Goal: Task Accomplishment & Management: Complete application form

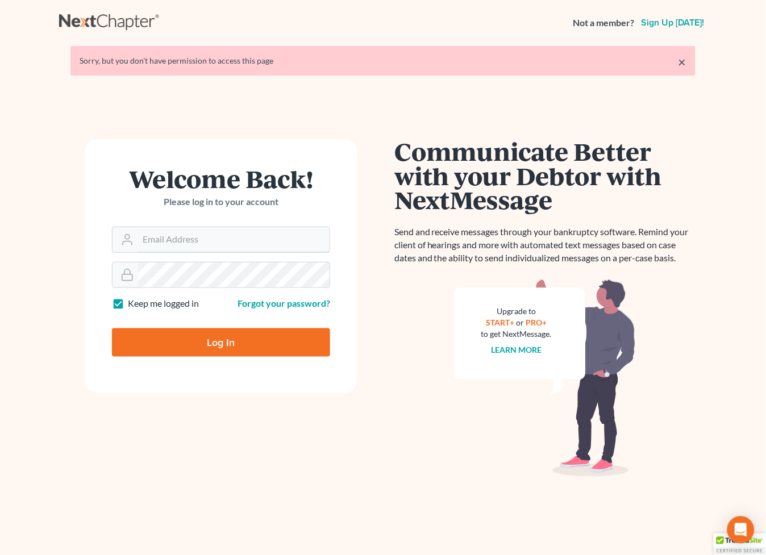
type input "[EMAIL_ADDRESS][DOMAIN_NAME]"
click at [224, 348] on input "Log In" at bounding box center [221, 342] width 218 height 28
type input "Thinking..."
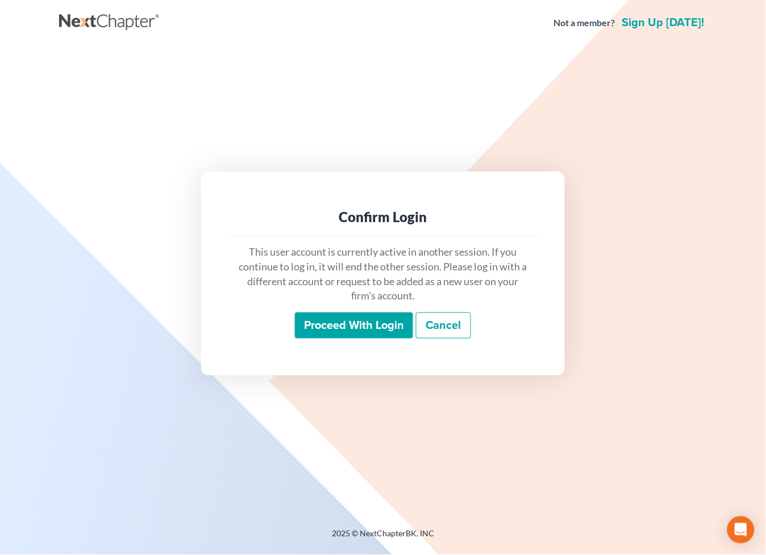
click at [343, 327] on input "Proceed with login" at bounding box center [354, 325] width 118 height 26
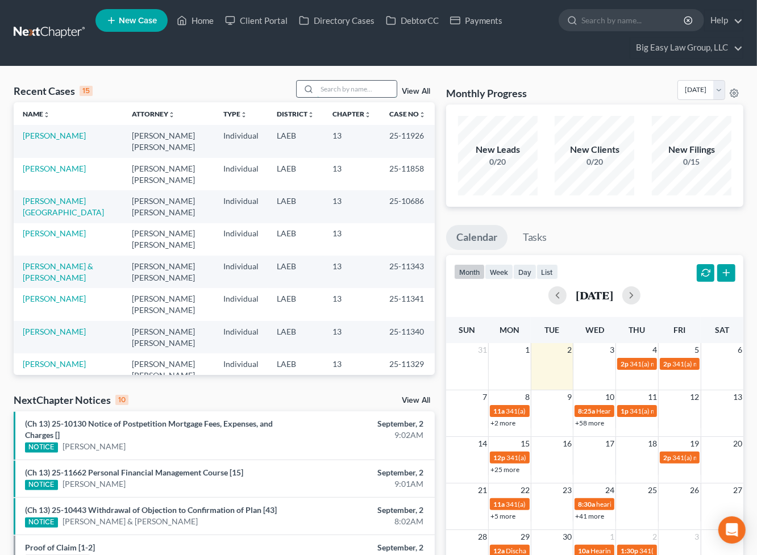
click at [335, 96] on input "search" at bounding box center [357, 89] width 80 height 16
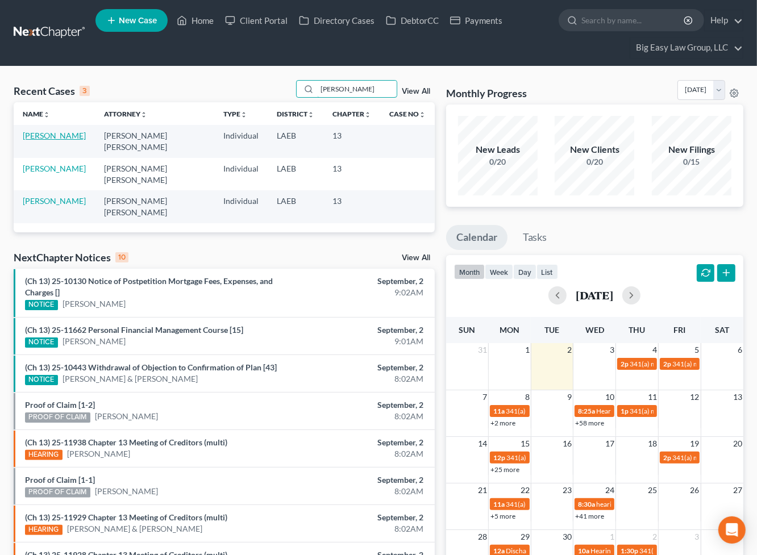
type input "[PERSON_NAME]"
click at [59, 136] on link "[PERSON_NAME]" at bounding box center [54, 136] width 63 height 10
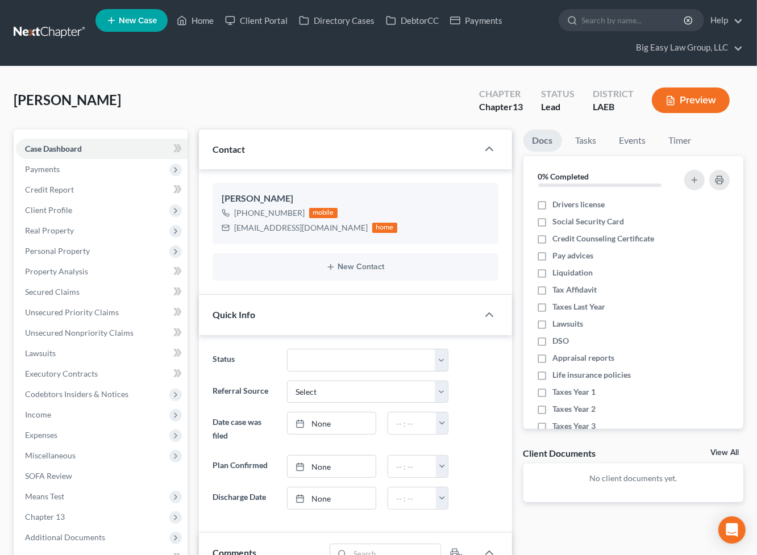
scroll to position [499, 0]
click at [46, 248] on span "Personal Property" at bounding box center [57, 251] width 65 height 10
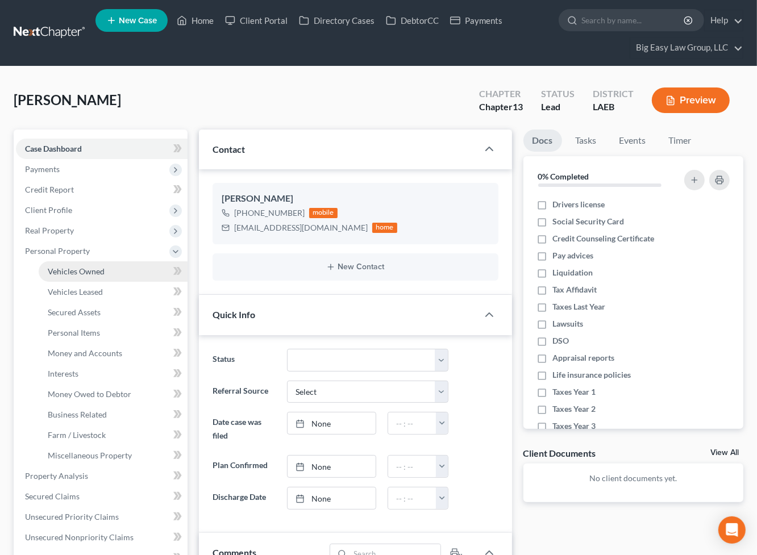
drag, startPoint x: 98, startPoint y: 273, endPoint x: 88, endPoint y: 268, distance: 11.7
click at [98, 273] on span "Vehicles Owned" at bounding box center [76, 271] width 57 height 10
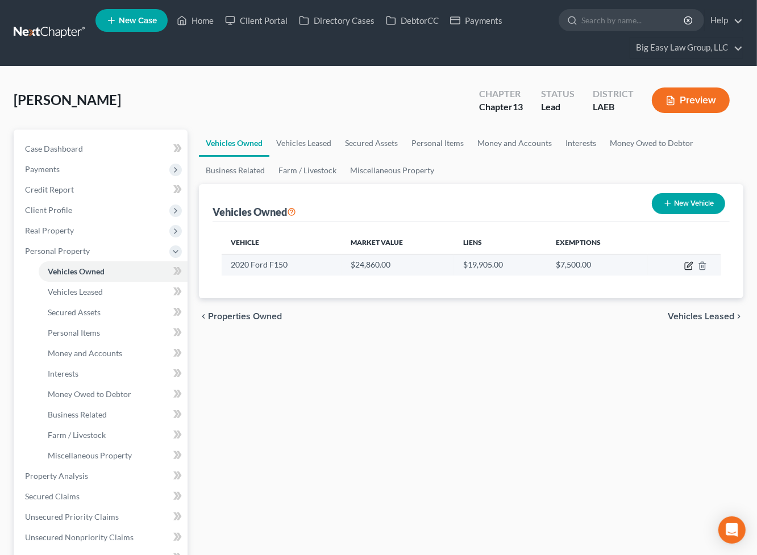
click at [690, 262] on icon "button" at bounding box center [689, 264] width 5 height 5
select select "0"
select select "6"
select select "2"
select select "0"
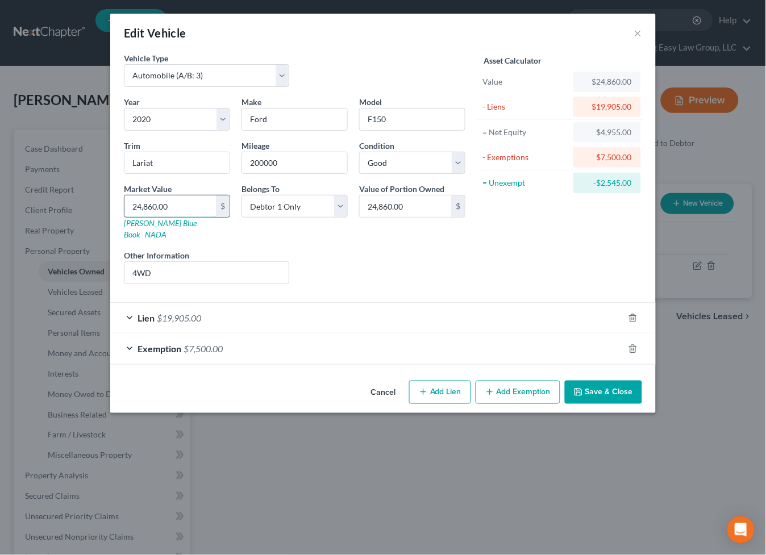
click at [164, 214] on input "24,860.00" at bounding box center [169, 206] width 91 height 22
type input "2"
type input "2.00"
type input "25"
type input "25.00"
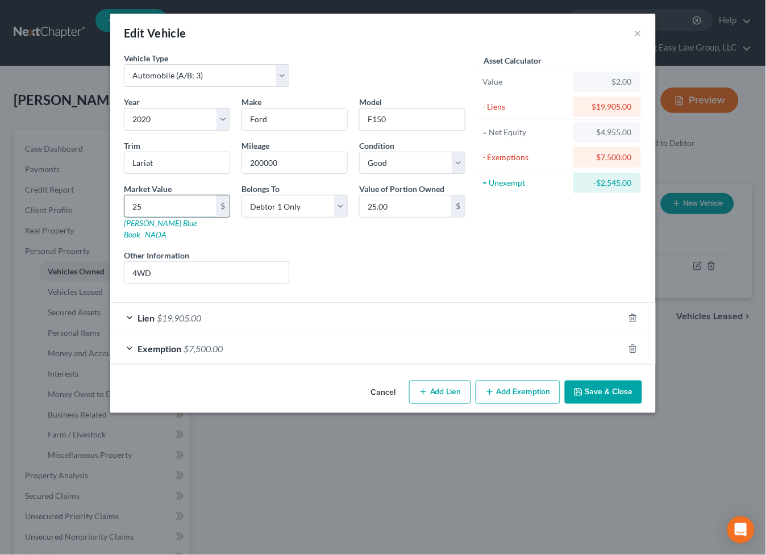
type input "255"
type input "255.00"
type input "2555"
type input "2,555.00"
type input "25550"
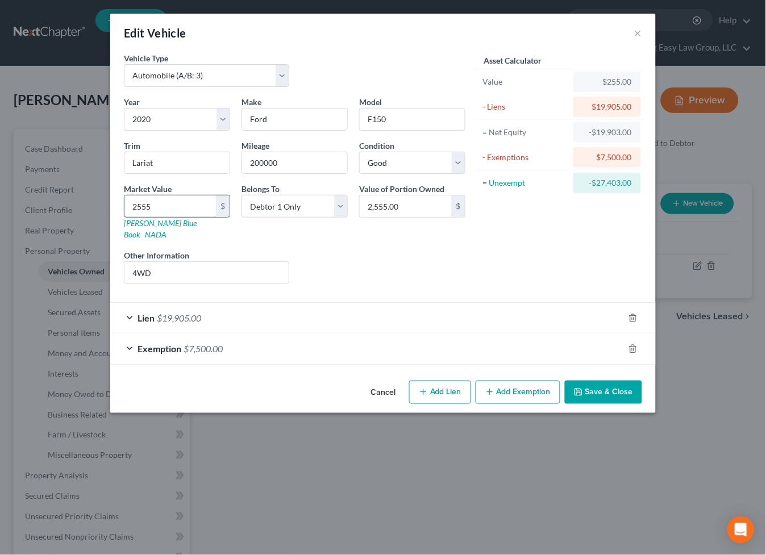
type input "25,550.00"
type input "25,550"
click at [600, 381] on button "Save & Close" at bounding box center [603, 393] width 77 height 24
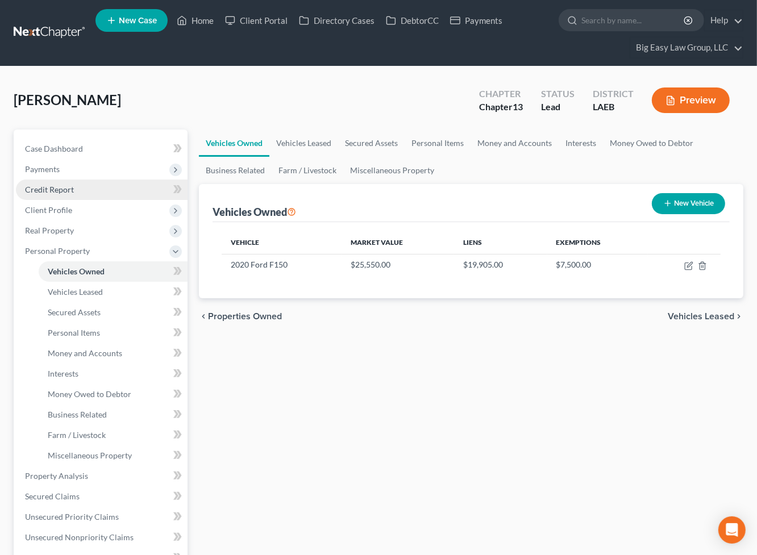
click at [38, 186] on span "Credit Report" at bounding box center [49, 190] width 49 height 10
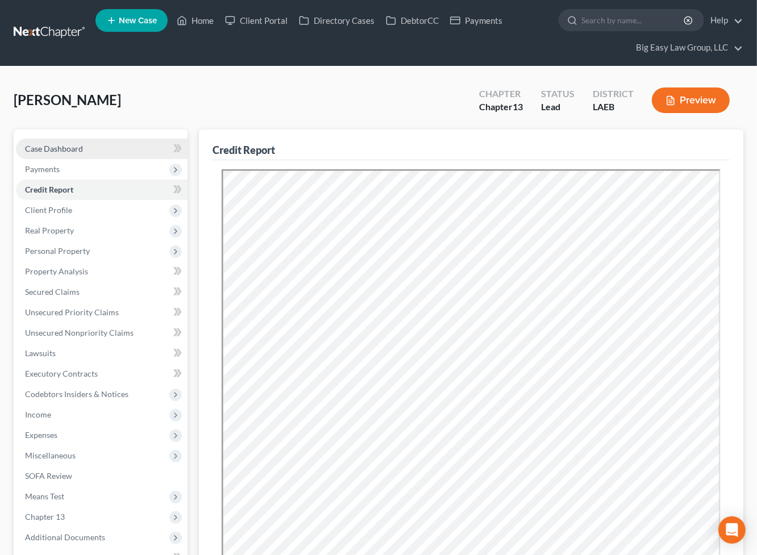
click at [91, 141] on link "Case Dashboard" at bounding box center [102, 149] width 172 height 20
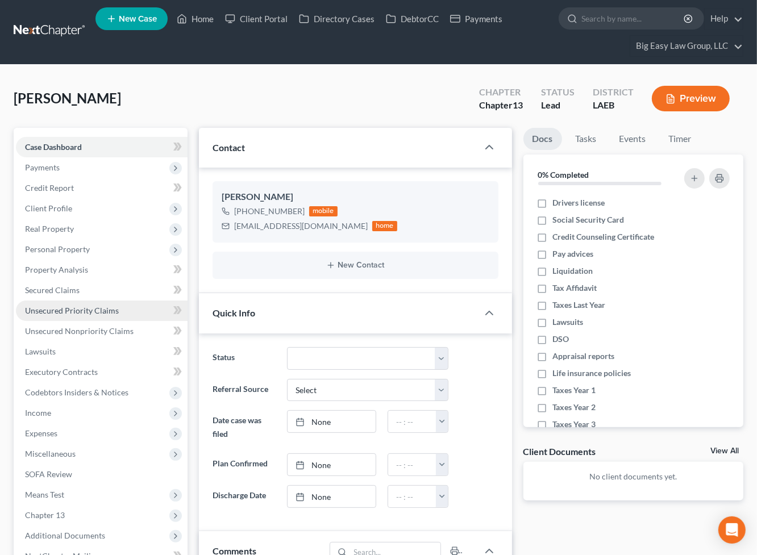
scroll to position [2, 0]
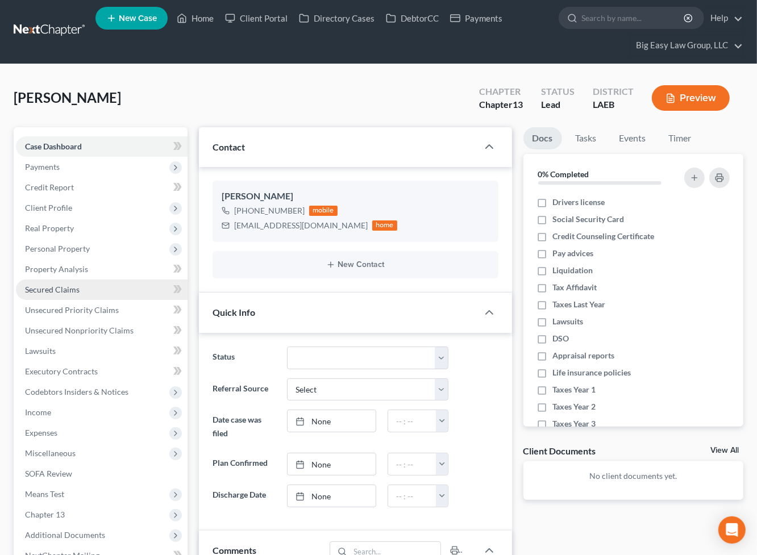
drag, startPoint x: 56, startPoint y: 283, endPoint x: 69, endPoint y: 287, distance: 14.4
click at [56, 283] on link "Secured Claims" at bounding box center [102, 290] width 172 height 20
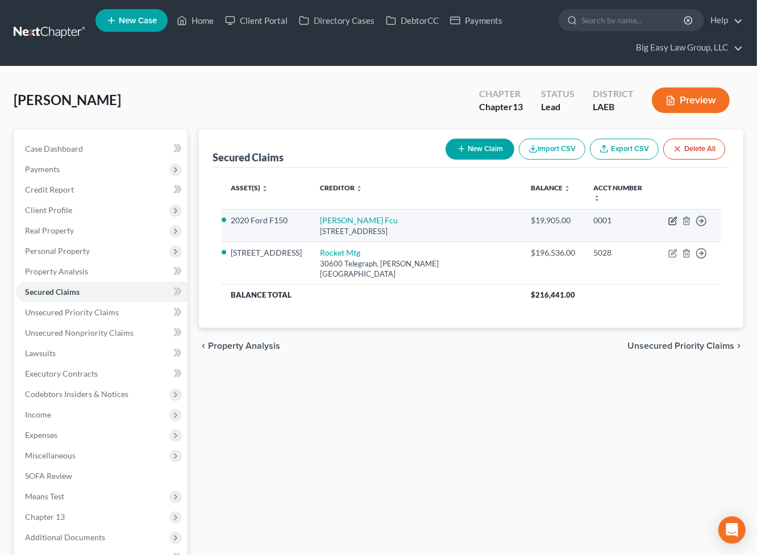
click at [670, 216] on icon "button" at bounding box center [672, 220] width 9 height 9
select select "25"
select select "0"
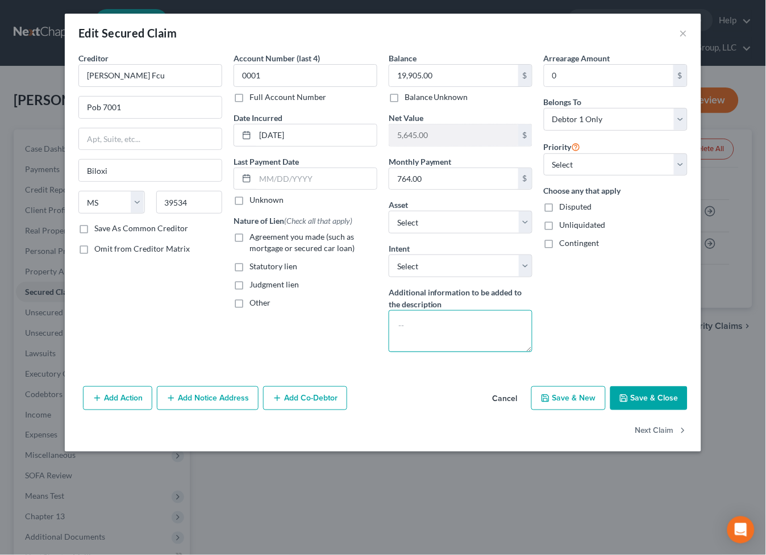
click at [419, 319] on textarea at bounding box center [461, 331] width 144 height 42
type textarea "37 mos remaining"
click at [249, 238] on label "Agreement you made (such as mortgage or secured car loan)" at bounding box center [313, 242] width 128 height 23
click at [254, 238] on input "Agreement you made (such as mortgage or secured car loan)" at bounding box center [257, 234] width 7 height 7
checkbox input "true"
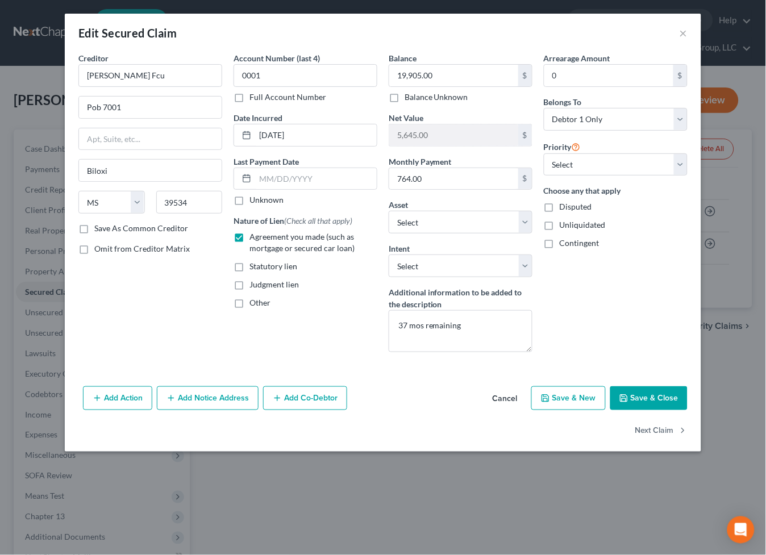
click at [645, 411] on div "Add Action Add Notice Address Add Co-Debtor Cancel Save & New Save & Close" at bounding box center [383, 400] width 636 height 37
click at [646, 404] on button "Save & Close" at bounding box center [648, 398] width 77 height 24
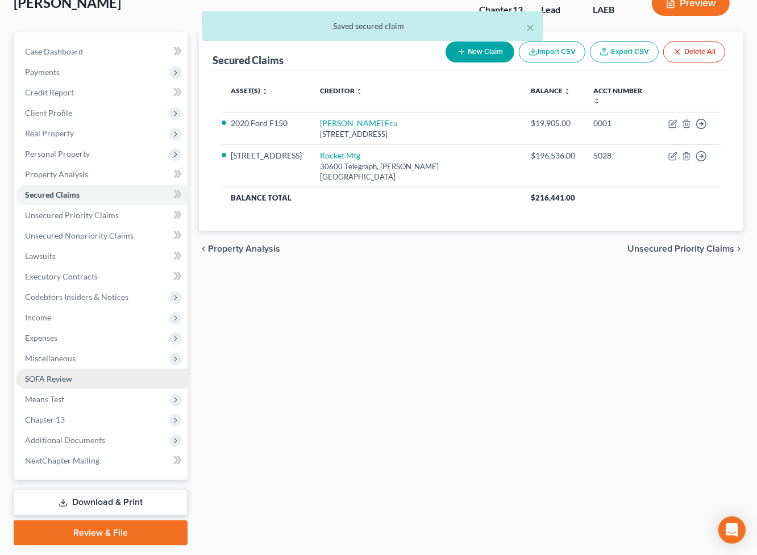
scroll to position [100, 0]
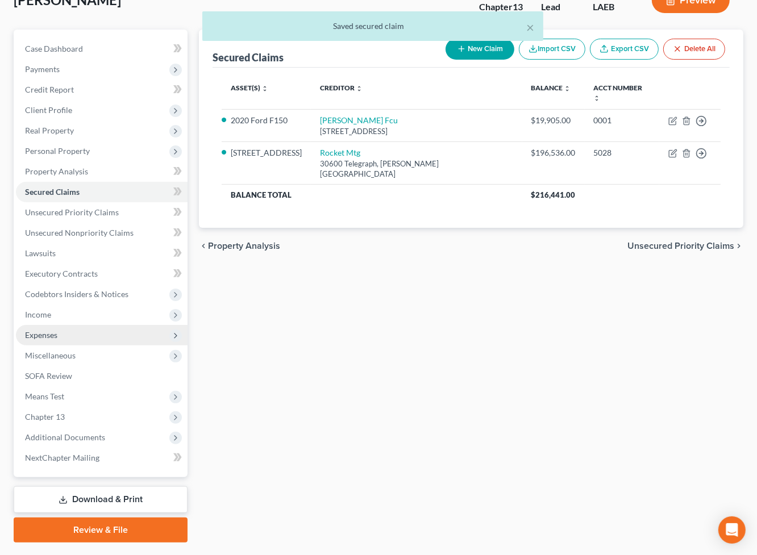
click at [95, 337] on span "Expenses" at bounding box center [102, 335] width 172 height 20
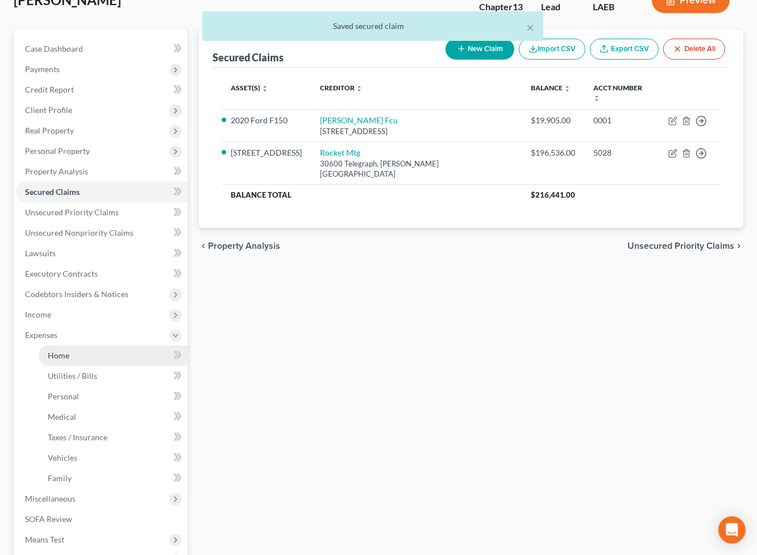
click at [98, 349] on link "Home" at bounding box center [113, 355] width 149 height 20
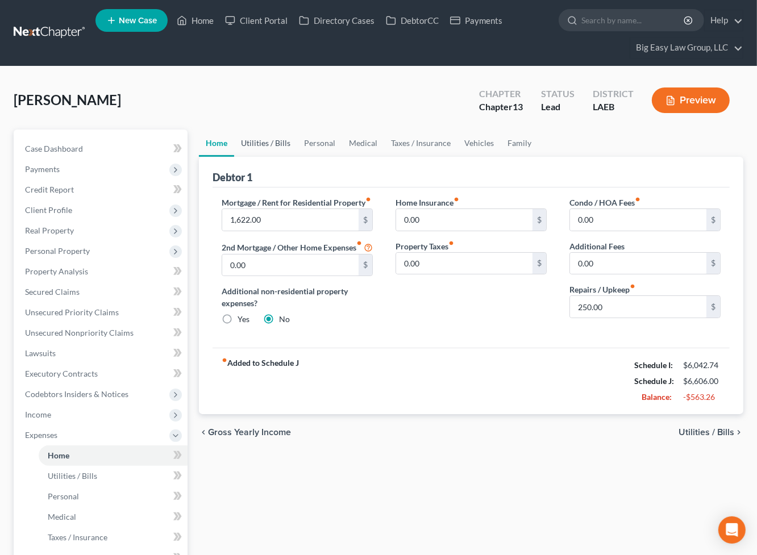
click at [283, 139] on link "Utilities / Bills" at bounding box center [265, 143] width 63 height 27
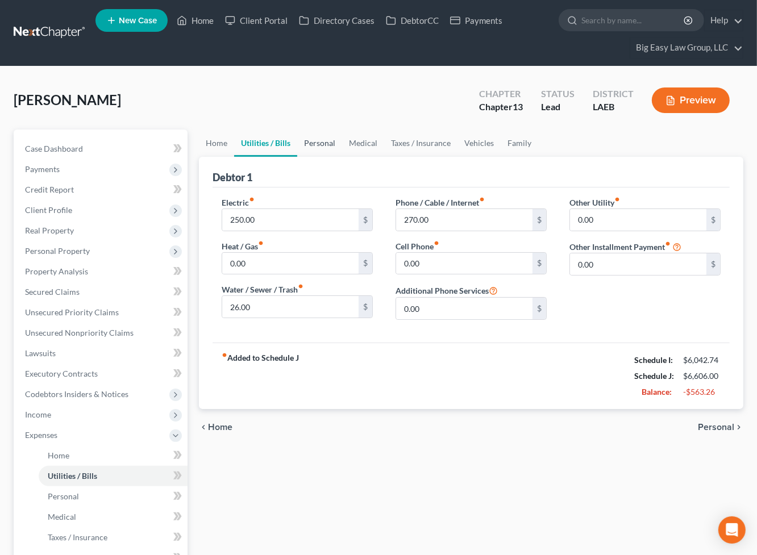
click at [326, 135] on link "Personal" at bounding box center [319, 143] width 45 height 27
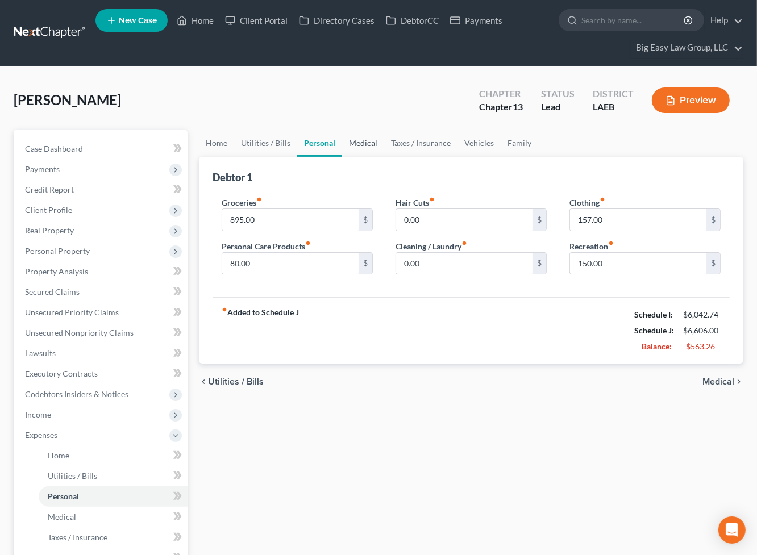
click at [370, 138] on link "Medical" at bounding box center [363, 143] width 42 height 27
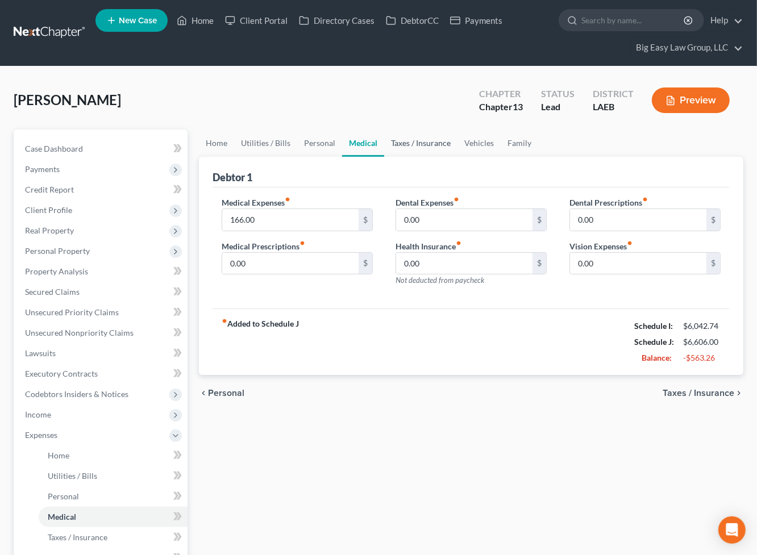
click at [414, 135] on link "Taxes / Insurance" at bounding box center [420, 143] width 73 height 27
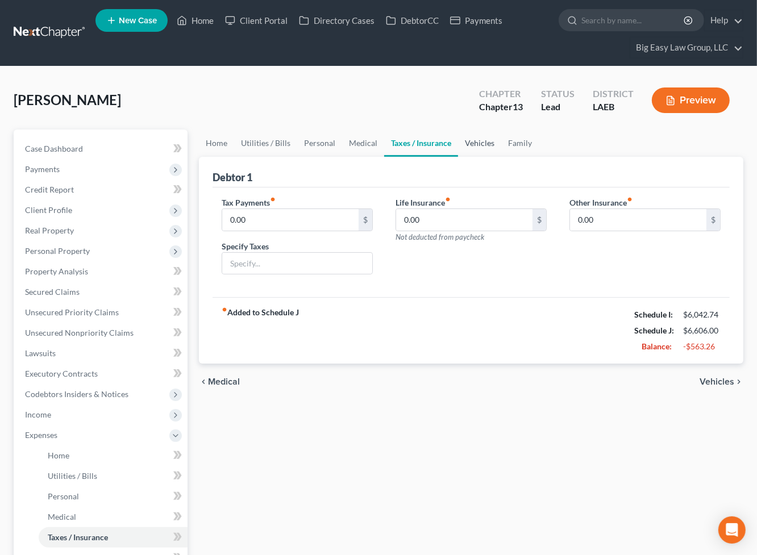
click at [481, 147] on link "Vehicles" at bounding box center [479, 143] width 43 height 27
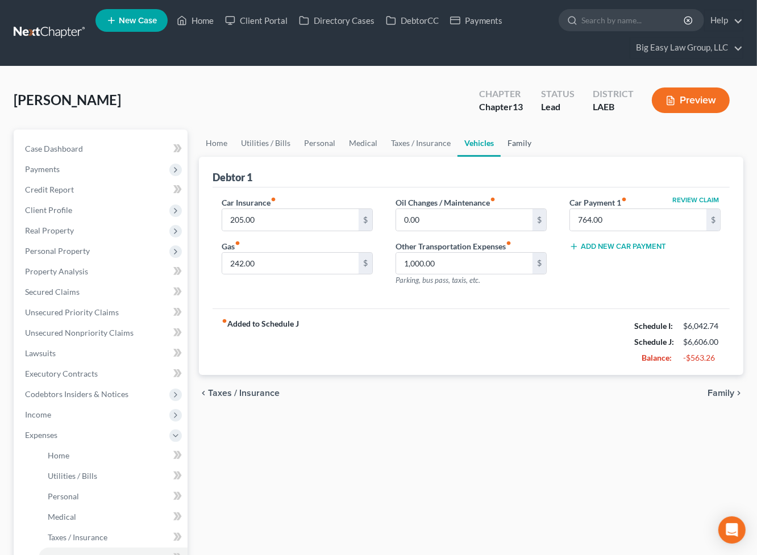
click at [514, 143] on link "Family" at bounding box center [518, 143] width 37 height 27
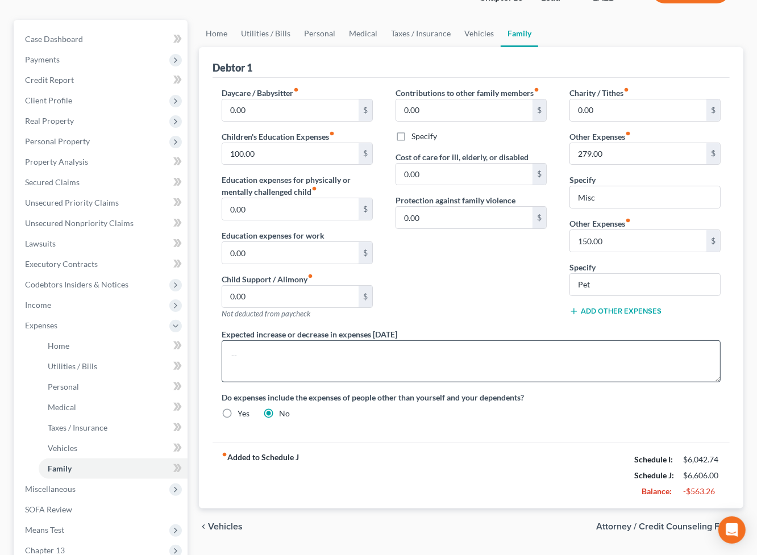
scroll to position [272, 0]
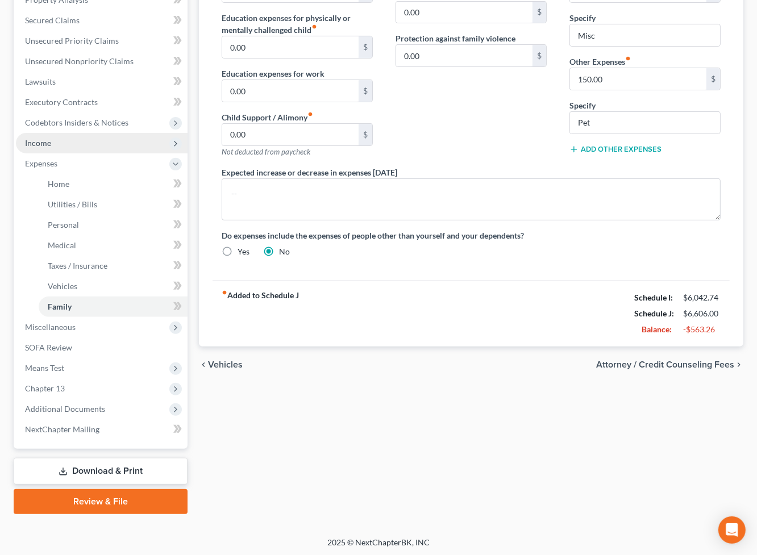
click at [98, 149] on span "Income" at bounding box center [102, 143] width 172 height 20
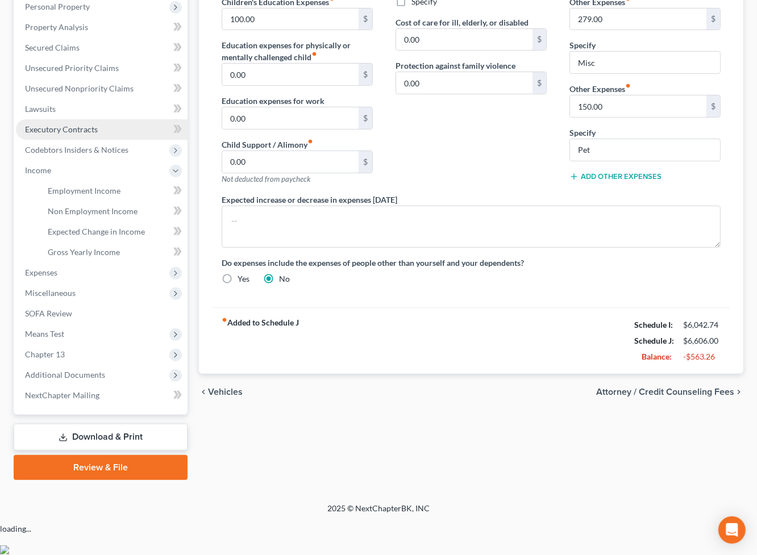
scroll to position [211, 0]
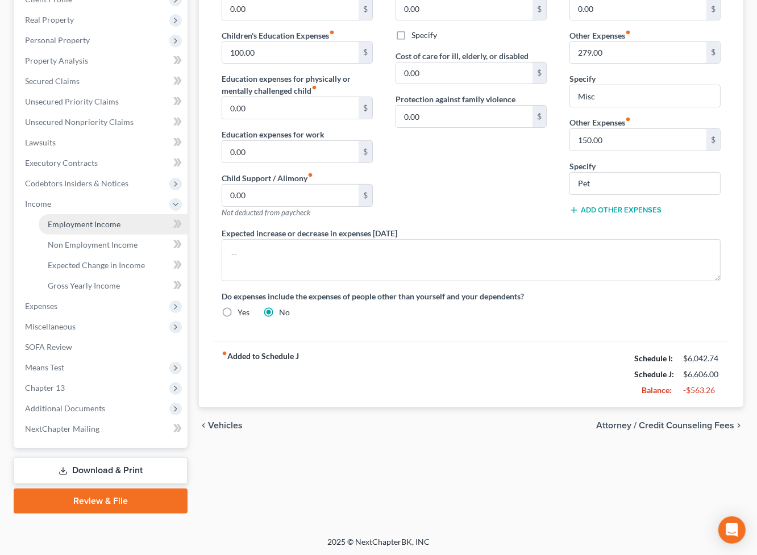
click at [131, 223] on link "Employment Income" at bounding box center [113, 224] width 149 height 20
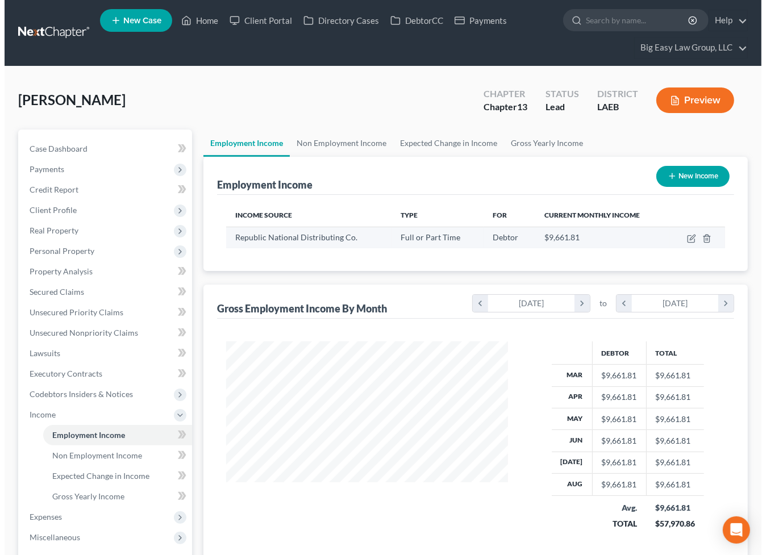
scroll to position [203, 304]
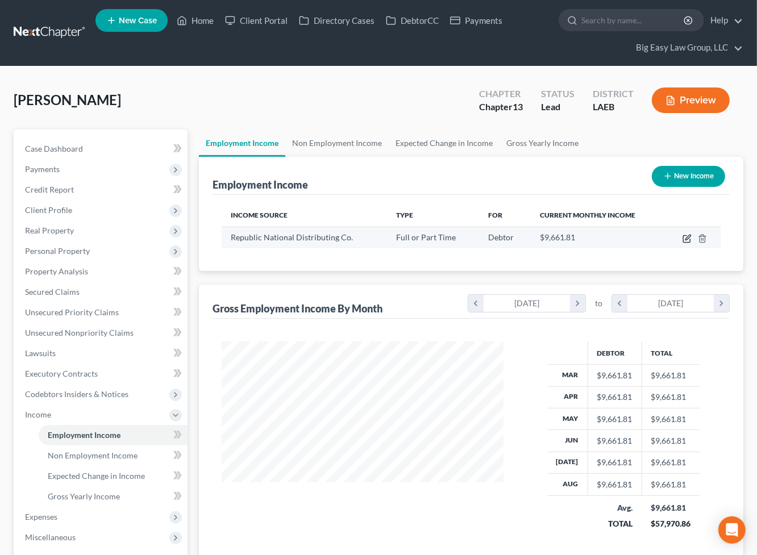
click at [685, 238] on icon "button" at bounding box center [686, 238] width 9 height 9
select select "0"
select select "19"
select select "0"
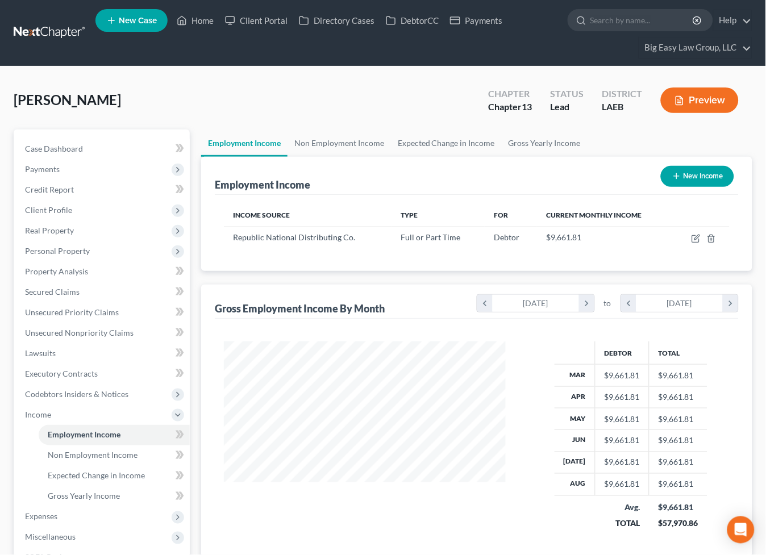
scroll to position [203, 308]
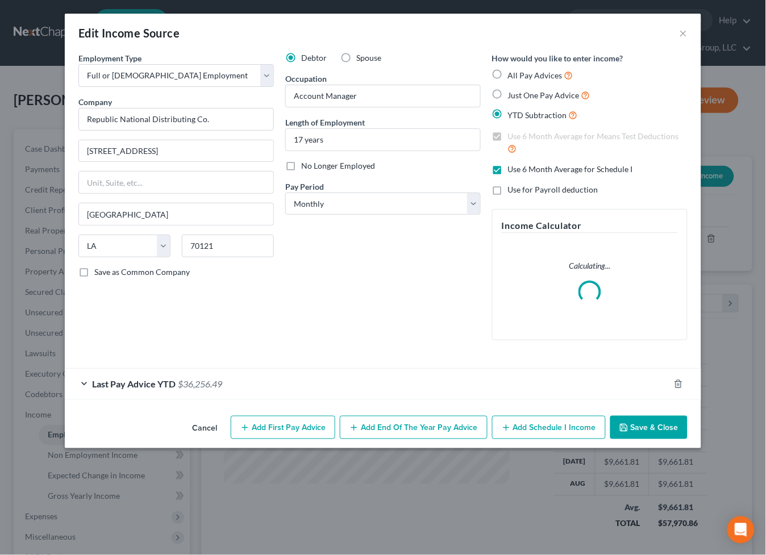
click at [189, 385] on span "$36,256.49" at bounding box center [200, 383] width 44 height 11
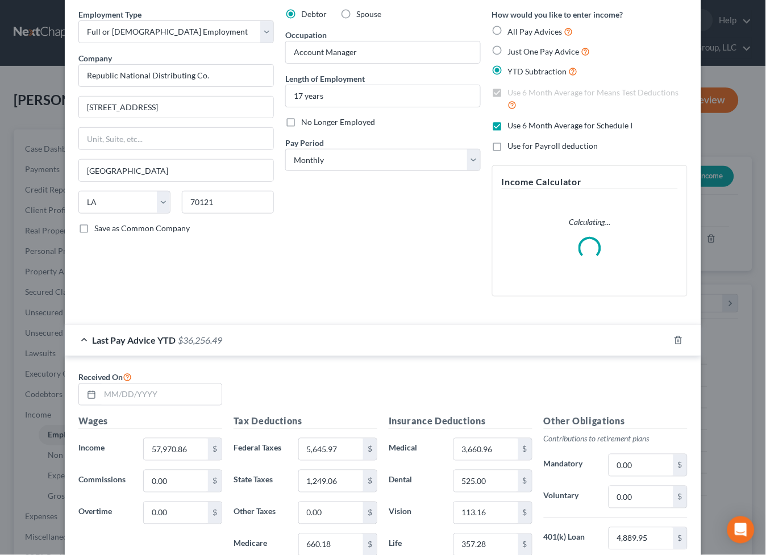
scroll to position [231, 0]
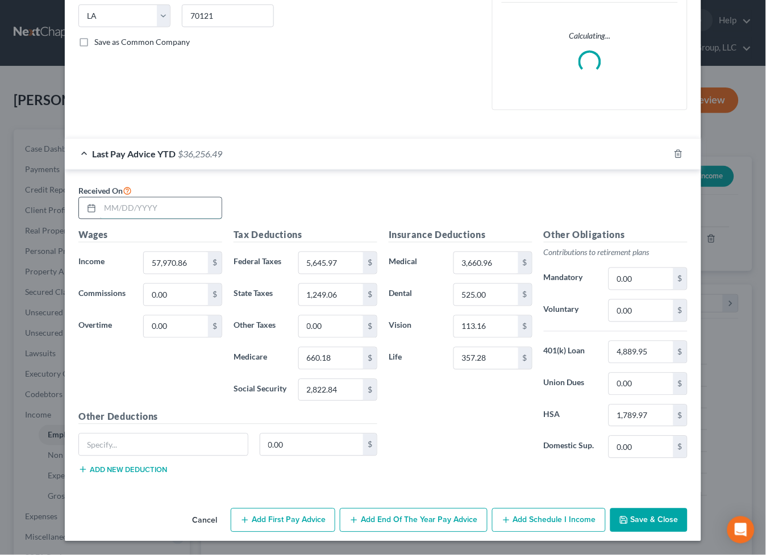
click at [134, 208] on input "text" at bounding box center [161, 209] width 122 height 22
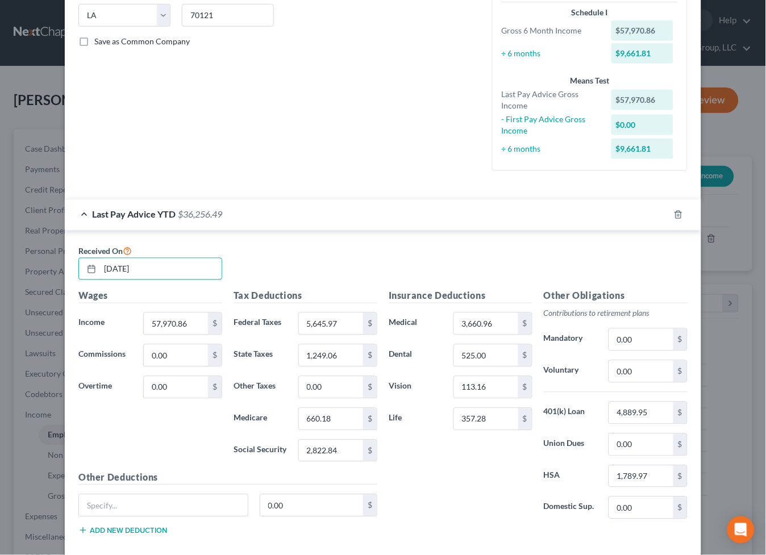
type input "[DATE]"
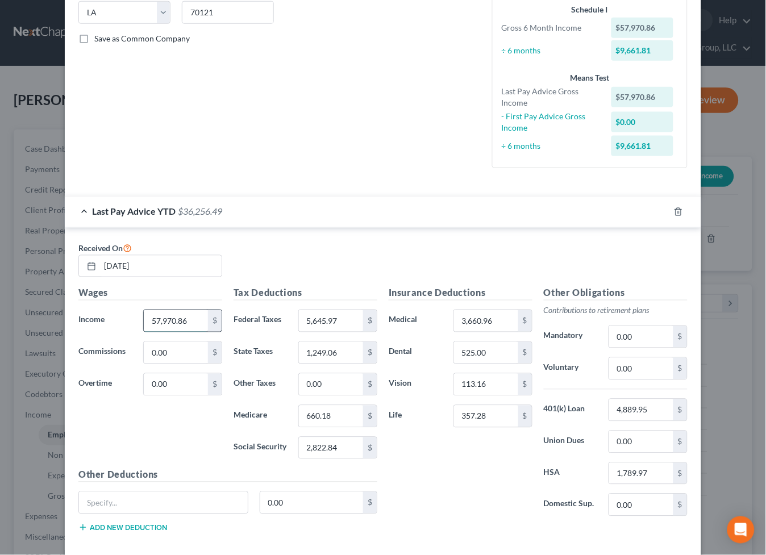
click at [193, 318] on input "57,970.86" at bounding box center [176, 321] width 64 height 22
type input "80,179.51"
drag, startPoint x: 368, startPoint y: 322, endPoint x: 351, endPoint y: 318, distance: 17.1
click at [368, 322] on div "$" at bounding box center [370, 321] width 14 height 22
click at [346, 315] on input "5,645.97" at bounding box center [331, 321] width 64 height 22
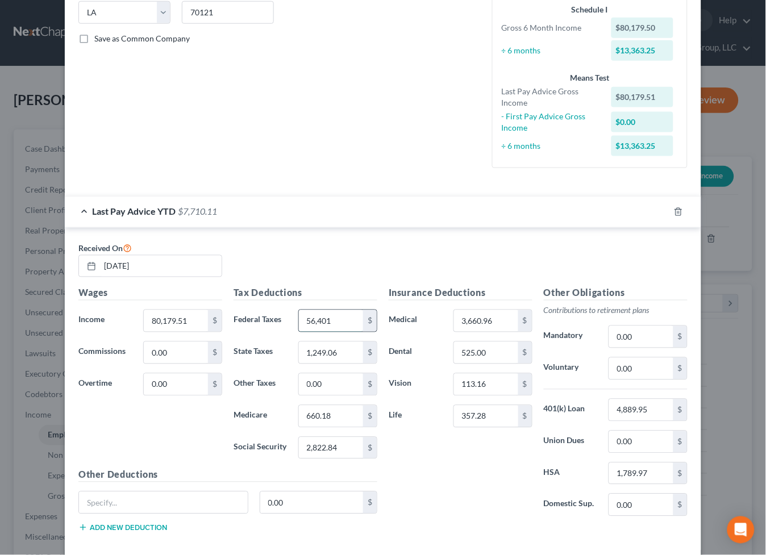
type input "56,401"
drag, startPoint x: 470, startPoint y: 308, endPoint x: 485, endPoint y: 319, distance: 17.8
click at [471, 308] on div "Insurance Deductions Medical 3,660.96 $ Dental 525.00 $ Vision 113.16 $ Life 35…" at bounding box center [460, 405] width 155 height 239
click at [488, 319] on input "3,660.96" at bounding box center [486, 321] width 64 height 22
type input "4,198.72"
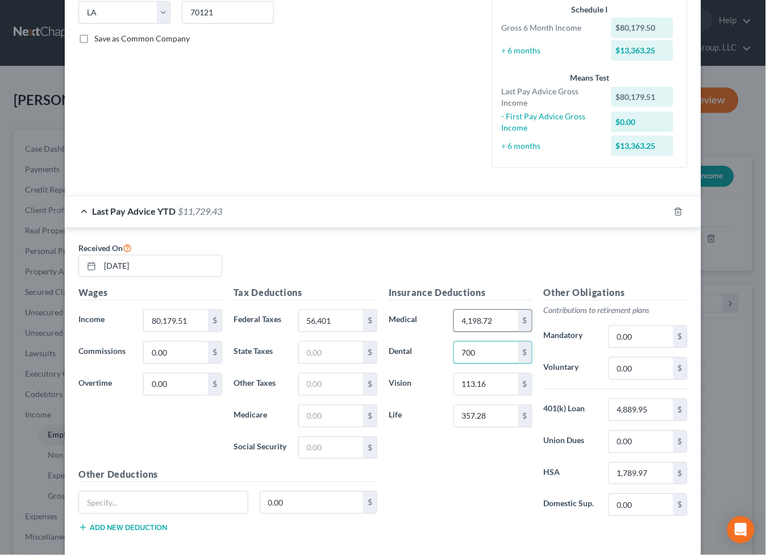
type input "700"
type input "150.88"
click at [652, 472] on input "1,789.97" at bounding box center [641, 474] width 64 height 22
type input "2,478.42"
click at [632, 366] on input "0.00" at bounding box center [641, 369] width 64 height 22
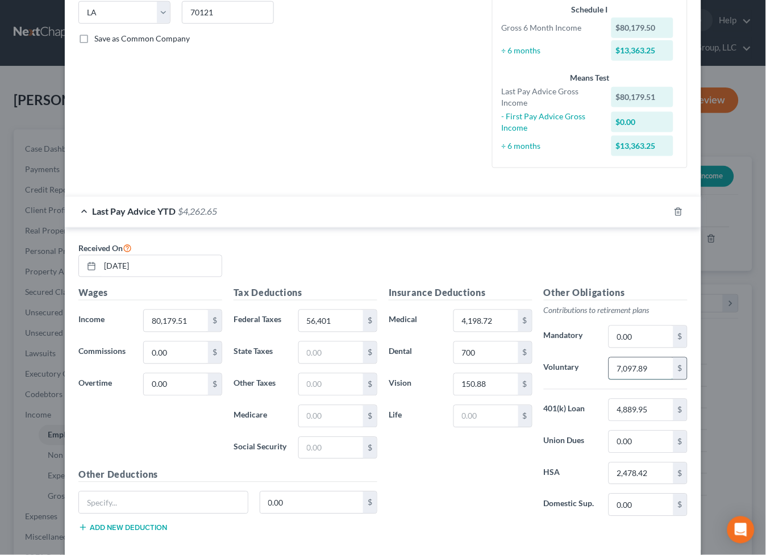
type input "7,097.89"
click at [639, 444] on input "0.00" at bounding box center [641, 442] width 64 height 22
click at [657, 410] on input "4,889.95" at bounding box center [641, 410] width 64 height 22
type input "9"
type input "6,770.70"
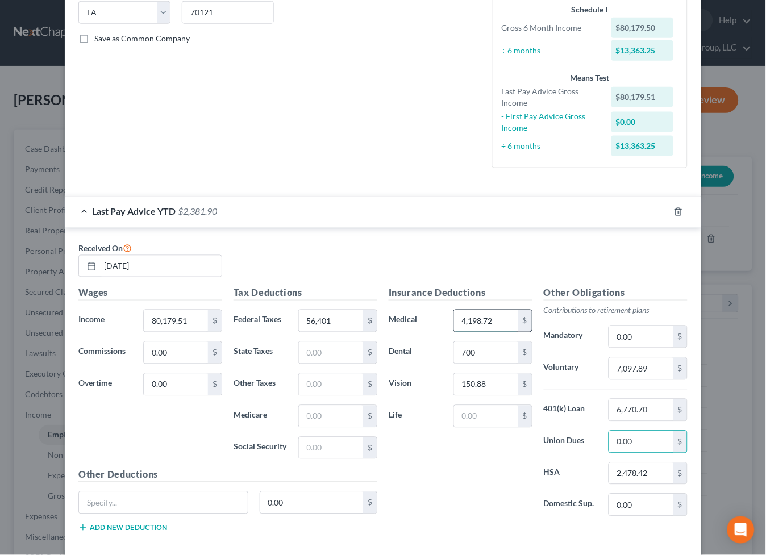
click at [490, 327] on input "4,198.72" at bounding box center [486, 321] width 64 height 22
type input "4,805.92"
click at [497, 352] on input "700" at bounding box center [486, 353] width 64 height 22
drag, startPoint x: 482, startPoint y: 417, endPoint x: 456, endPoint y: 412, distance: 26.0
click at [482, 416] on input "text" at bounding box center [486, 417] width 64 height 22
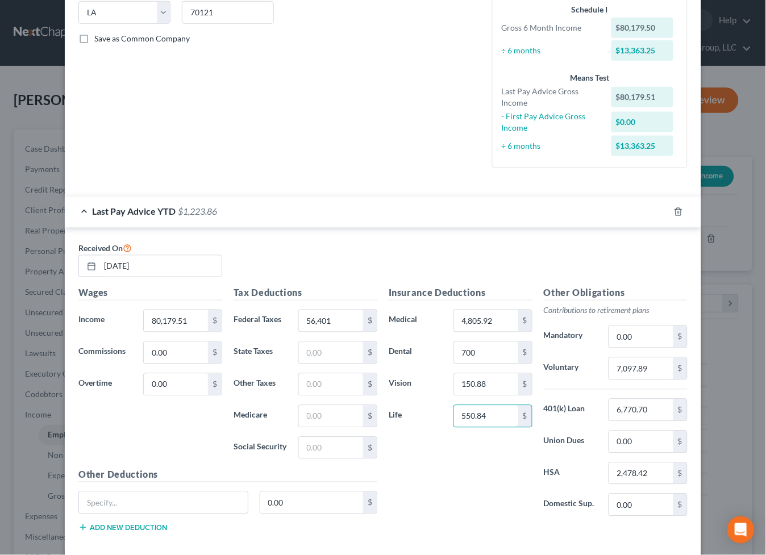
type input "550.84"
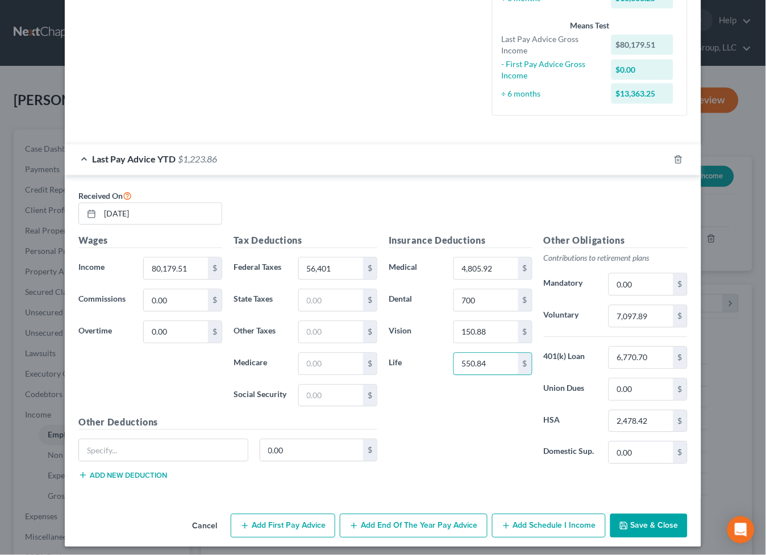
scroll to position [292, 0]
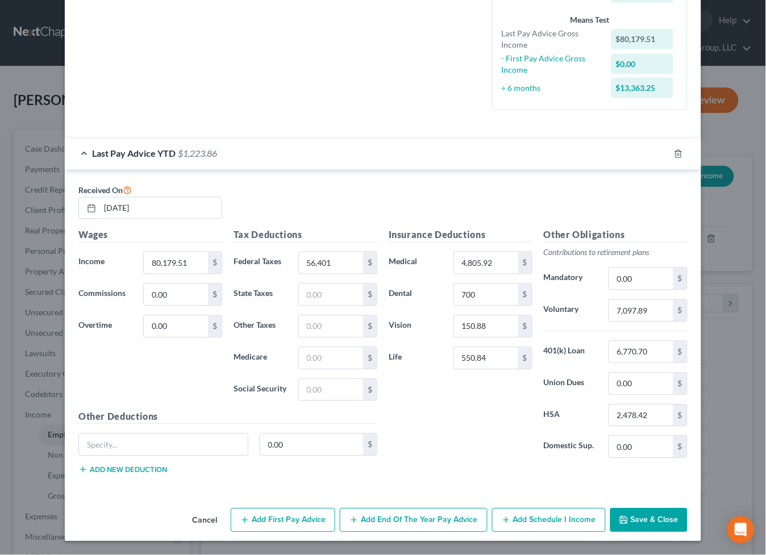
click at [382, 203] on div "Received On [DATE]" at bounding box center [383, 205] width 620 height 45
click at [641, 376] on input "0.00" at bounding box center [641, 384] width 64 height 22
click at [653, 416] on input "2,478.42" at bounding box center [641, 416] width 64 height 22
click at [164, 293] on input "0.00" at bounding box center [176, 295] width 64 height 22
click at [333, 264] on input "56,401" at bounding box center [331, 263] width 64 height 22
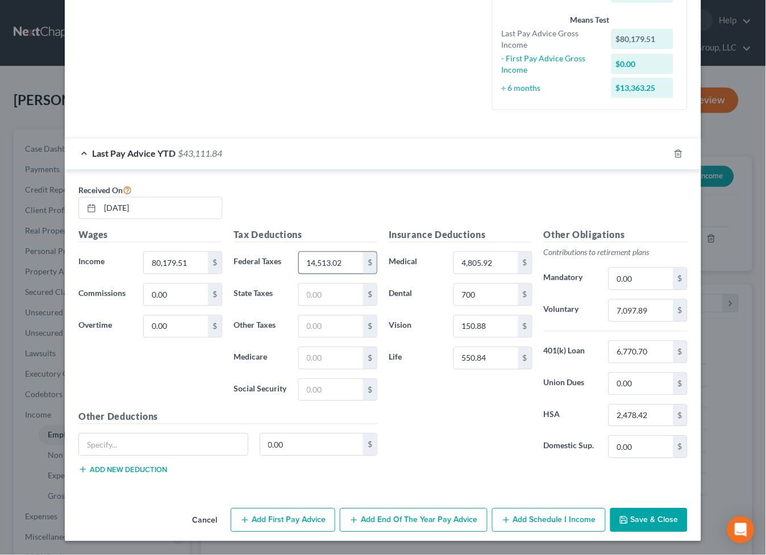
type input "14,513.02"
click at [340, 292] on input "text" at bounding box center [331, 295] width 64 height 22
click at [291, 522] on button "Add First Pay Advice" at bounding box center [283, 520] width 105 height 24
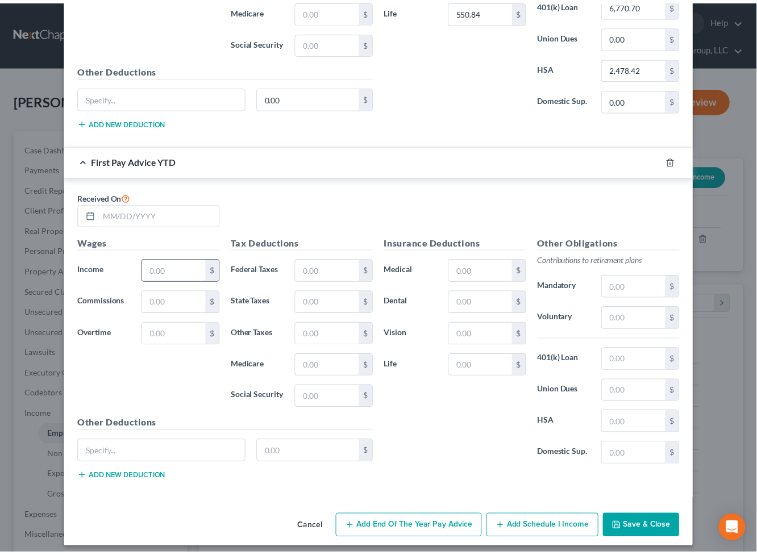
scroll to position [648, 0]
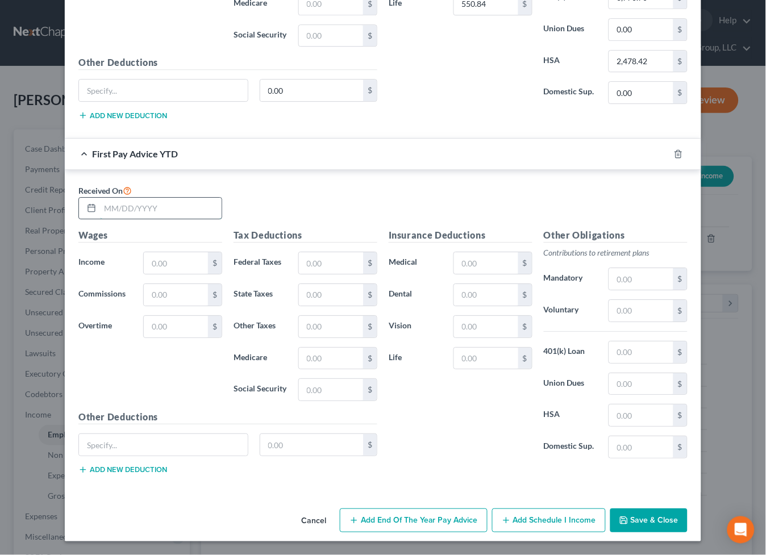
click at [154, 208] on input "text" at bounding box center [161, 209] width 122 height 22
type input "[DATE]"
type input "22,536.20"
click at [321, 266] on input "text" at bounding box center [331, 263] width 64 height 22
click at [355, 269] on input "3,974.45" at bounding box center [331, 263] width 64 height 22
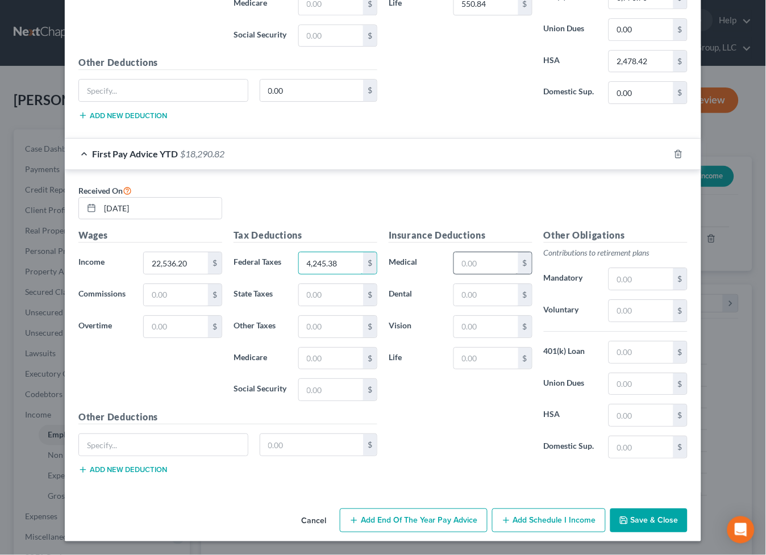
type input "4,245.38"
click at [486, 269] on input "text" at bounding box center [486, 263] width 64 height 22
click at [629, 303] on input "text" at bounding box center [641, 311] width 64 height 22
type input "2,023.60"
click at [470, 286] on input "text" at bounding box center [486, 295] width 64 height 22
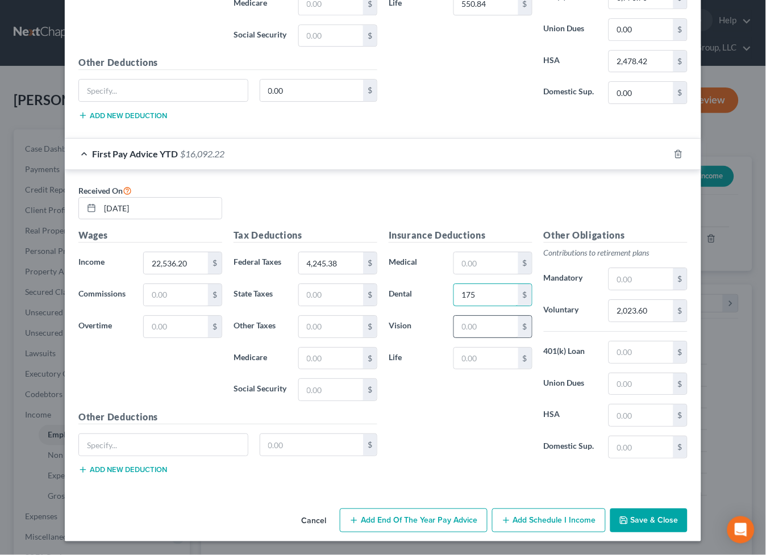
type input "175"
click at [495, 316] on input "text" at bounding box center [486, 327] width 64 height 22
type input "37.72"
click at [483, 341] on div "Insurance Deductions Medical $ Dental 175 $ Vision 37.72 $ Life $" at bounding box center [460, 347] width 155 height 239
click at [635, 405] on input "text" at bounding box center [641, 415] width 64 height 22
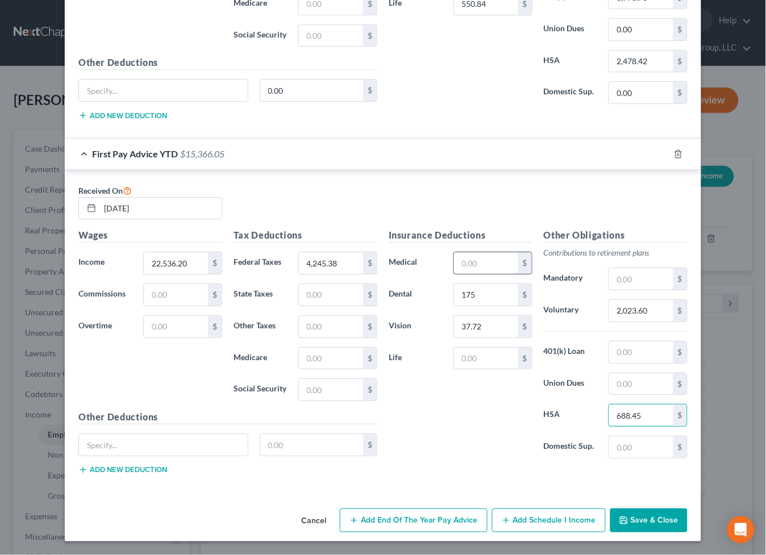
type input "688.45"
click at [474, 269] on input "text" at bounding box center [486, 263] width 64 height 22
type input "1,201.48"
drag, startPoint x: 499, startPoint y: 281, endPoint x: 499, endPoint y: 298, distance: 17.6
click at [499, 281] on div "Insurance Deductions Medical 1,201.48 $ Dental 175 $ Vision 37.72 $ Life $" at bounding box center [460, 347] width 155 height 239
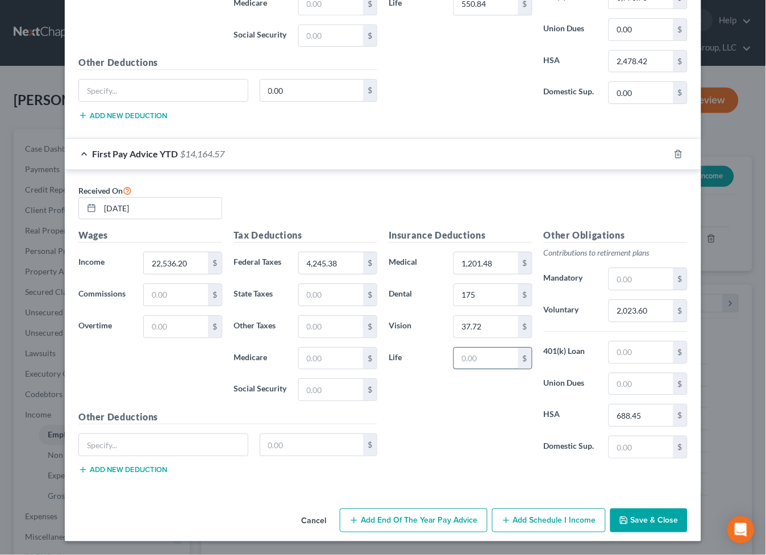
click at [489, 354] on input "text" at bounding box center [486, 359] width 64 height 22
type input "139.72"
click at [626, 349] on input "text" at bounding box center [641, 352] width 64 height 22
type input "1,880.75"
click at [644, 514] on button "Save & Close" at bounding box center [648, 520] width 77 height 24
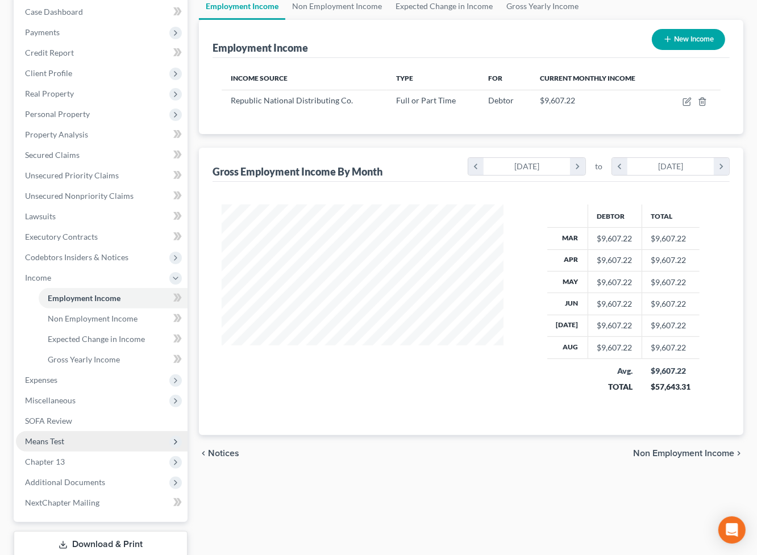
scroll to position [145, 0]
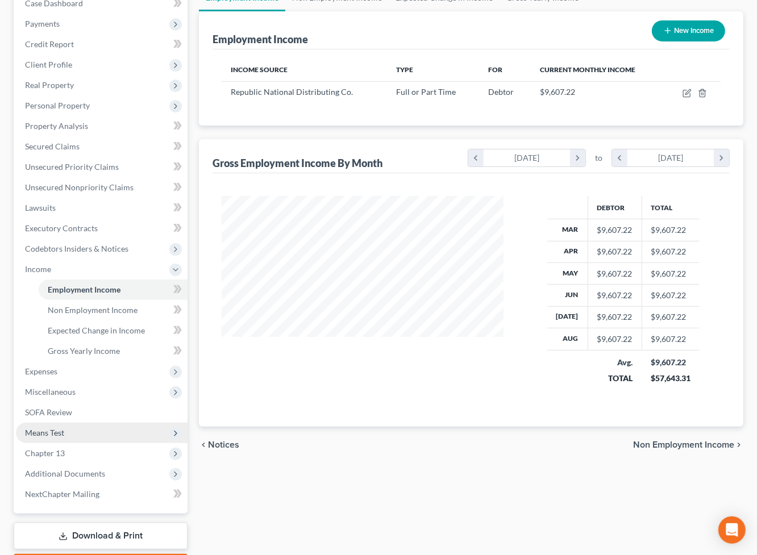
click at [106, 428] on span "Means Test" at bounding box center [102, 433] width 172 height 20
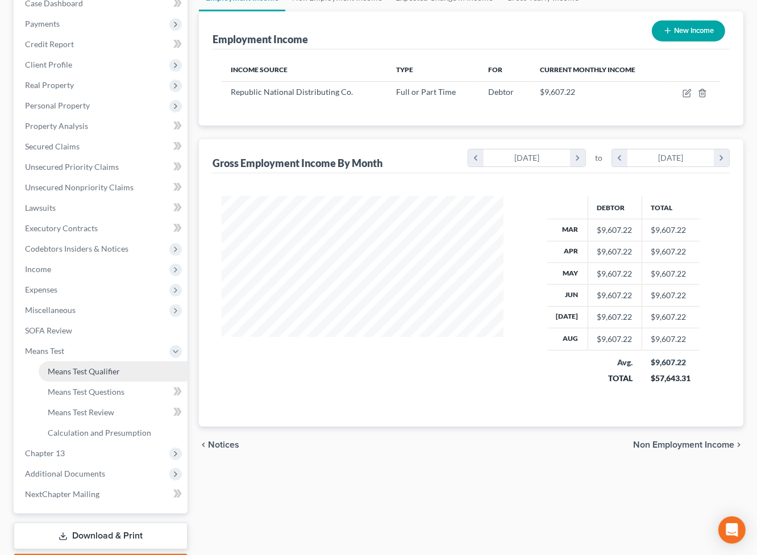
click at [111, 366] on span "Means Test Qualifier" at bounding box center [84, 371] width 72 height 10
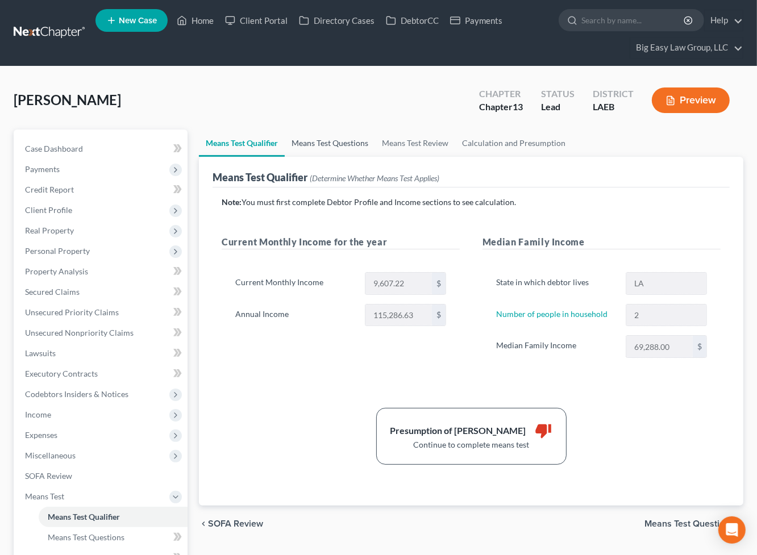
click at [347, 143] on link "Means Test Questions" at bounding box center [330, 143] width 90 height 27
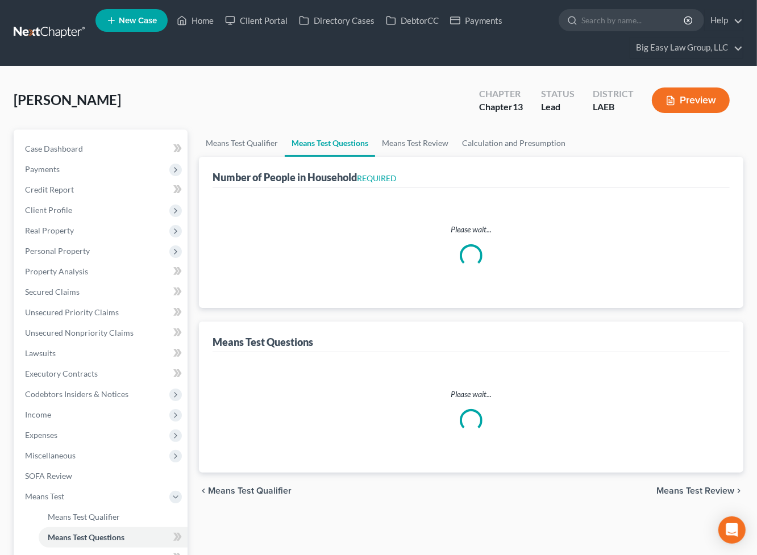
select select "0"
select select "60"
select select "1"
select select "36"
select select "2"
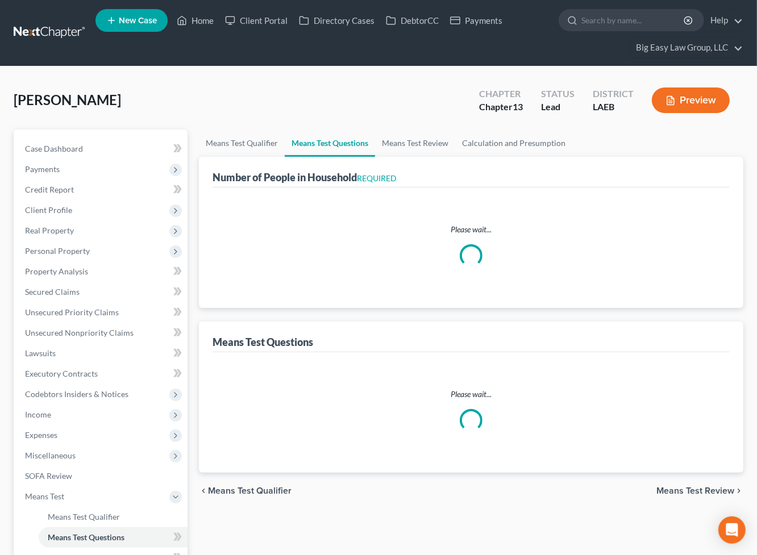
select select "1"
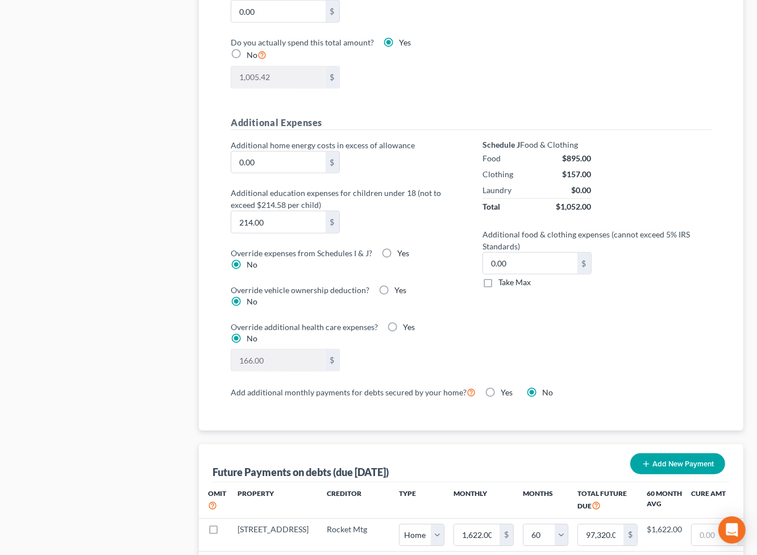
scroll to position [779, 0]
click at [310, 231] on input "214.00" at bounding box center [278, 222] width 94 height 22
type input "214.58"
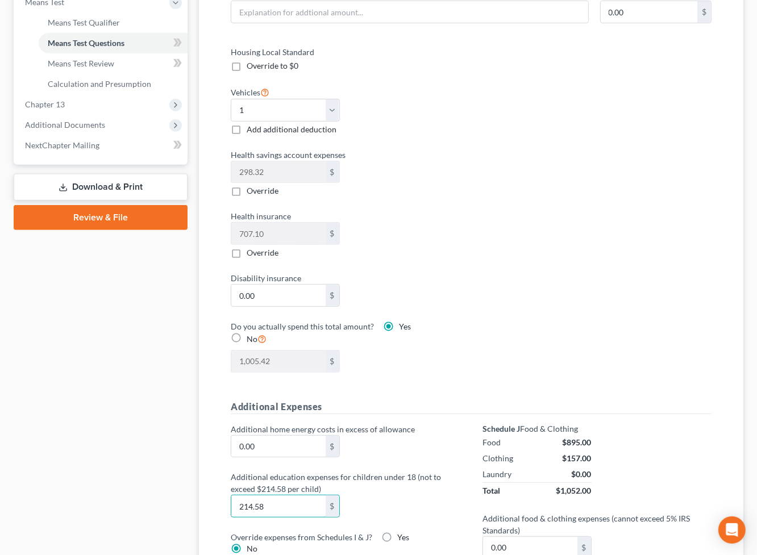
scroll to position [0, 0]
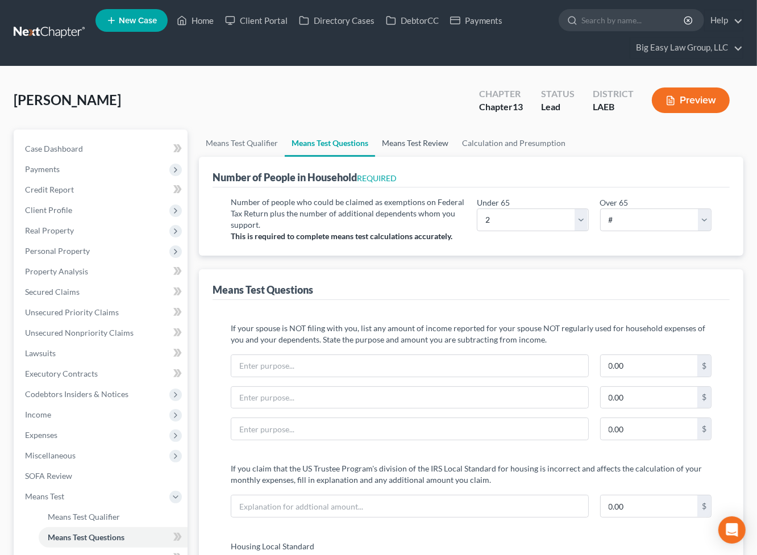
click at [404, 137] on link "Means Test Review" at bounding box center [415, 143] width 80 height 27
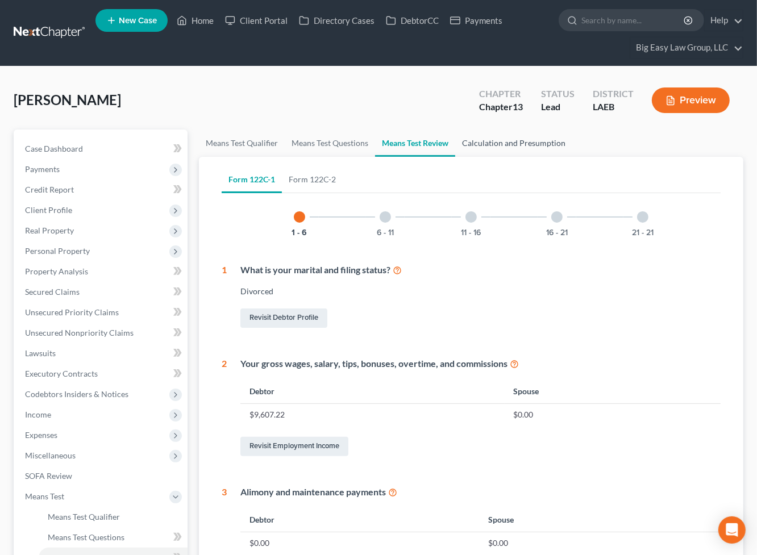
click at [476, 144] on link "Calculation and Presumption" at bounding box center [513, 143] width 117 height 27
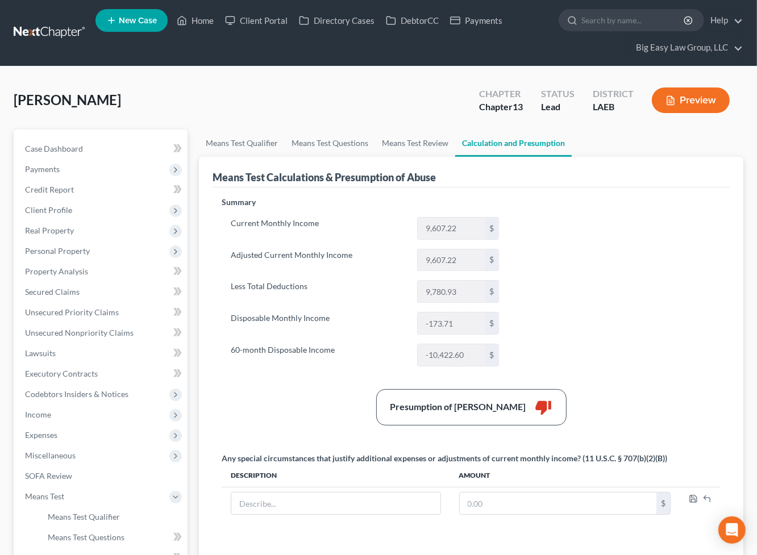
click at [686, 103] on button "Preview" at bounding box center [691, 100] width 78 height 26
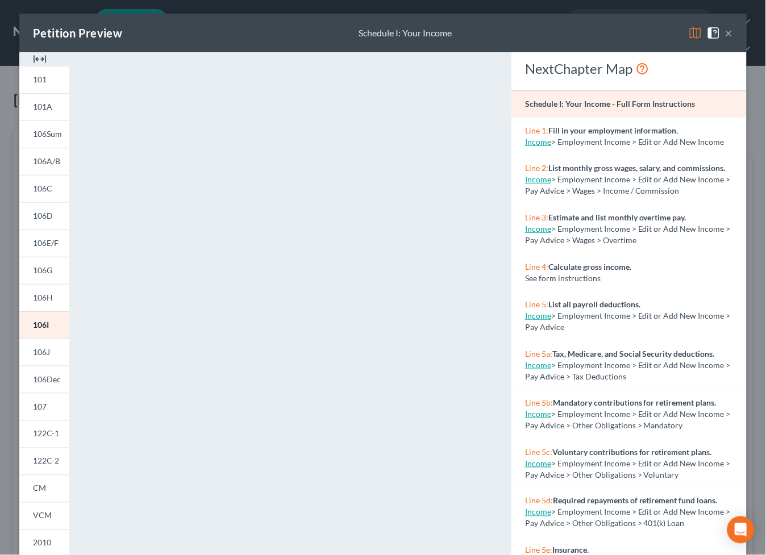
click at [727, 31] on button "×" at bounding box center [729, 33] width 8 height 14
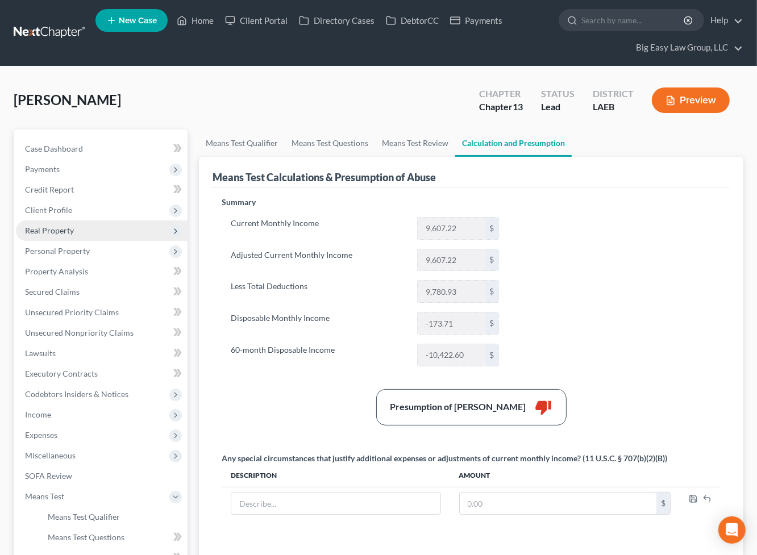
drag, startPoint x: 64, startPoint y: 204, endPoint x: 87, endPoint y: 258, distance: 59.0
click at [64, 205] on span "Client Profile" at bounding box center [48, 210] width 47 height 10
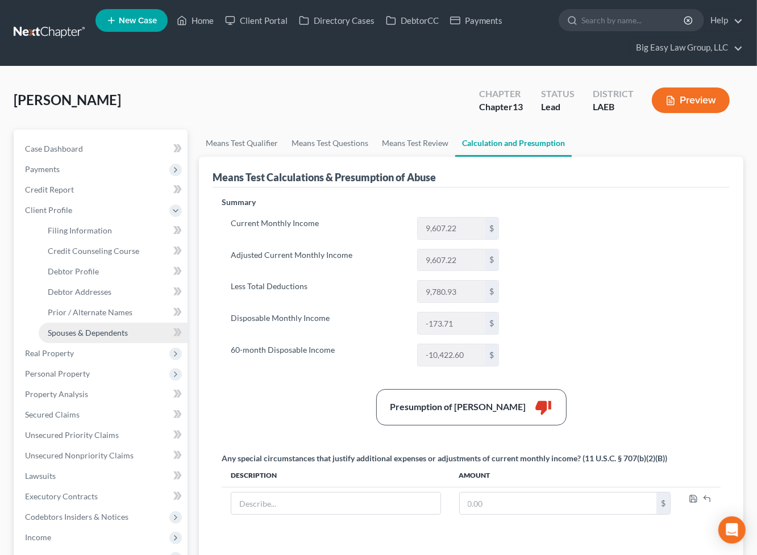
drag, startPoint x: 104, startPoint y: 328, endPoint x: 89, endPoint y: 327, distance: 15.4
click at [104, 328] on span "Spouses & Dependents" at bounding box center [88, 333] width 80 height 10
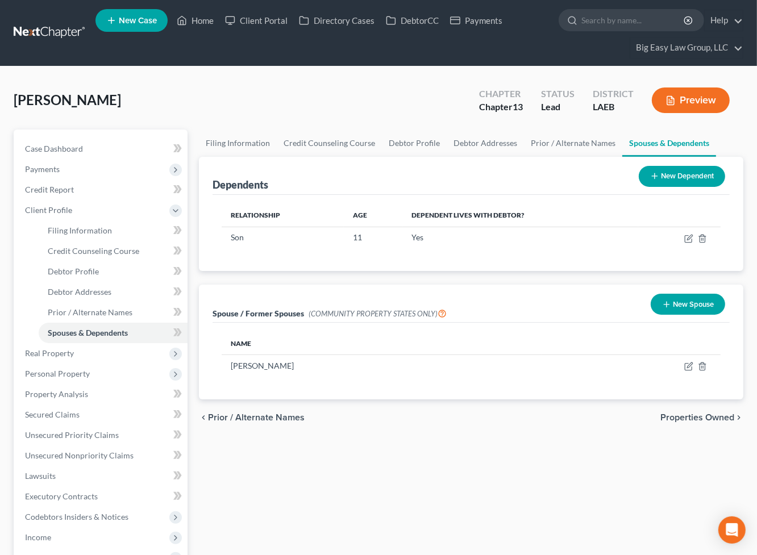
click at [690, 172] on button "New Dependent" at bounding box center [682, 176] width 86 height 21
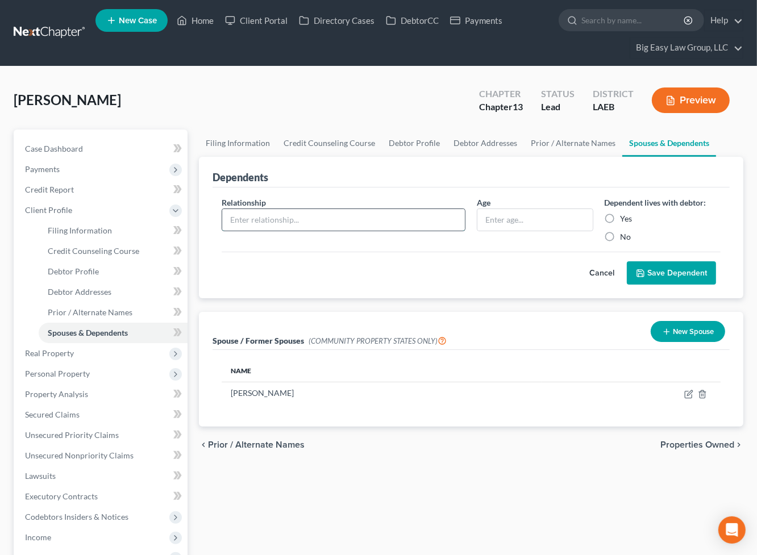
click at [295, 211] on input "text" at bounding box center [343, 220] width 243 height 22
type input "daughter"
click at [524, 218] on input "text" at bounding box center [534, 220] width 115 height 22
click at [620, 224] on label "Yes" at bounding box center [626, 218] width 12 height 11
click at [625, 220] on input "Yes" at bounding box center [628, 216] width 7 height 7
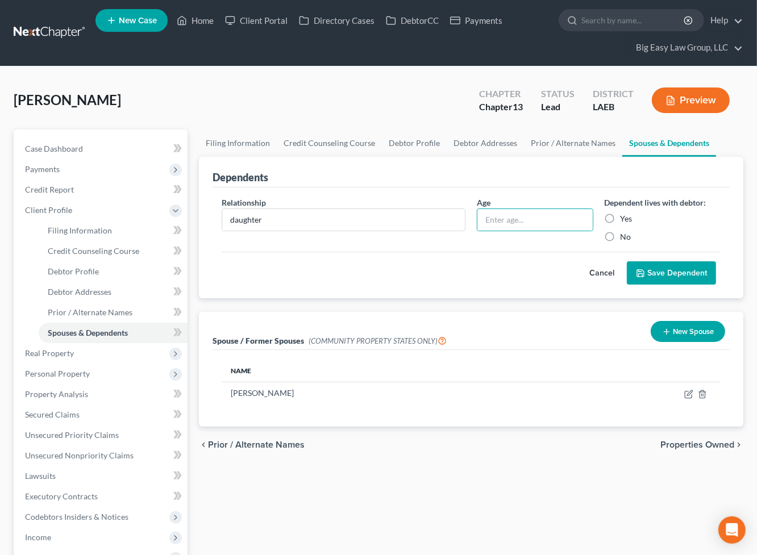
radio input "true"
click at [718, 258] on div "Cancel Save Dependent" at bounding box center [471, 269] width 499 height 34
drag, startPoint x: 677, startPoint y: 278, endPoint x: 671, endPoint y: 276, distance: 6.4
click at [677, 278] on button "Save Dependent" at bounding box center [671, 273] width 89 height 24
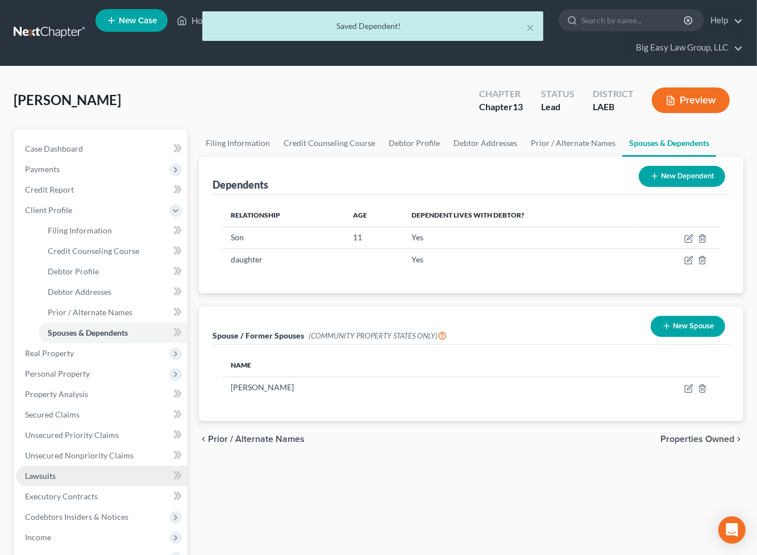
drag, startPoint x: 87, startPoint y: 476, endPoint x: 74, endPoint y: 477, distance: 12.5
click at [87, 476] on link "Lawsuits" at bounding box center [102, 476] width 172 height 20
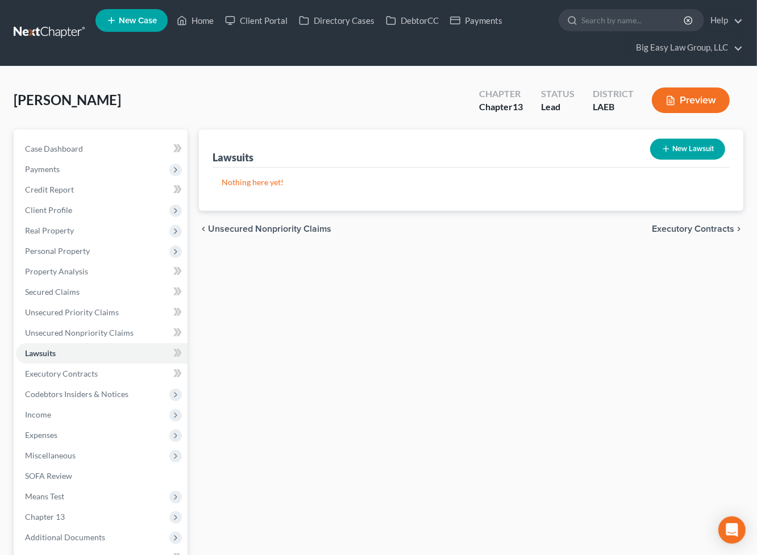
click at [687, 140] on button "New Lawsuit" at bounding box center [687, 149] width 75 height 21
select select "0"
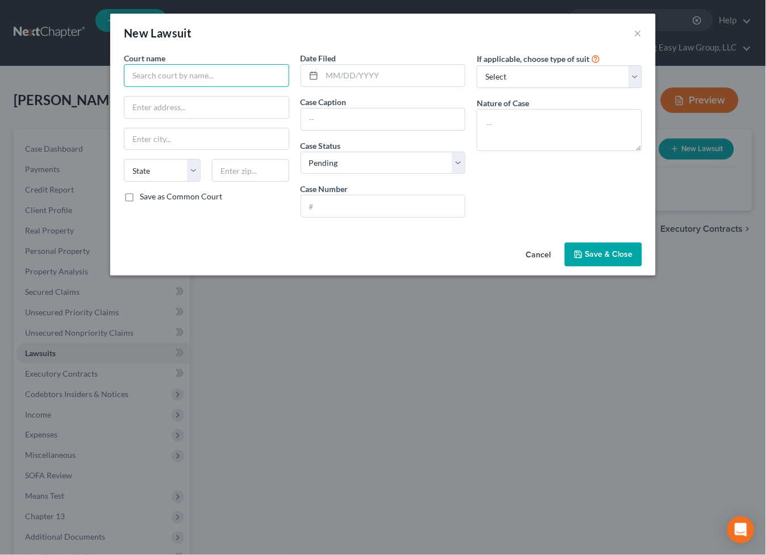
click at [243, 77] on input "text" at bounding box center [206, 75] width 165 height 23
drag, startPoint x: 208, startPoint y: 100, endPoint x: 367, endPoint y: 57, distance: 164.8
click at [210, 100] on div "22nd JDC" at bounding box center [192, 95] width 118 height 11
type input "22nd JDC"
type input "[STREET_ADDRESS]"
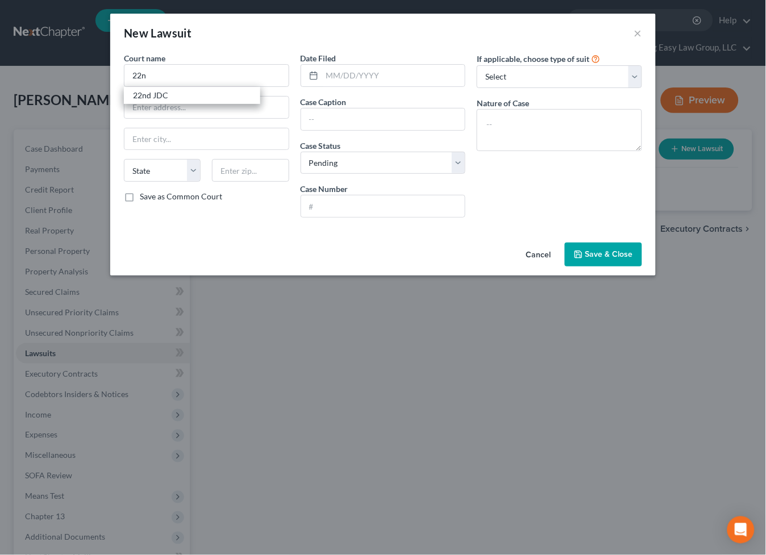
type input "[PERSON_NAME]"
select select "19"
type input "70433"
click at [345, 69] on input "text" at bounding box center [393, 76] width 143 height 22
click at [349, 77] on input "text" at bounding box center [393, 76] width 143 height 22
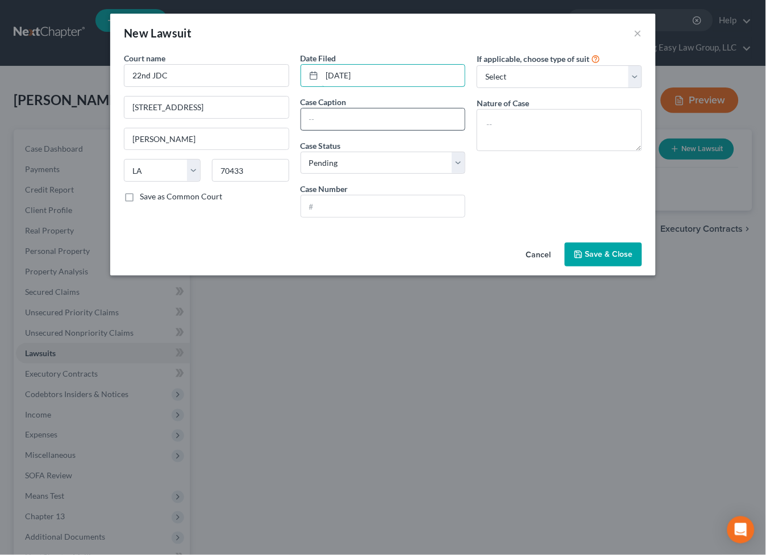
type input "[DATE]"
click at [350, 113] on input "text" at bounding box center [383, 120] width 164 height 22
type input "LVNV Funding v [PERSON_NAME]"
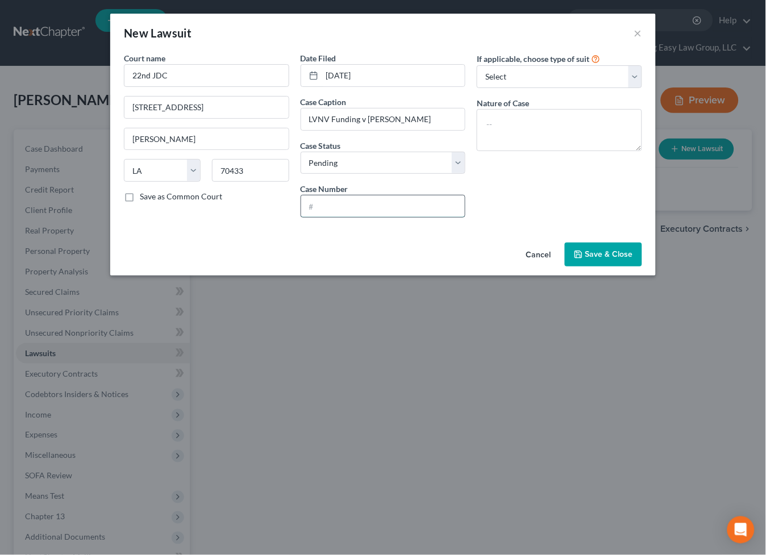
click at [367, 205] on input "text" at bounding box center [383, 206] width 164 height 22
type input "2025-11480"
click at [515, 126] on textarea at bounding box center [559, 130] width 165 height 42
type textarea "collection"
click at [571, 89] on div "If applicable, choose type of suit Select Repossession Garnishment Foreclosure …" at bounding box center [559, 139] width 177 height 174
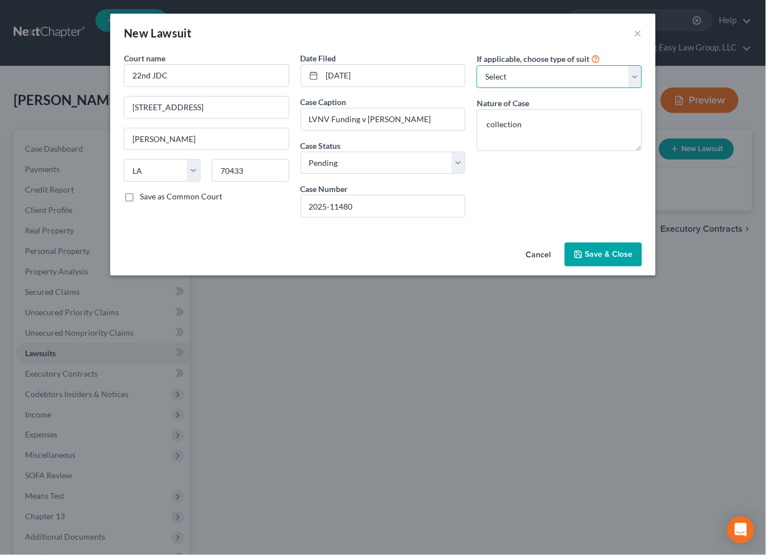
click at [570, 86] on select "Select Repossession Garnishment Foreclosure Attached, Seized, Or Levied Other" at bounding box center [559, 76] width 165 height 23
select select "4"
click at [477, 65] on select "Select Repossession Garnishment Foreclosure Attached, Seized, Or Levied Other" at bounding box center [559, 76] width 165 height 23
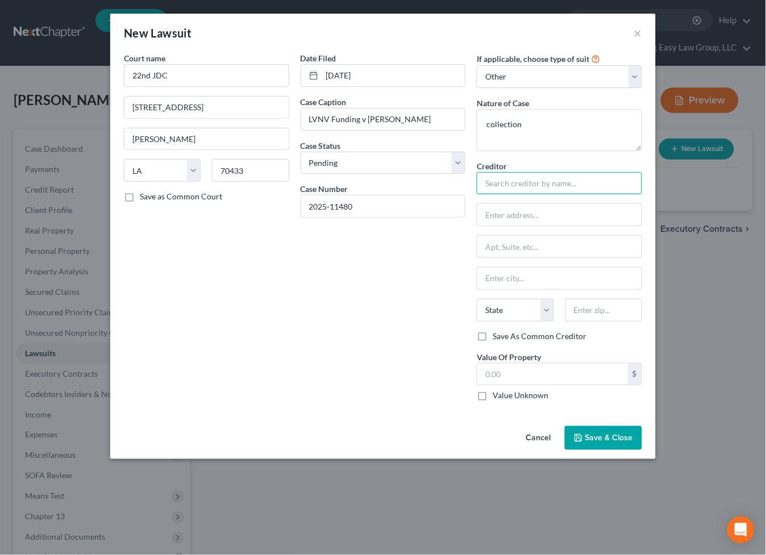
click at [549, 186] on input "text" at bounding box center [559, 183] width 165 height 23
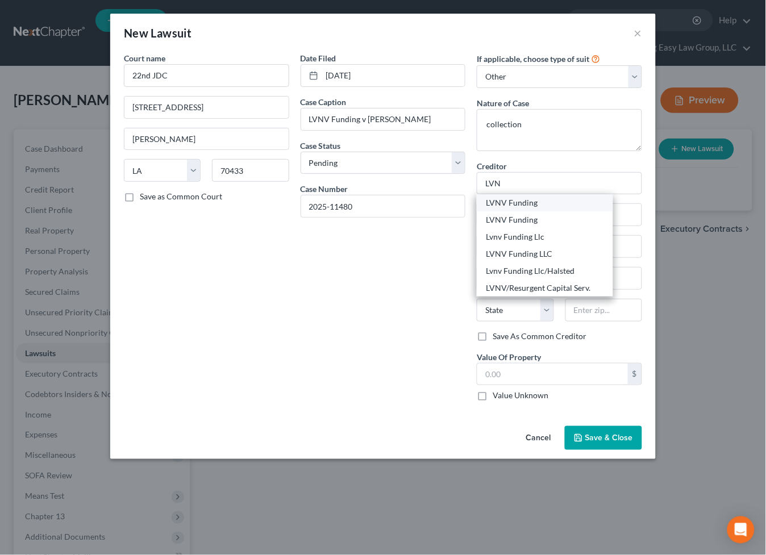
drag, startPoint x: 528, startPoint y: 206, endPoint x: 586, endPoint y: 247, distance: 70.5
click at [528, 206] on div "LVNV Funding" at bounding box center [545, 202] width 118 height 11
type input "LVNV Funding"
type input "Resurgent Capital Services"
type input "Po Box 10587"
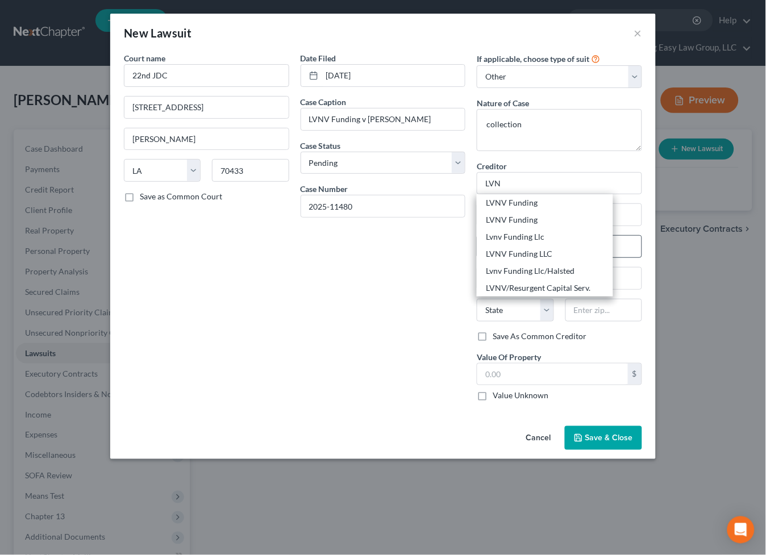
type input "[GEOGRAPHIC_DATA]"
select select "42"
type input "29603"
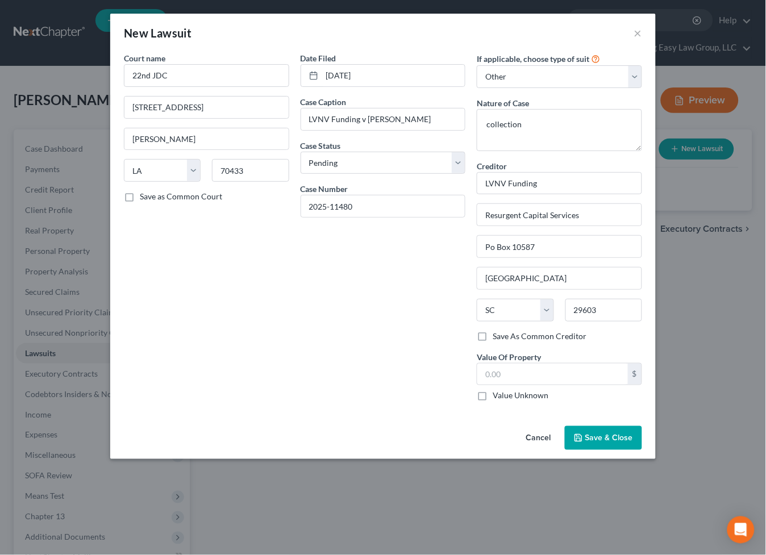
click at [583, 431] on button "Save & Close" at bounding box center [603, 438] width 77 height 24
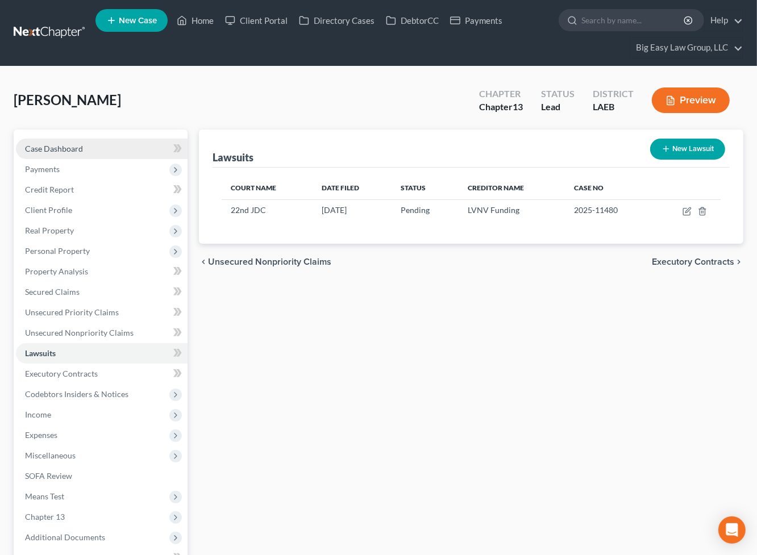
drag, startPoint x: 78, startPoint y: 154, endPoint x: 82, endPoint y: 191, distance: 37.7
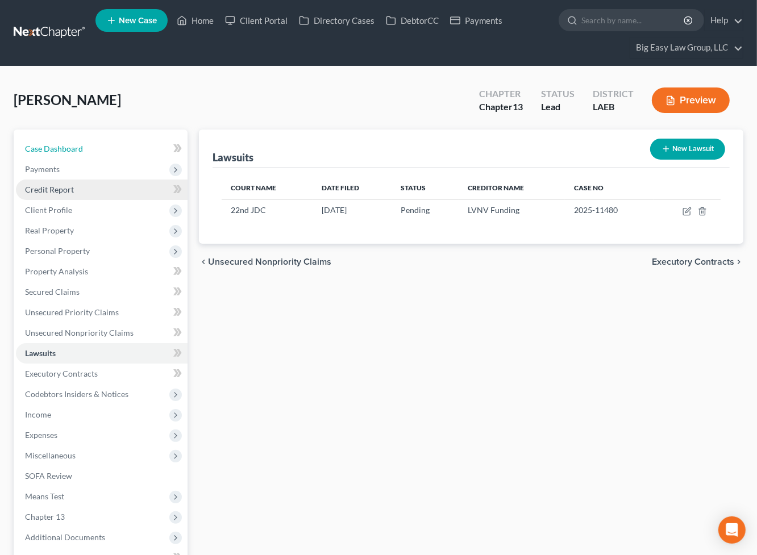
click at [78, 154] on link "Case Dashboard" at bounding box center [102, 149] width 172 height 20
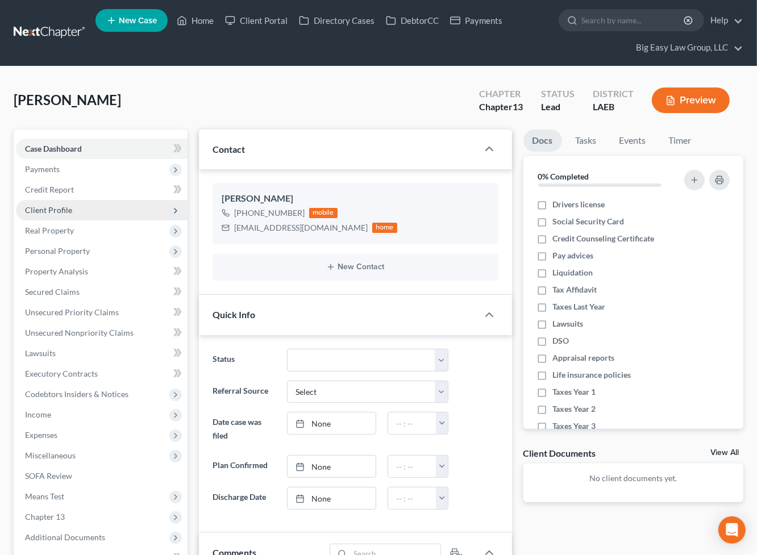
drag, startPoint x: 87, startPoint y: 203, endPoint x: 93, endPoint y: 219, distance: 16.4
click at [87, 203] on span "Client Profile" at bounding box center [102, 210] width 172 height 20
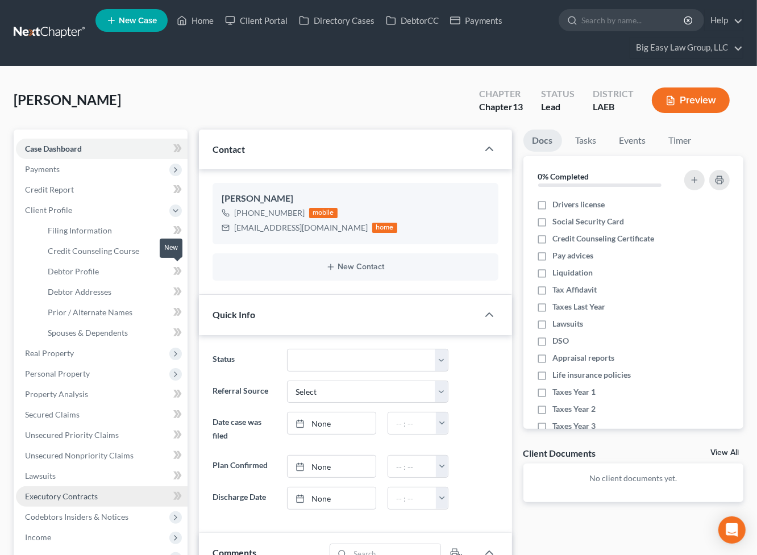
scroll to position [224, 0]
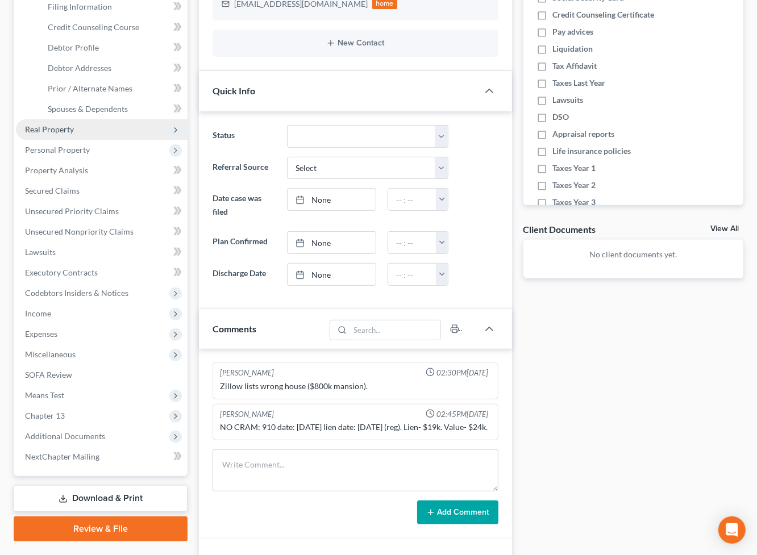
click at [98, 134] on span "Real Property" at bounding box center [102, 129] width 172 height 20
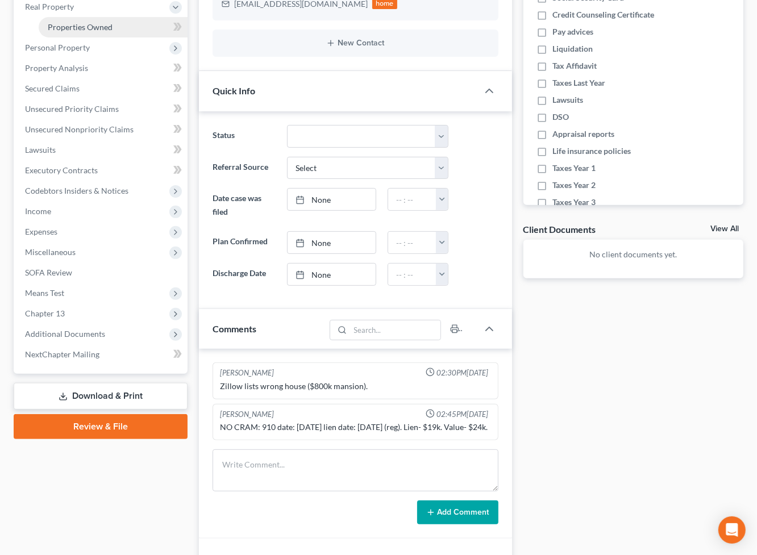
drag, startPoint x: 115, startPoint y: 29, endPoint x: 115, endPoint y: 39, distance: 10.2
click at [115, 29] on link "Properties Owned" at bounding box center [113, 27] width 149 height 20
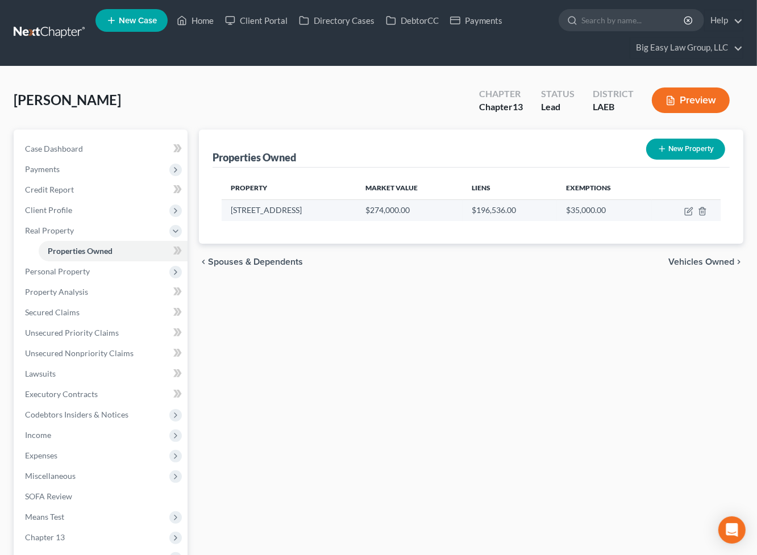
click at [275, 211] on td "[STREET_ADDRESS]" at bounding box center [289, 210] width 135 height 22
click at [103, 258] on link "Properties Owned" at bounding box center [113, 251] width 149 height 20
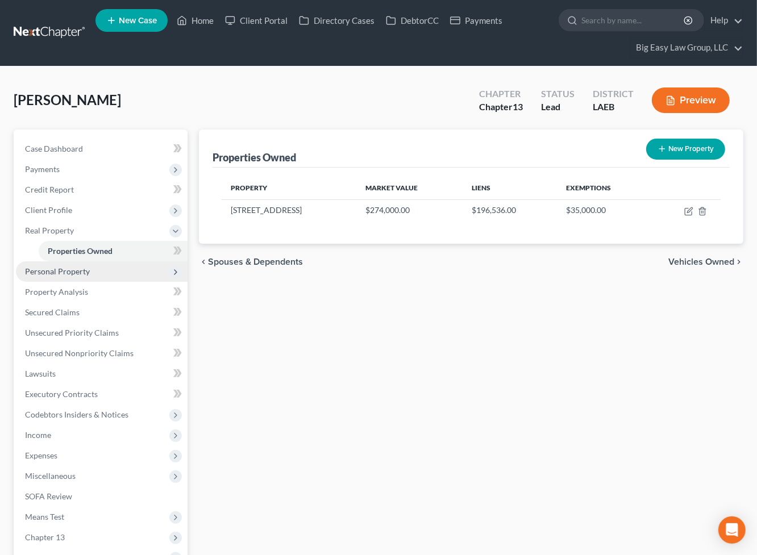
click at [106, 269] on span "Personal Property" at bounding box center [102, 271] width 172 height 20
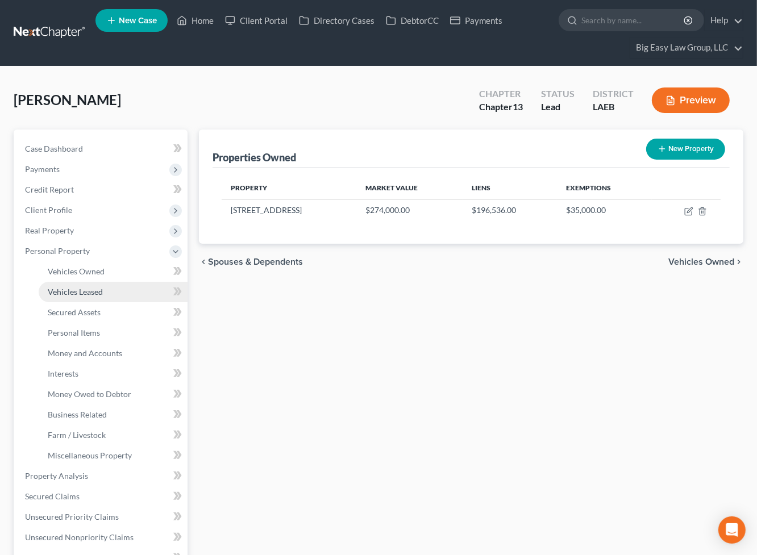
click at [116, 282] on link "Vehicles Leased" at bounding box center [113, 292] width 149 height 20
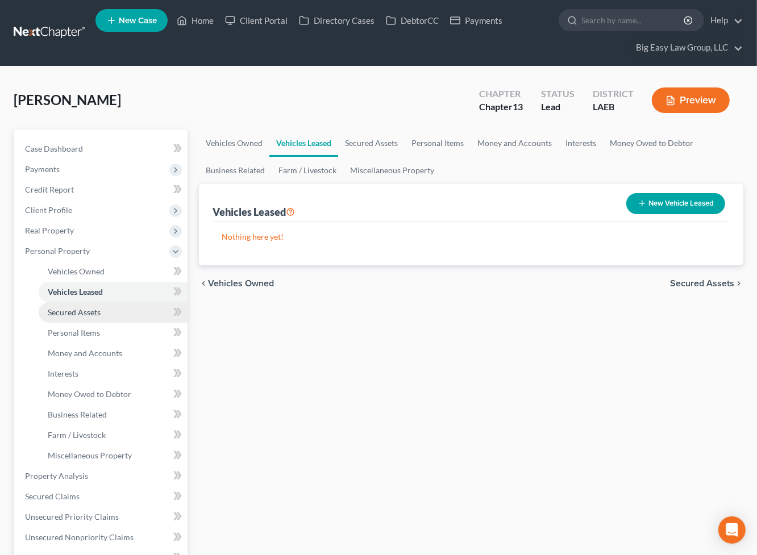
click at [104, 310] on link "Secured Assets" at bounding box center [113, 312] width 149 height 20
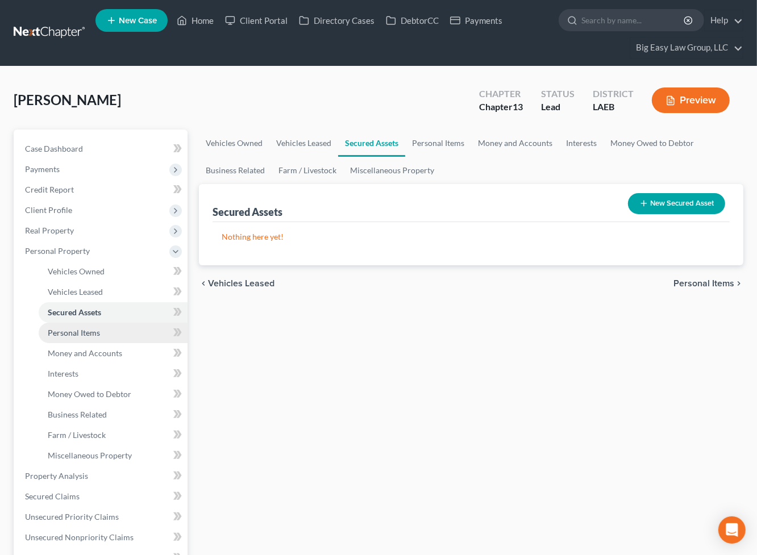
click at [102, 333] on link "Personal Items" at bounding box center [113, 333] width 149 height 20
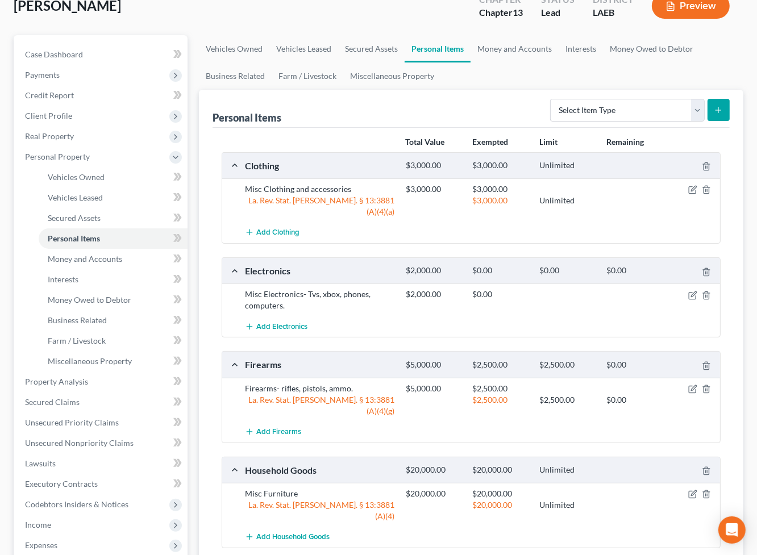
scroll to position [118, 0]
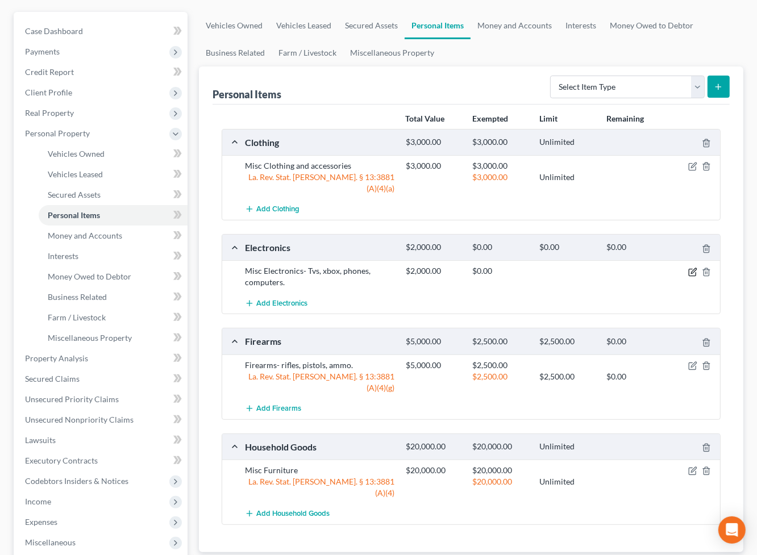
click at [693, 268] on icon "button" at bounding box center [692, 272] width 9 height 9
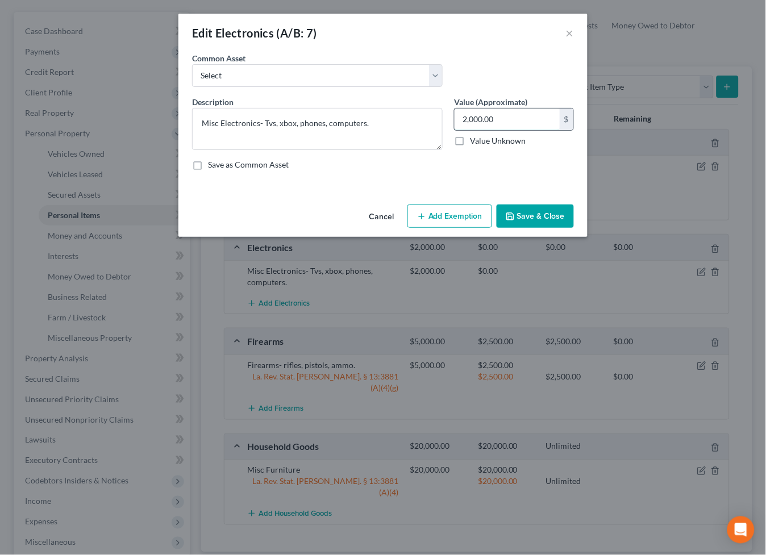
click at [510, 114] on input "2,000.00" at bounding box center [506, 120] width 105 height 22
type input "1,000"
click at [517, 212] on button "Save & Close" at bounding box center [535, 217] width 77 height 24
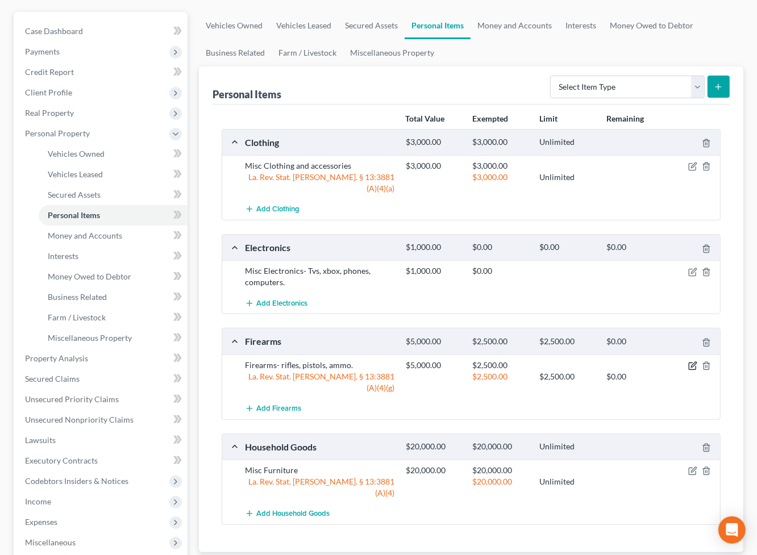
click at [693, 361] on icon "button" at bounding box center [692, 365] width 9 height 9
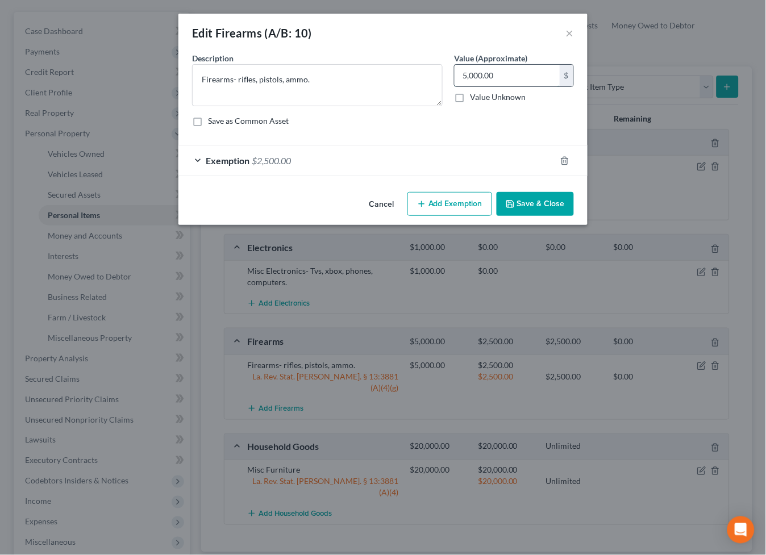
click at [516, 76] on input "5,000.00" at bounding box center [506, 76] width 105 height 22
type input "2,500"
click at [535, 207] on button "Save & Close" at bounding box center [535, 204] width 77 height 24
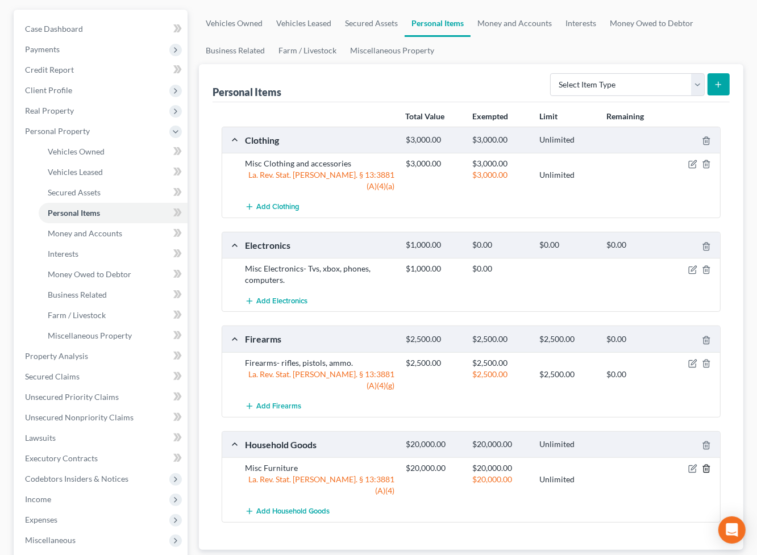
scroll to position [120, 0]
click at [695, 465] on icon "button" at bounding box center [692, 468] width 7 height 7
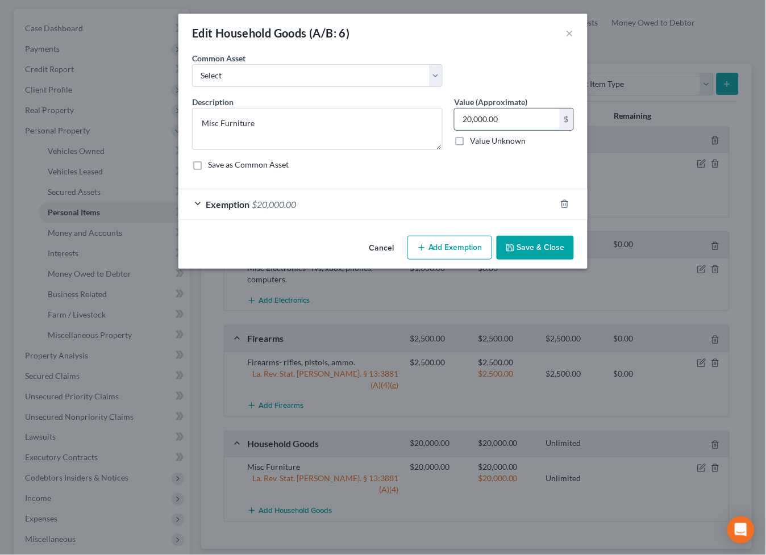
click at [512, 118] on input "20,000.00" at bounding box center [506, 120] width 105 height 22
type input "10,000"
click at [293, 186] on form "An exemption set must first be selected from the Filing Information section. Co…" at bounding box center [383, 136] width 382 height 168
click at [294, 205] on span "$20,000.00" at bounding box center [274, 204] width 44 height 11
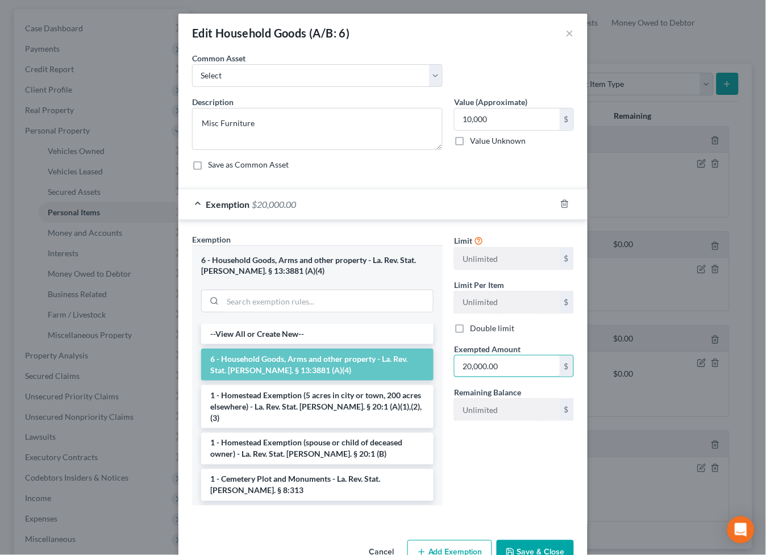
drag, startPoint x: 503, startPoint y: 370, endPoint x: 400, endPoint y: 355, distance: 103.9
click at [400, 355] on div "Exemption Set must be selected for CA. Exemption * 6 - Household Goods, Arms an…" at bounding box center [382, 374] width 393 height 282
drag, startPoint x: 508, startPoint y: 369, endPoint x: 394, endPoint y: 356, distance: 114.9
click at [394, 356] on div "Exemption Set must be selected for CA. Exemption * 6 - Household Goods, Arms an…" at bounding box center [382, 374] width 393 height 282
type input "10,000"
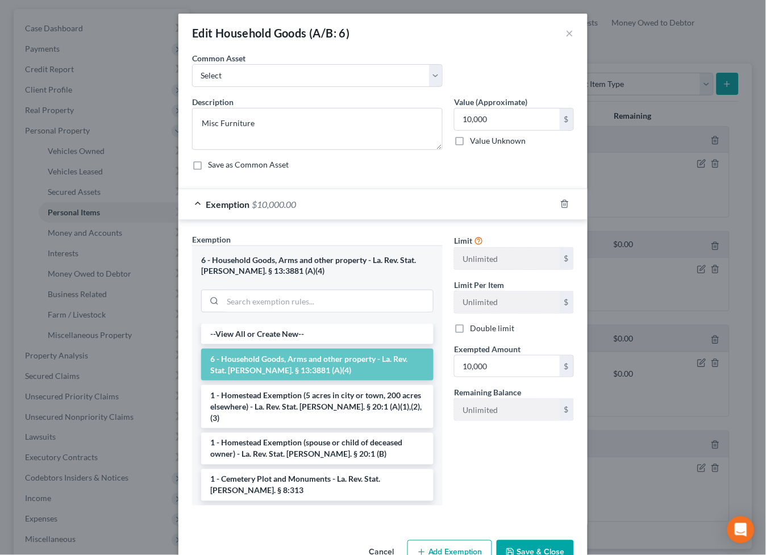
click at [533, 544] on button "Save & Close" at bounding box center [535, 552] width 77 height 24
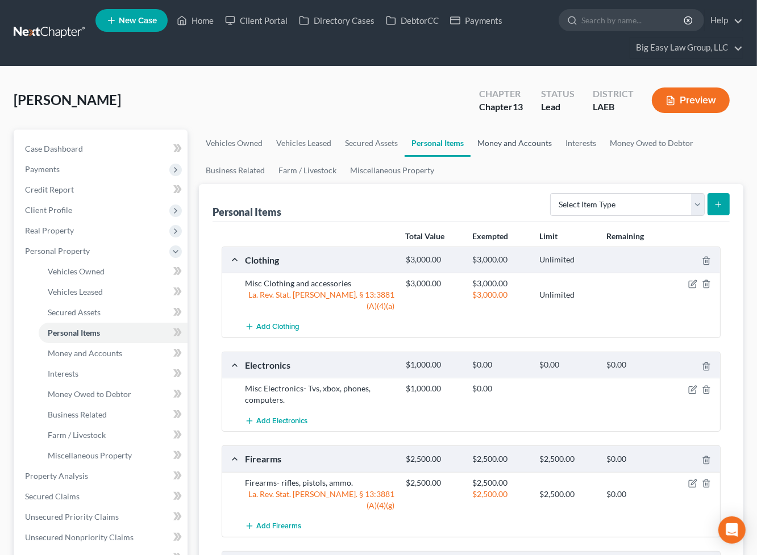
scroll to position [2, 0]
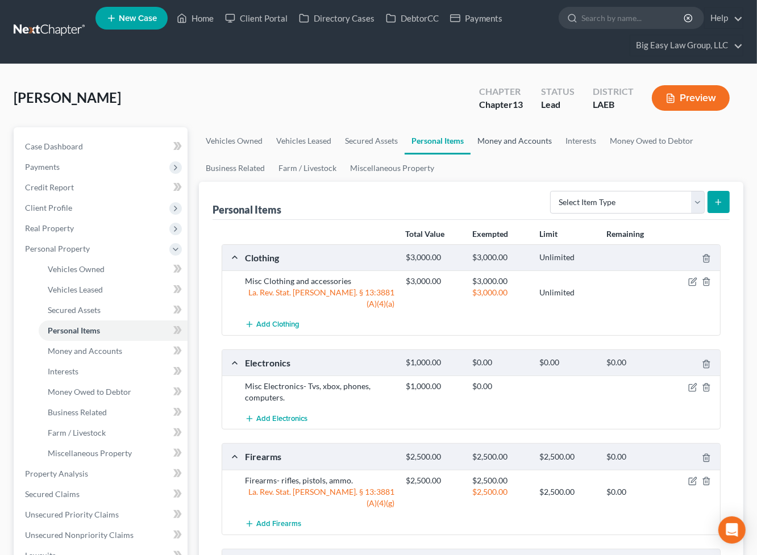
click at [493, 130] on link "Money and Accounts" at bounding box center [514, 140] width 88 height 27
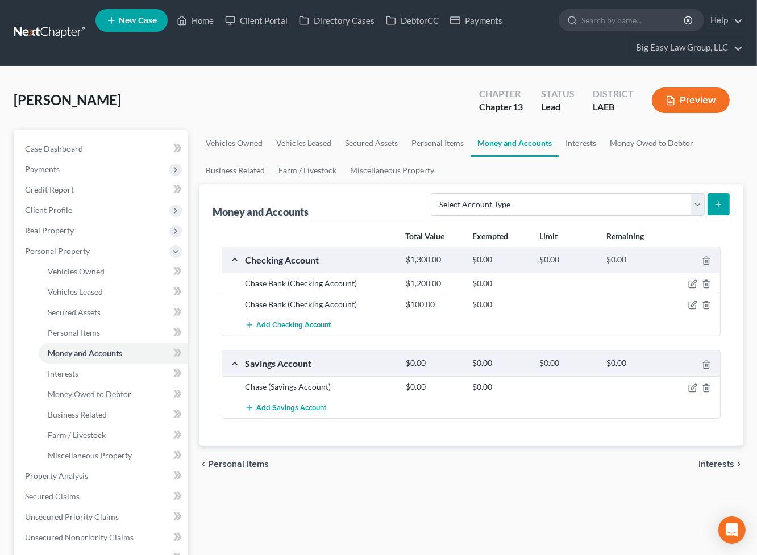
click at [678, 97] on button "Preview" at bounding box center [691, 100] width 78 height 26
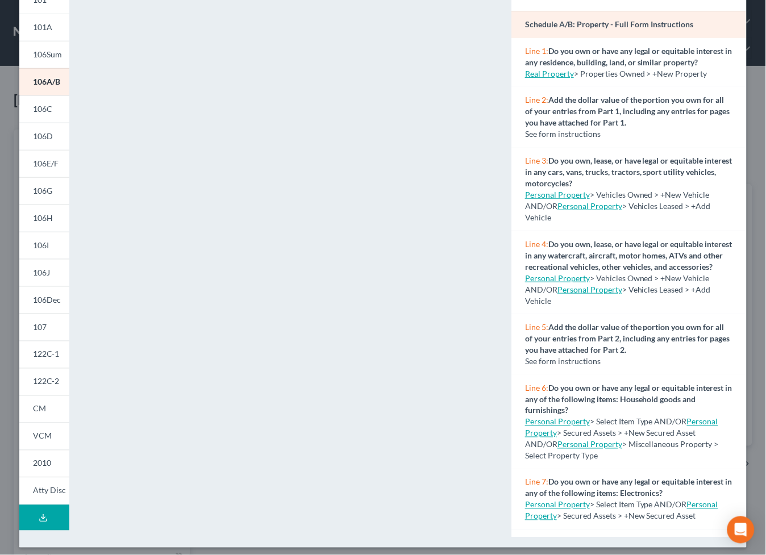
scroll to position [86, 0]
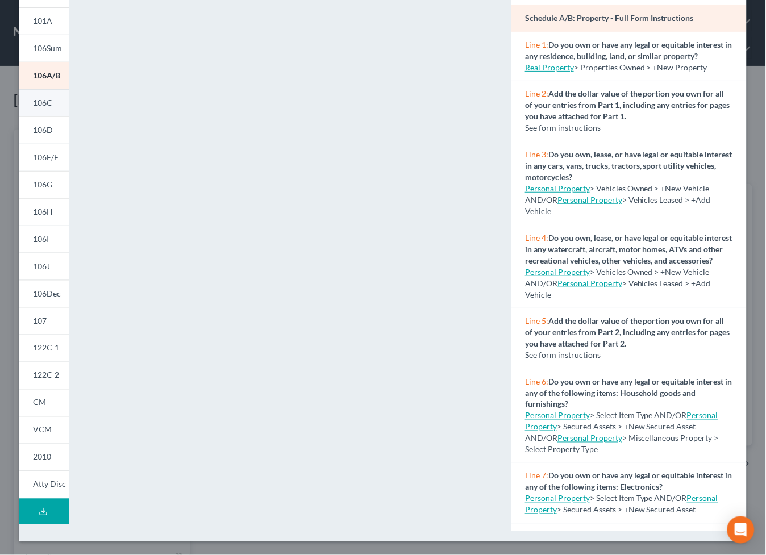
click at [47, 98] on span "106C" at bounding box center [42, 103] width 19 height 10
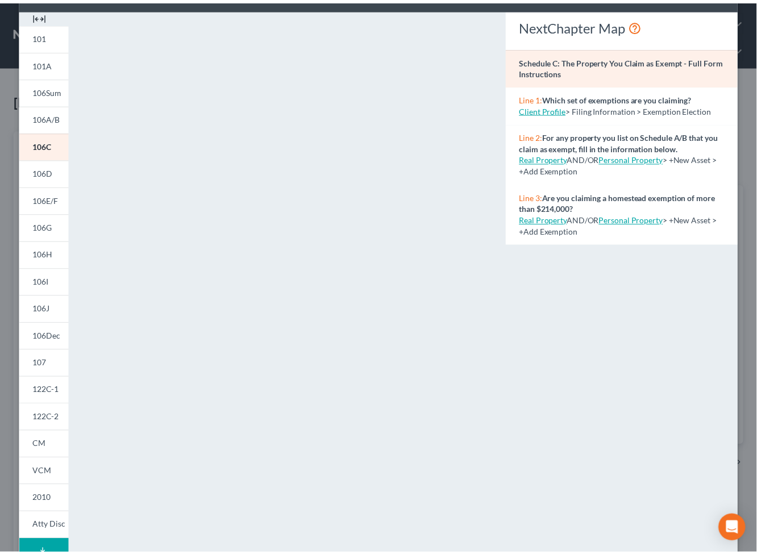
scroll to position [0, 0]
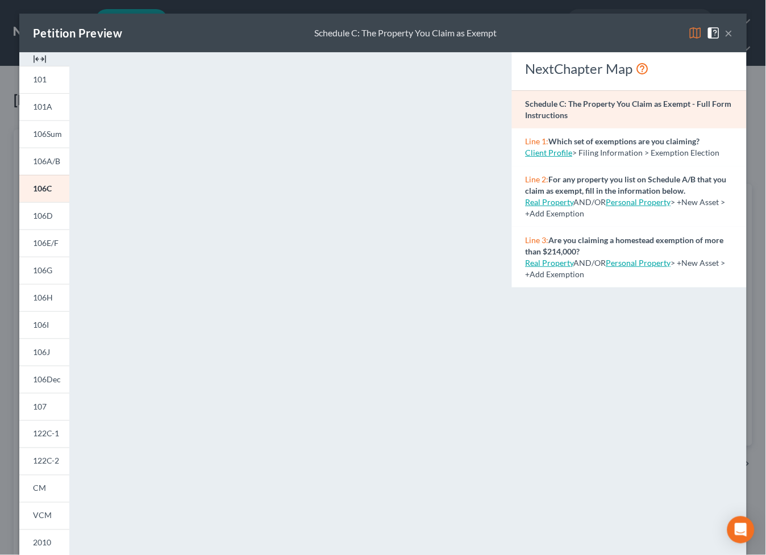
click at [725, 32] on button "×" at bounding box center [729, 33] width 8 height 14
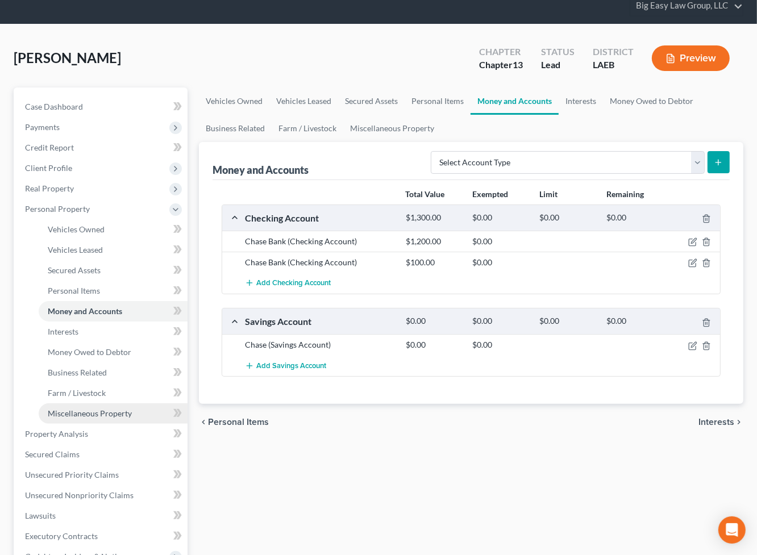
scroll to position [43, 0]
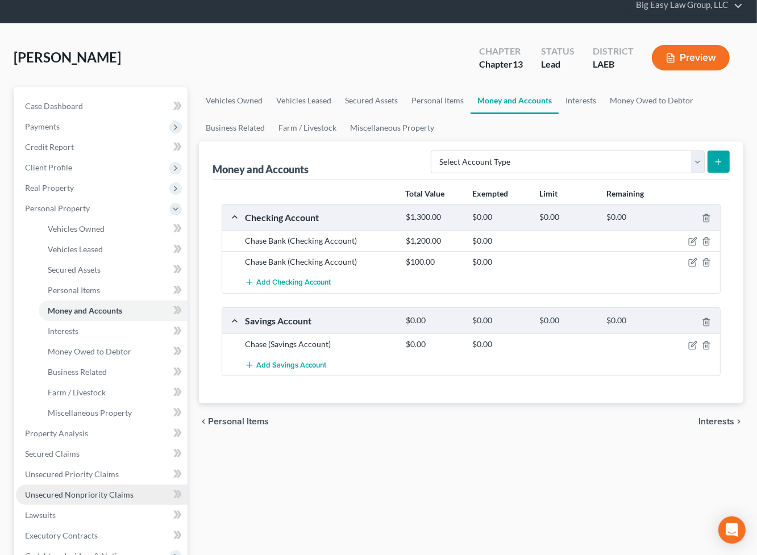
click at [120, 494] on span "Unsecured Nonpriority Claims" at bounding box center [79, 495] width 109 height 10
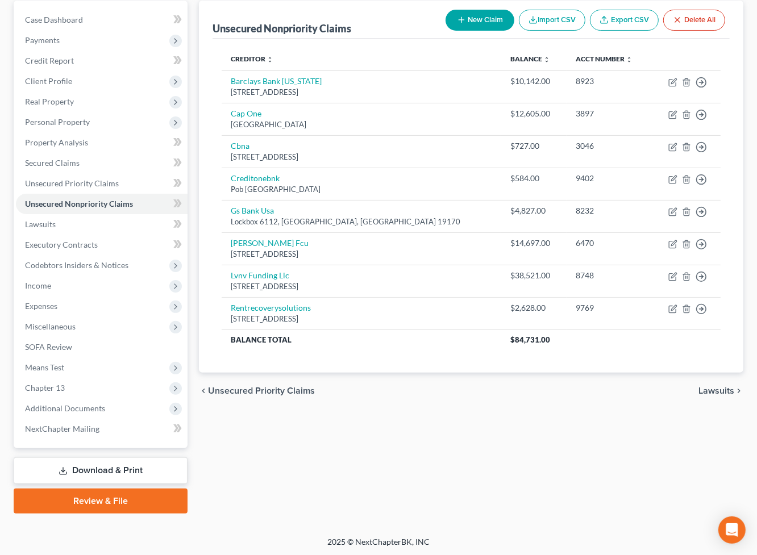
drag, startPoint x: 127, startPoint y: 464, endPoint x: 145, endPoint y: 458, distance: 19.8
click at [127, 465] on link "Download & Print" at bounding box center [101, 470] width 174 height 27
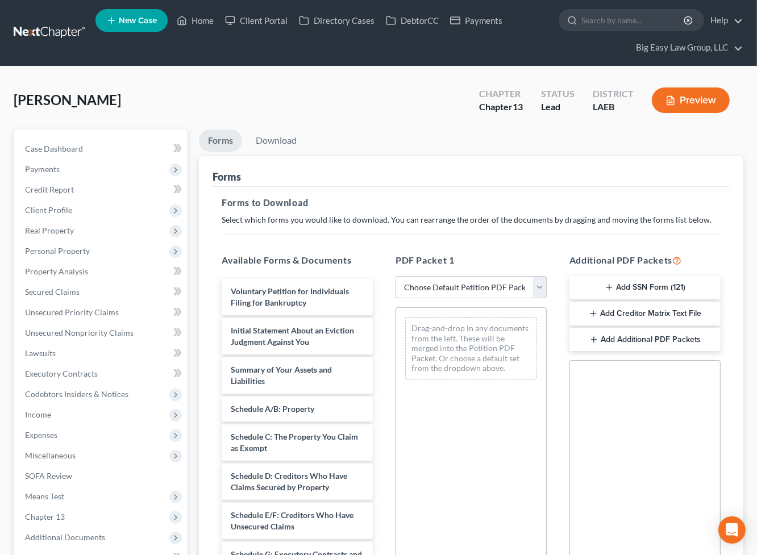
click at [439, 297] on select "Choose Default Petition PDF Packet Complete Bankruptcy Petition (all forms and …" at bounding box center [470, 287] width 151 height 23
select select "0"
click at [395, 276] on select "Choose Default Petition PDF Packet Complete Bankruptcy Petition (all forms and …" at bounding box center [470, 287] width 151 height 23
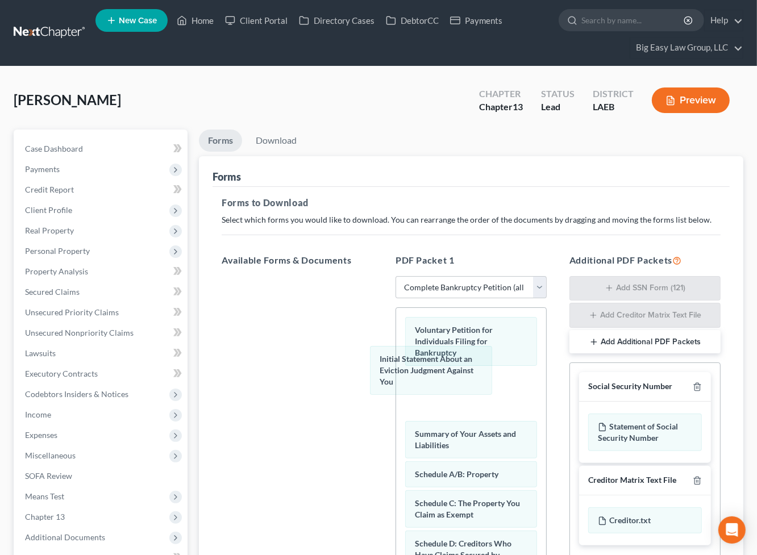
drag, startPoint x: 428, startPoint y: 397, endPoint x: 414, endPoint y: 376, distance: 25.1
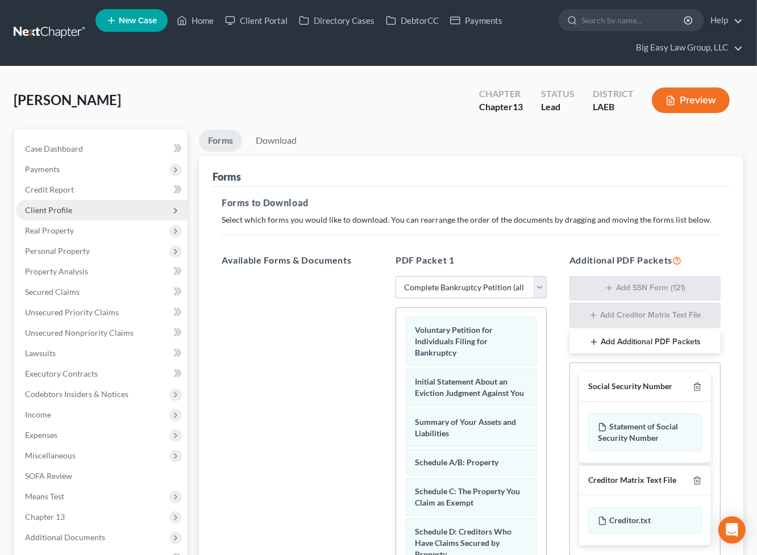
click at [84, 208] on span "Client Profile" at bounding box center [102, 210] width 172 height 20
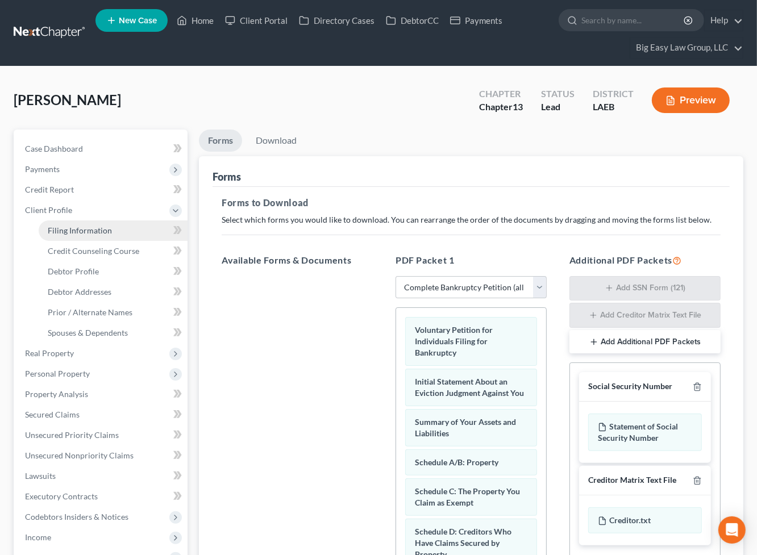
click at [90, 221] on link "Filing Information" at bounding box center [113, 230] width 149 height 20
select select "1"
select select "0"
select select "3"
select select "19"
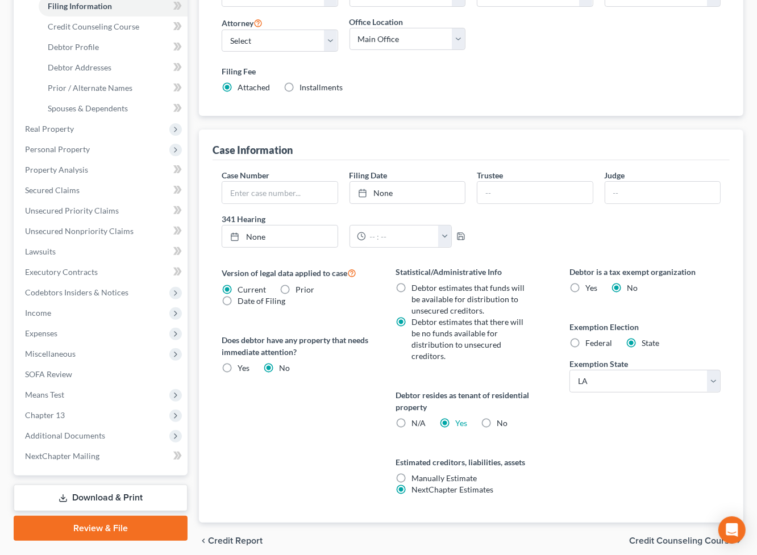
scroll to position [229, 0]
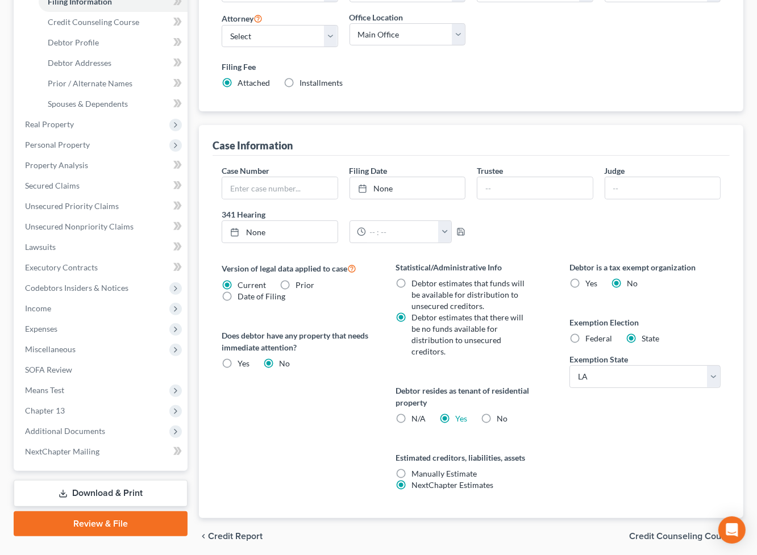
click at [497, 413] on label "No" at bounding box center [502, 418] width 11 height 11
click at [501, 413] on input "No" at bounding box center [504, 416] width 7 height 7
radio input "true"
click at [455, 413] on label "Yes Yes" at bounding box center [461, 418] width 12 height 11
click at [460, 413] on input "Yes Yes" at bounding box center [463, 416] width 7 height 7
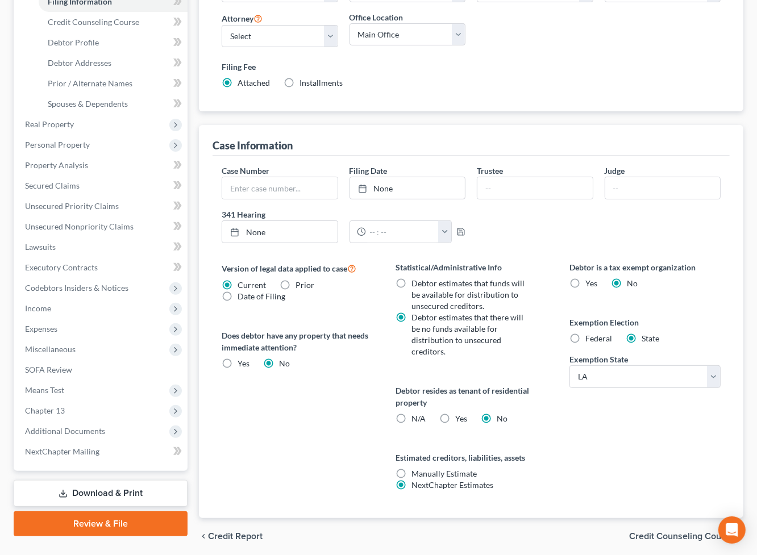
radio input "true"
radio input "false"
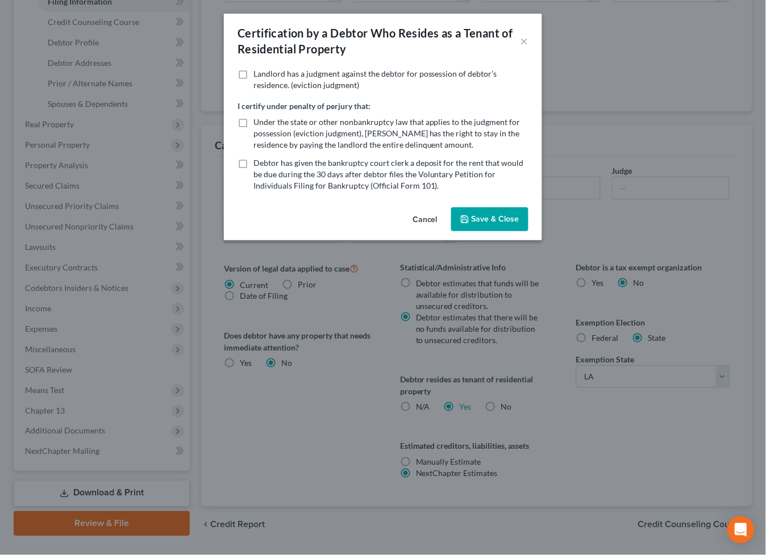
click at [478, 211] on button "Save & Close" at bounding box center [489, 219] width 77 height 24
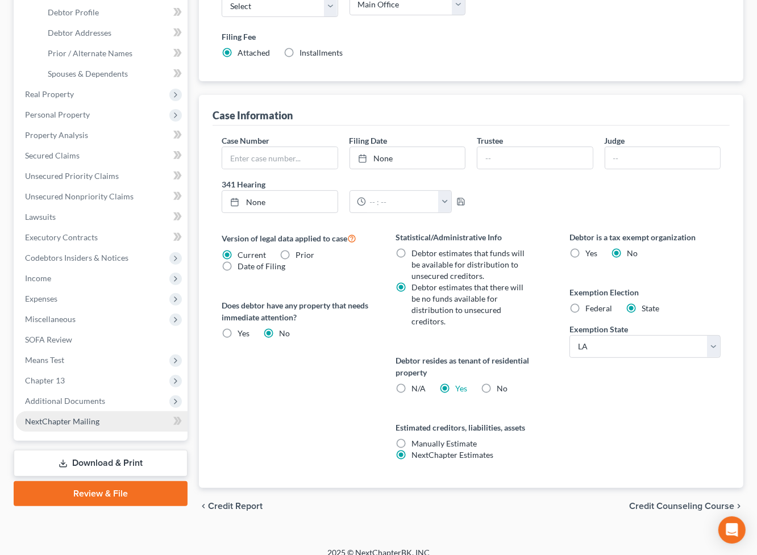
scroll to position [260, 0]
drag, startPoint x: 114, startPoint y: 461, endPoint x: 127, endPoint y: 454, distance: 14.0
click at [115, 461] on link "Download & Print" at bounding box center [101, 462] width 174 height 27
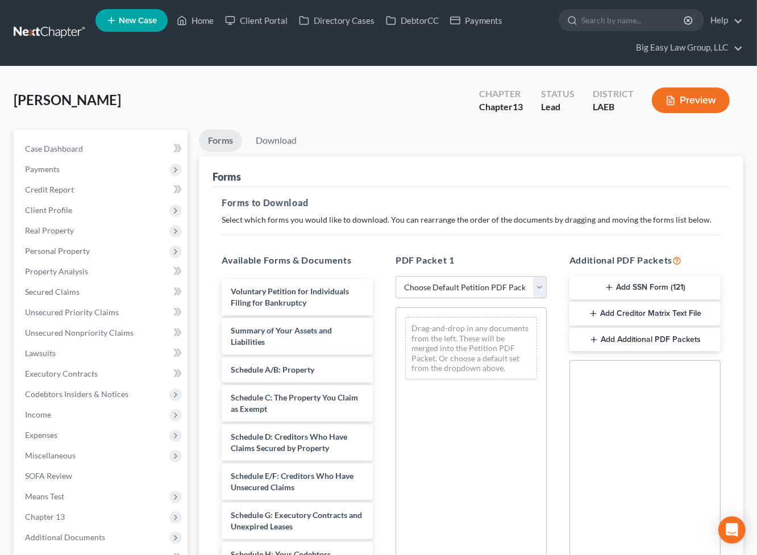
click at [491, 289] on select "Choose Default Petition PDF Packet Complete Bankruptcy Petition (all forms and …" at bounding box center [470, 287] width 151 height 23
select select "0"
click at [395, 276] on select "Choose Default Petition PDF Packet Complete Bankruptcy Petition (all forms and …" at bounding box center [470, 287] width 151 height 23
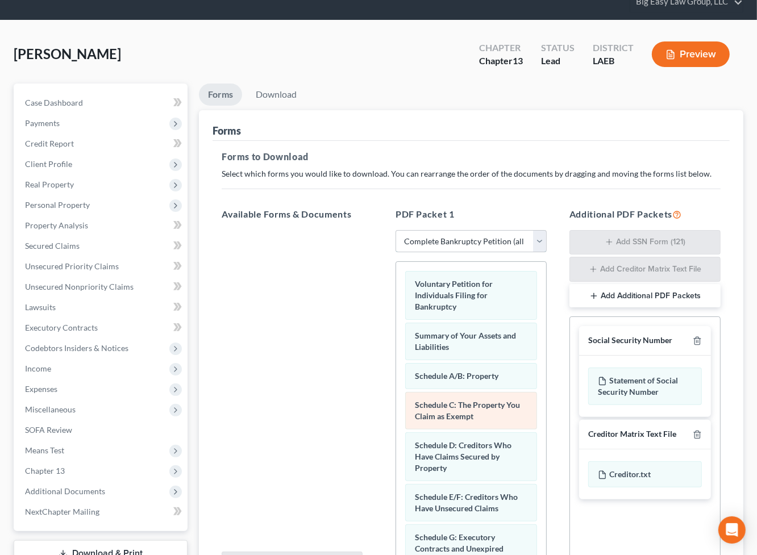
scroll to position [168, 0]
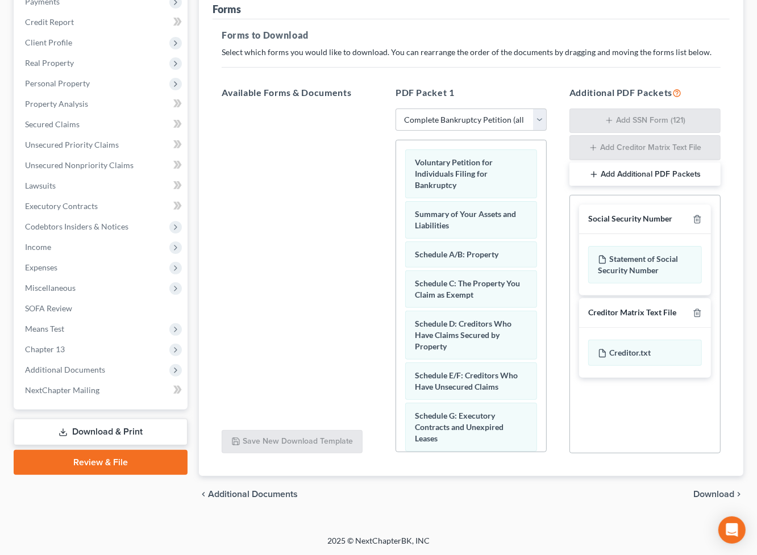
click at [396, 168] on div "Voluntary Petition for Individuals Filing for Bankruptcy Summary of Your Assets…" at bounding box center [471, 537] width 150 height 795
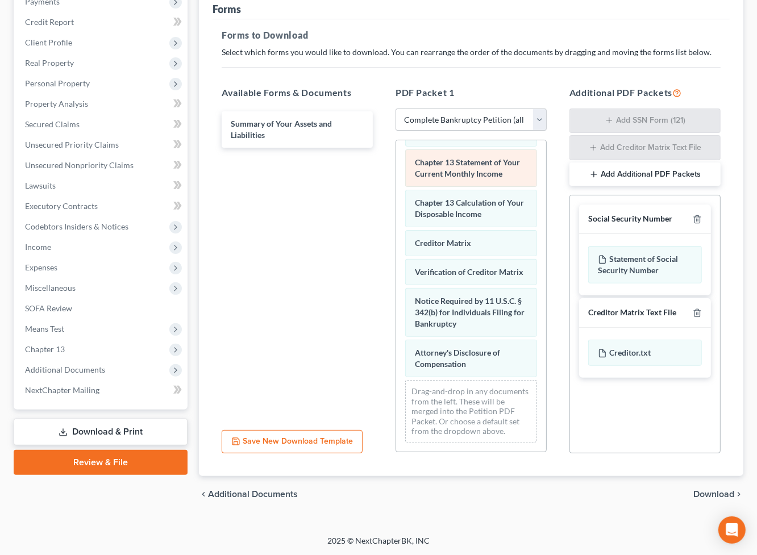
scroll to position [474, 0]
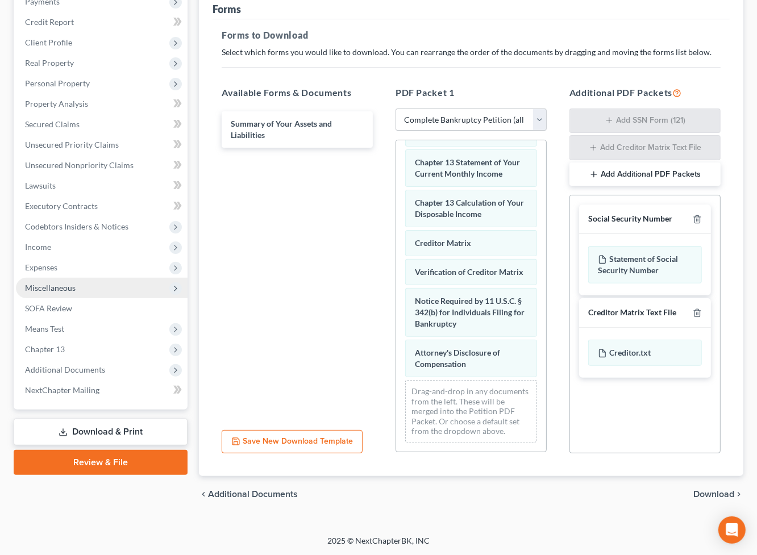
click at [100, 290] on span "Miscellaneous" at bounding box center [102, 288] width 172 height 20
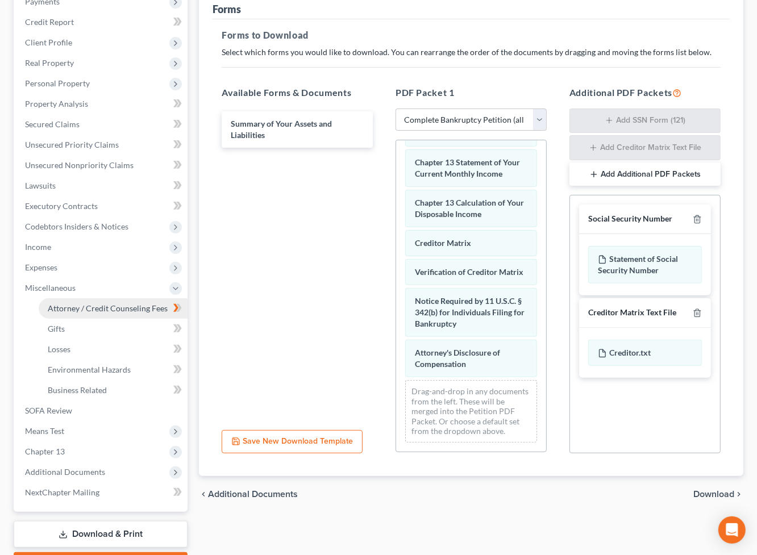
click at [103, 300] on link "Attorney / Credit Counseling Fees" at bounding box center [113, 308] width 149 height 20
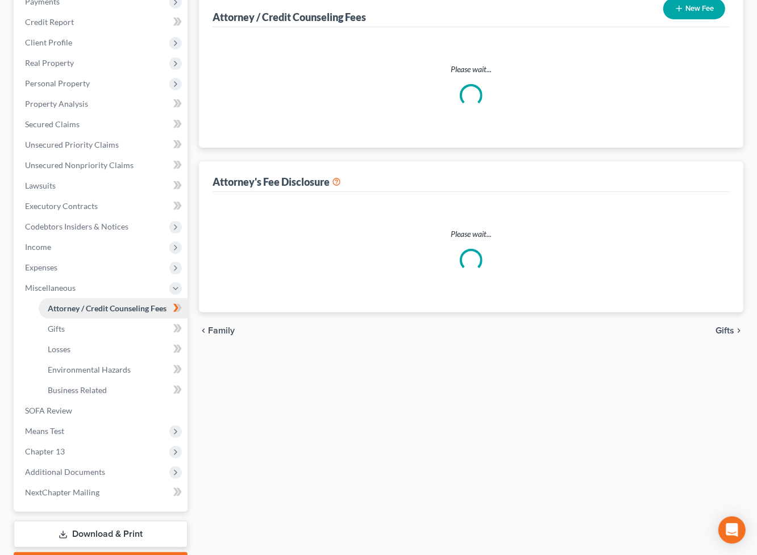
scroll to position [10, 0]
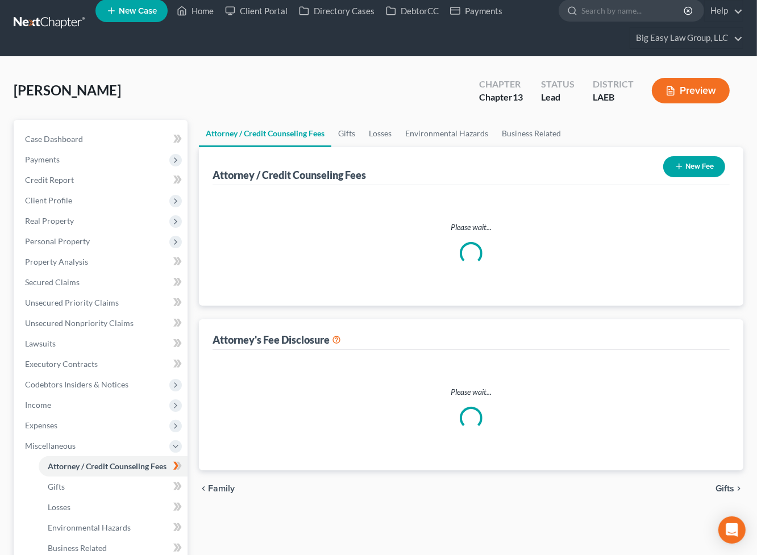
select select "0"
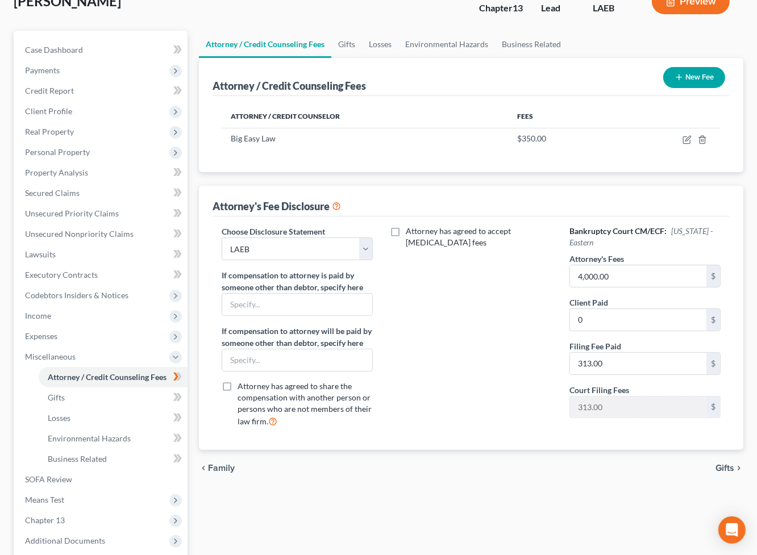
scroll to position [231, 0]
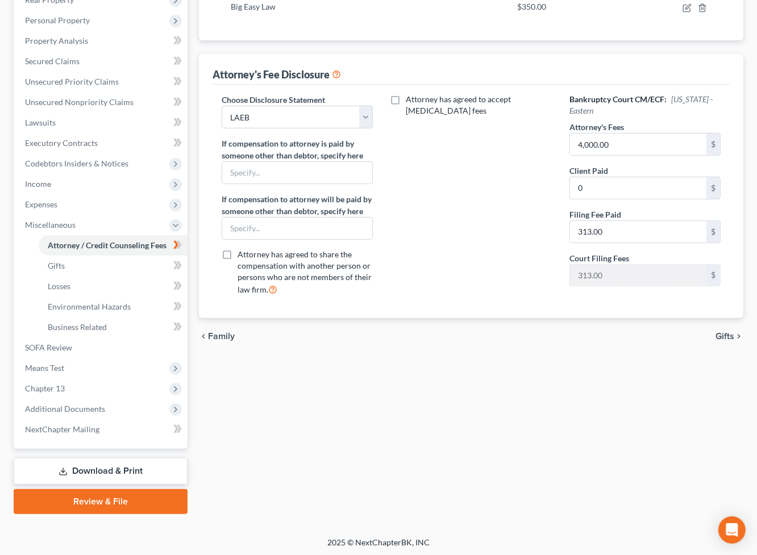
click at [151, 472] on link "Download & Print" at bounding box center [101, 471] width 174 height 27
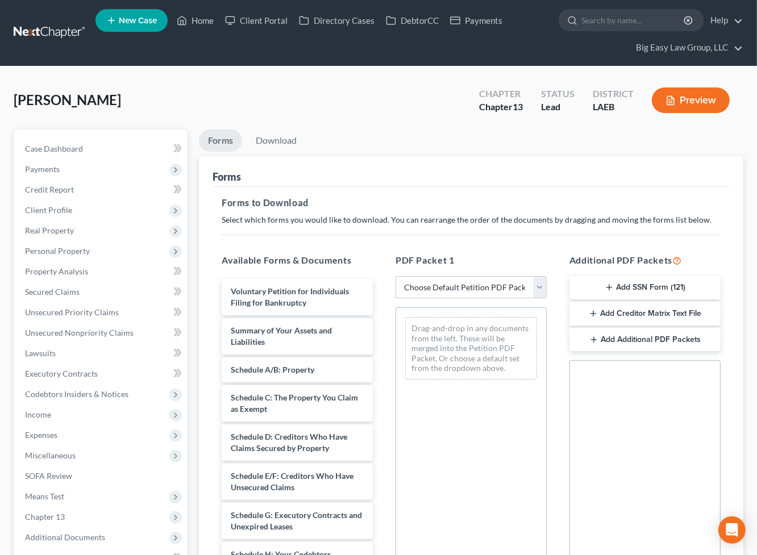
click at [473, 277] on select "Choose Default Petition PDF Packet Complete Bankruptcy Petition (all forms and …" at bounding box center [470, 287] width 151 height 23
select select "0"
click at [395, 276] on select "Choose Default Petition PDF Packet Complete Bankruptcy Petition (all forms and …" at bounding box center [470, 287] width 151 height 23
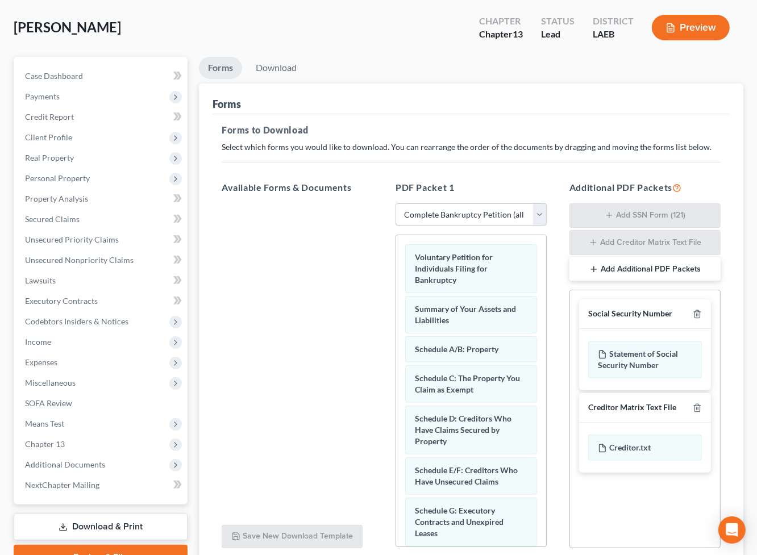
scroll to position [85, 0]
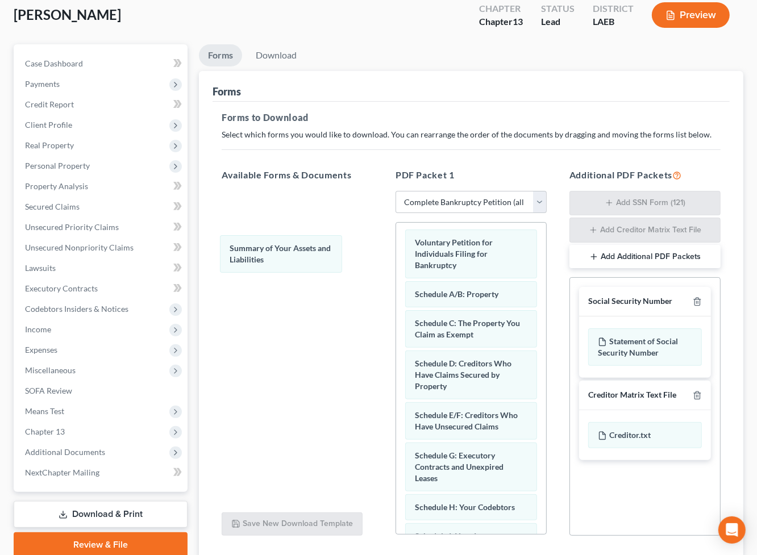
drag, startPoint x: 456, startPoint y: 302, endPoint x: 341, endPoint y: 231, distance: 135.1
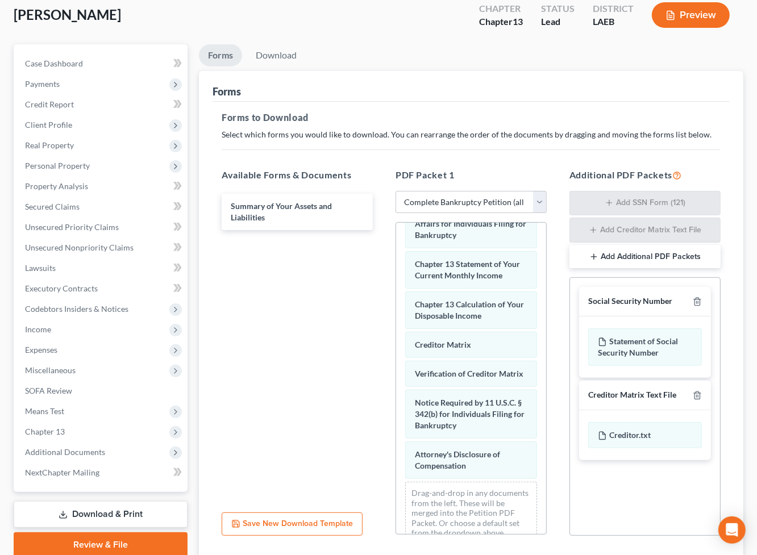
scroll to position [433, 0]
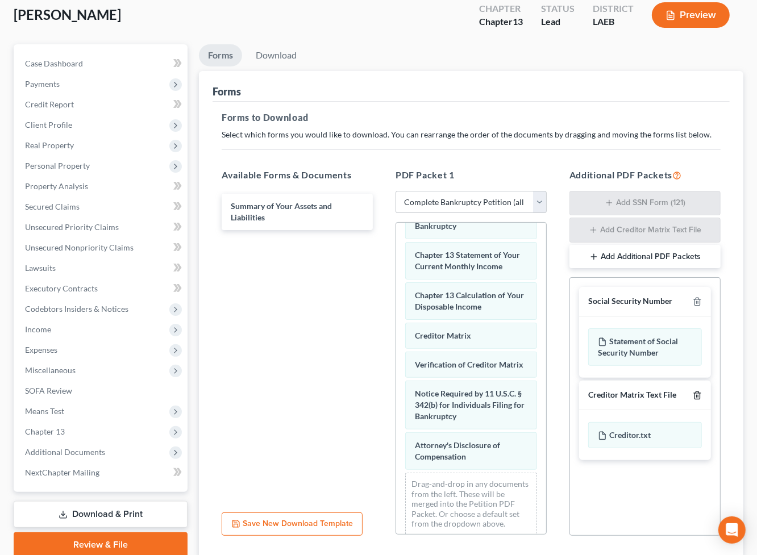
drag, startPoint x: 700, startPoint y: 395, endPoint x: 702, endPoint y: 387, distance: 8.1
click at [700, 395] on icon "button" at bounding box center [697, 395] width 9 height 9
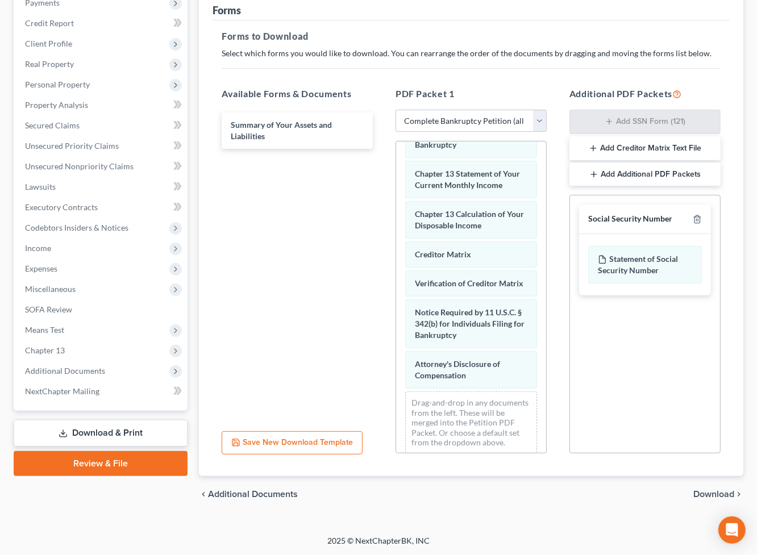
click at [719, 491] on span "Download" at bounding box center [713, 494] width 41 height 9
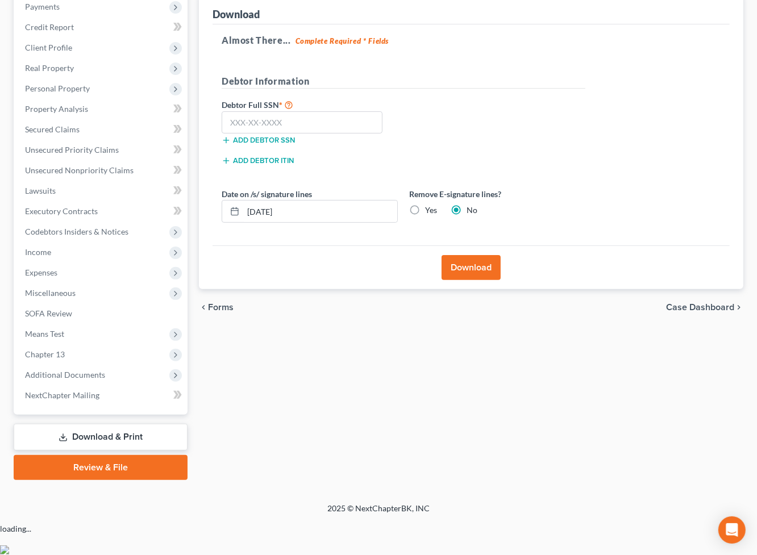
scroll to position [129, 0]
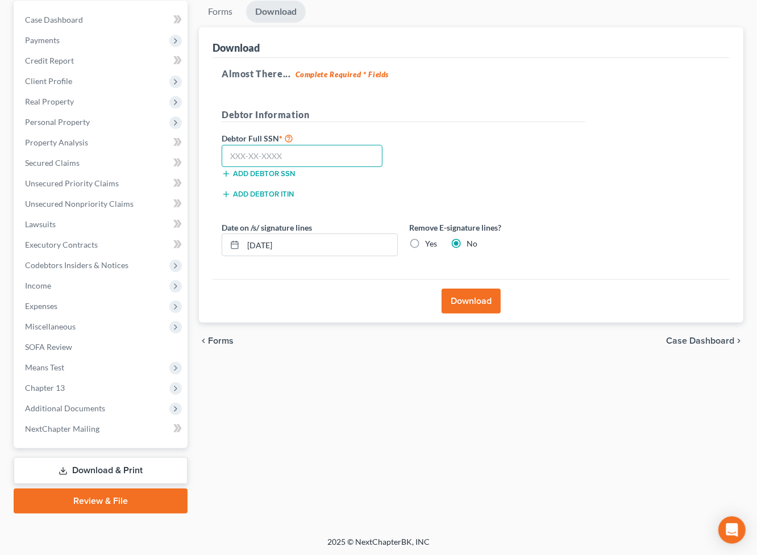
click at [287, 148] on input "text" at bounding box center [302, 156] width 161 height 23
click at [251, 150] on input "text" at bounding box center [302, 156] width 161 height 23
type input "439-65-0378"
click at [463, 295] on button "Download" at bounding box center [470, 301] width 59 height 25
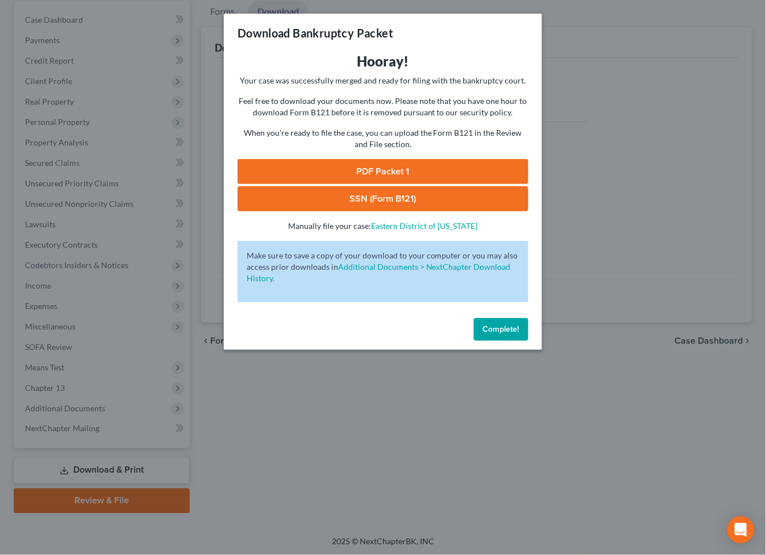
click at [381, 172] on link "PDF Packet 1" at bounding box center [382, 171] width 291 height 25
drag, startPoint x: 430, startPoint y: 204, endPoint x: 423, endPoint y: 209, distance: 8.5
click at [430, 203] on link "SSN (Form B121)" at bounding box center [382, 198] width 291 height 25
drag, startPoint x: 489, startPoint y: 327, endPoint x: 201, endPoint y: 245, distance: 300.0
click at [484, 327] on span "Complete!" at bounding box center [501, 329] width 36 height 10
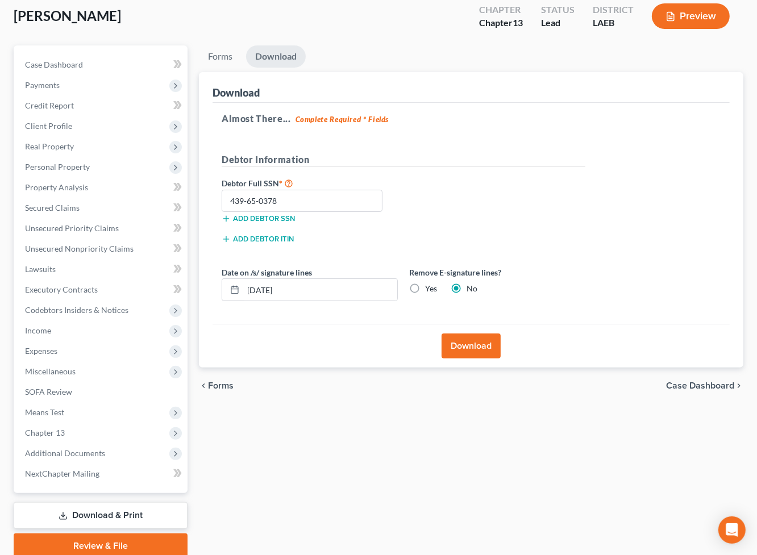
scroll to position [0, 0]
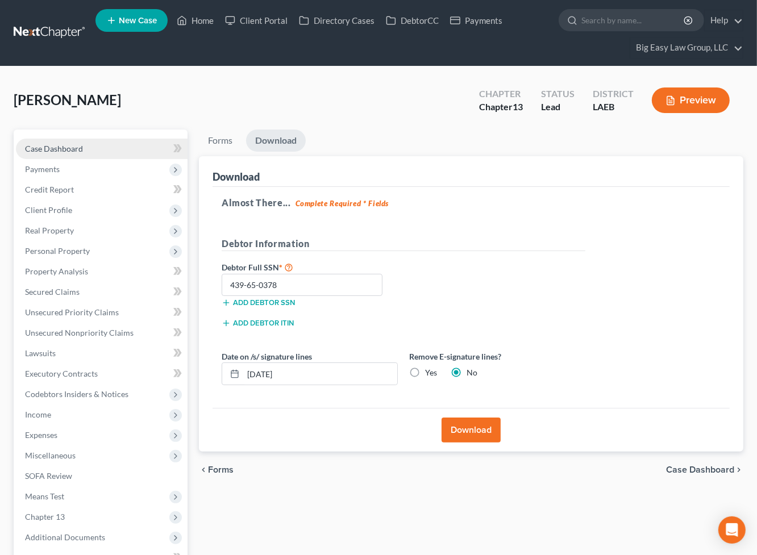
click at [36, 148] on span "Case Dashboard" at bounding box center [54, 149] width 58 height 10
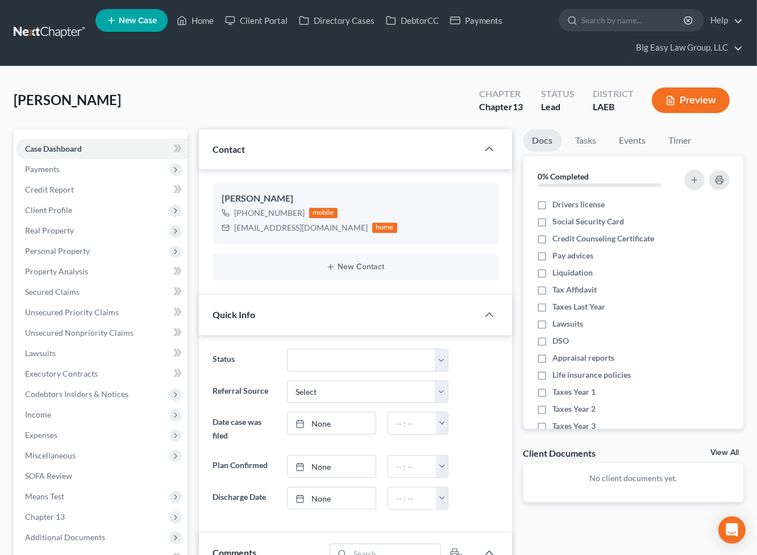
scroll to position [621, 0]
click at [118, 493] on span "Means Test" at bounding box center [102, 496] width 172 height 20
click at [130, 507] on link "Means Test Qualifier" at bounding box center [113, 517] width 149 height 20
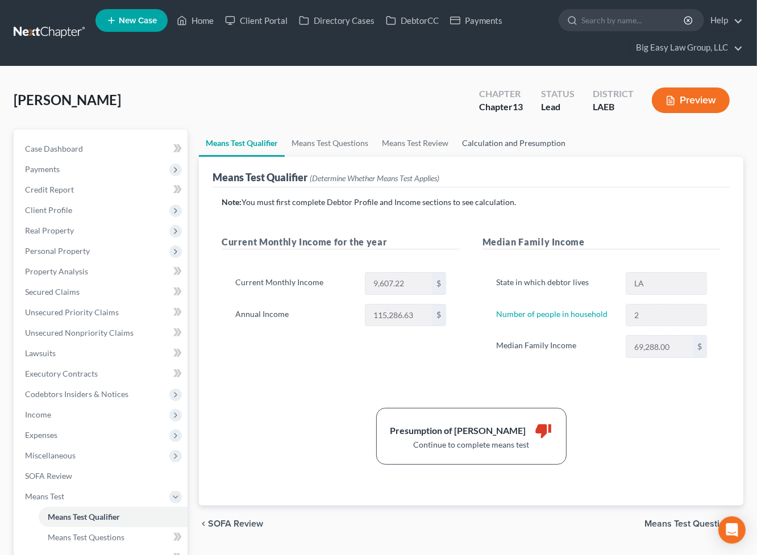
click at [511, 152] on link "Calculation and Presumption" at bounding box center [513, 143] width 117 height 27
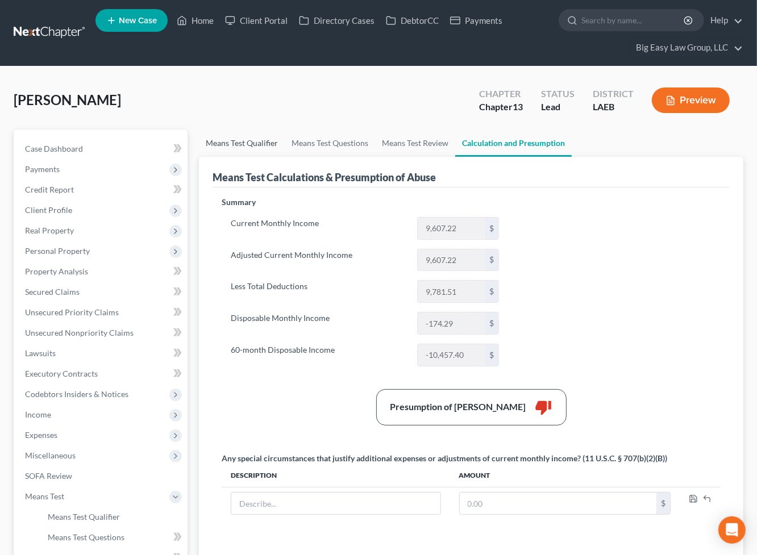
drag, startPoint x: 205, startPoint y: 143, endPoint x: 224, endPoint y: 142, distance: 18.8
click at [205, 143] on link "Means Test Qualifier" at bounding box center [242, 143] width 86 height 27
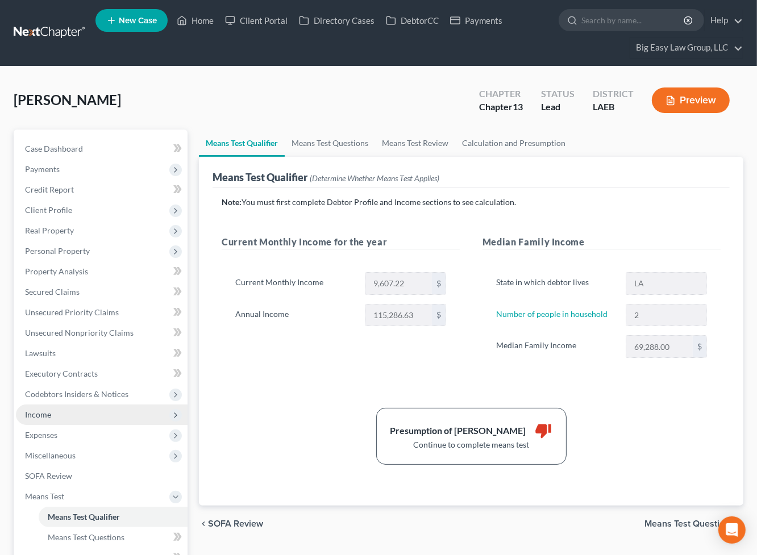
drag, startPoint x: 114, startPoint y: 429, endPoint x: 120, endPoint y: 423, distance: 8.4
click at [116, 426] on span "Expenses" at bounding box center [102, 435] width 172 height 20
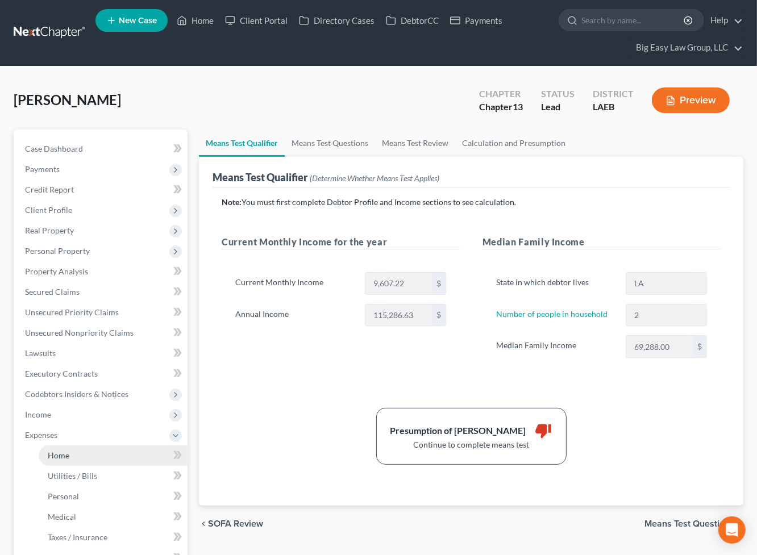
click at [101, 462] on link "Home" at bounding box center [113, 455] width 149 height 20
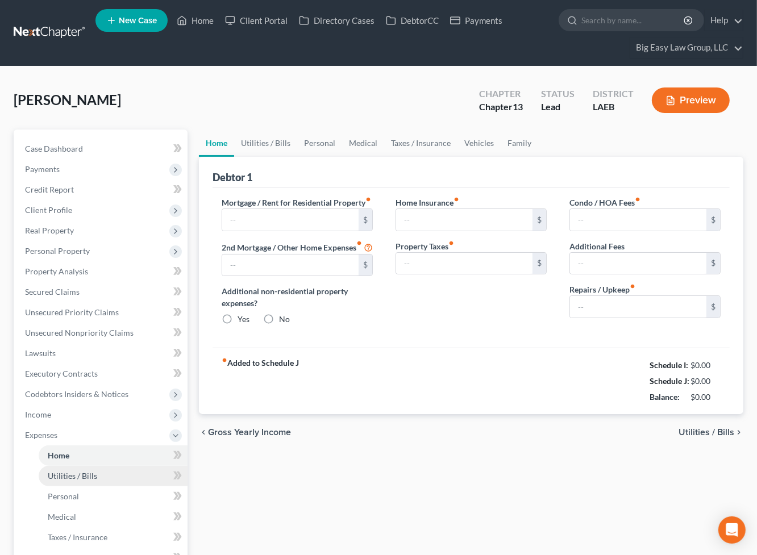
type input "1,622.00"
type input "0.00"
radio input "true"
type input "0.00"
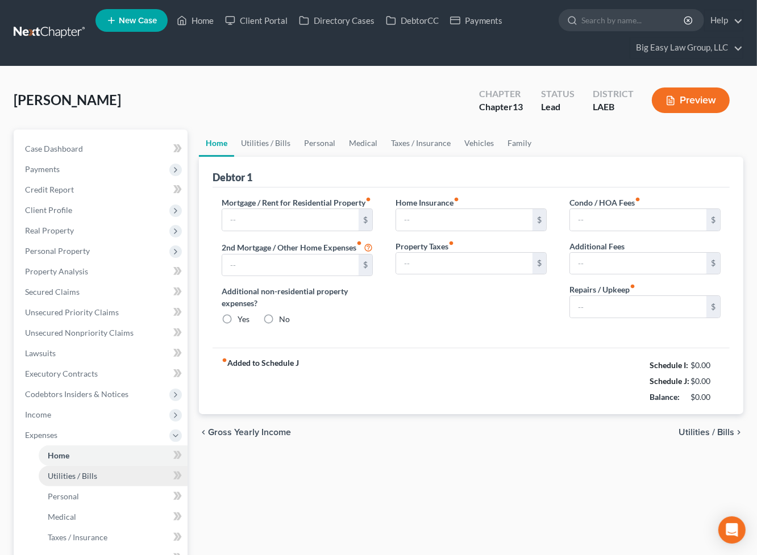
type input "0.00"
type input "250.00"
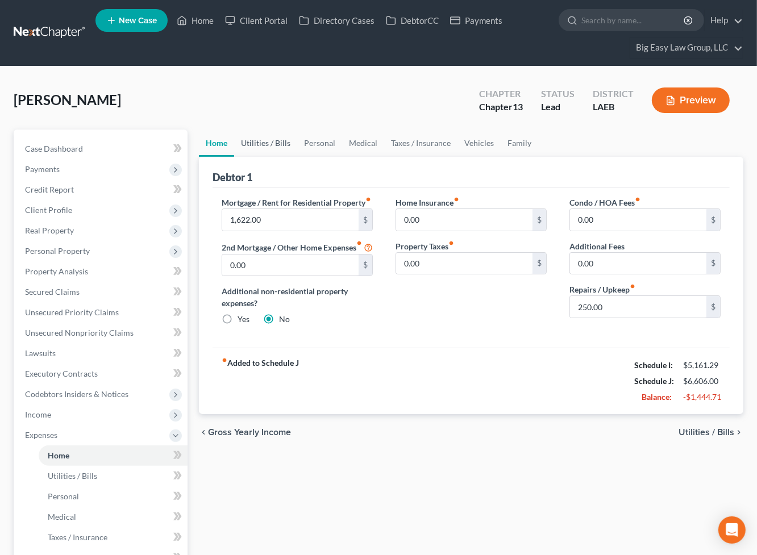
click at [272, 142] on link "Utilities / Bills" at bounding box center [265, 143] width 63 height 27
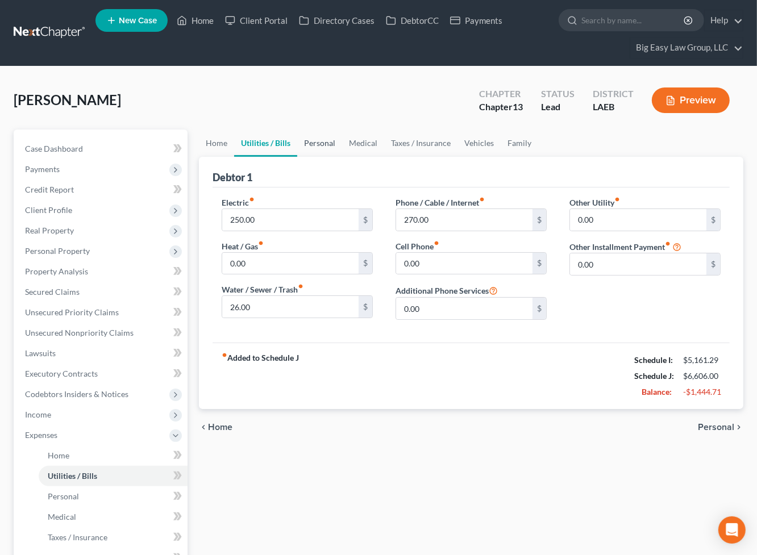
click at [315, 139] on link "Personal" at bounding box center [319, 143] width 45 height 27
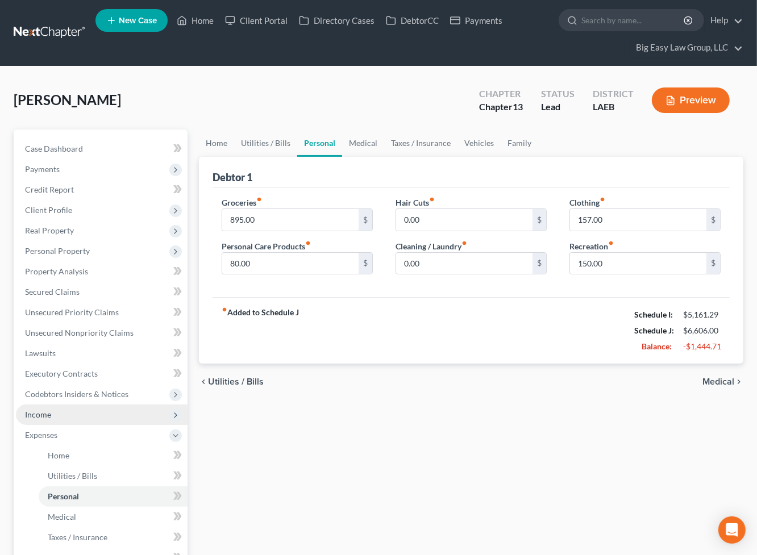
click at [81, 409] on span "Income" at bounding box center [102, 414] width 172 height 20
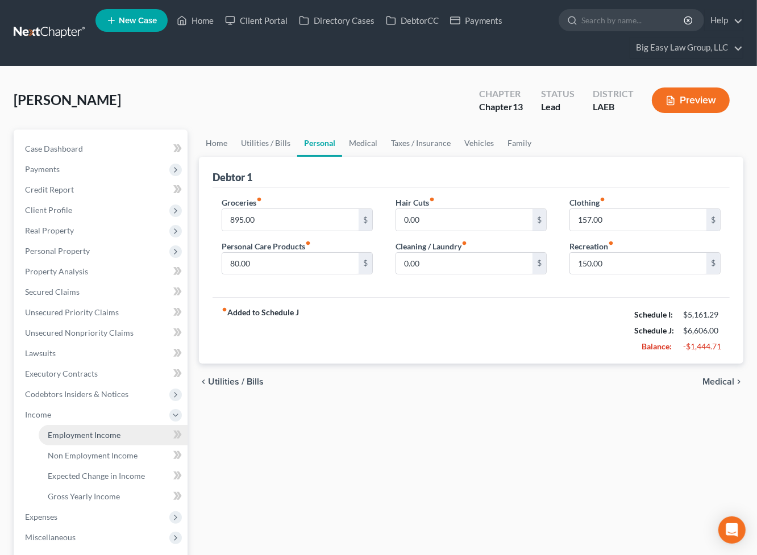
drag, startPoint x: 99, startPoint y: 424, endPoint x: 156, endPoint y: 429, distance: 56.5
click at [99, 425] on link "Employment Income" at bounding box center [113, 435] width 149 height 20
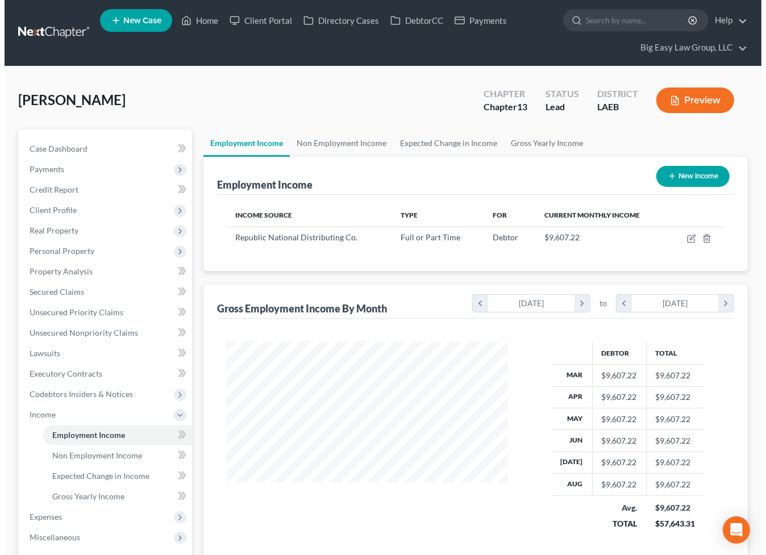
scroll to position [203, 304]
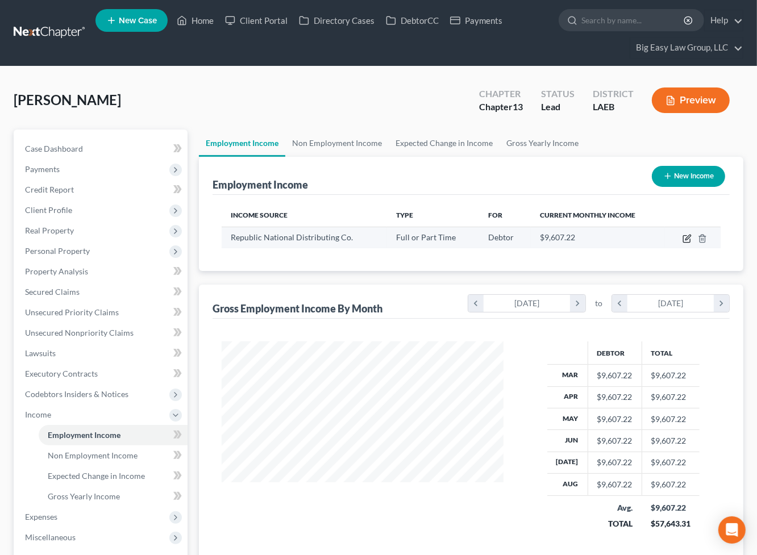
click at [686, 236] on icon "button" at bounding box center [686, 238] width 9 height 9
select select "0"
select select "19"
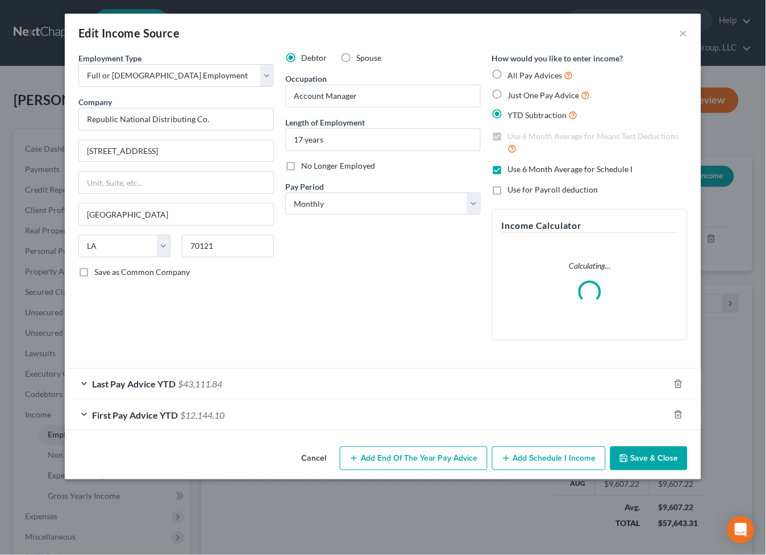
scroll to position [203, 308]
click at [235, 374] on div "Last Pay Advice YTD $43,111.84" at bounding box center [367, 384] width 604 height 30
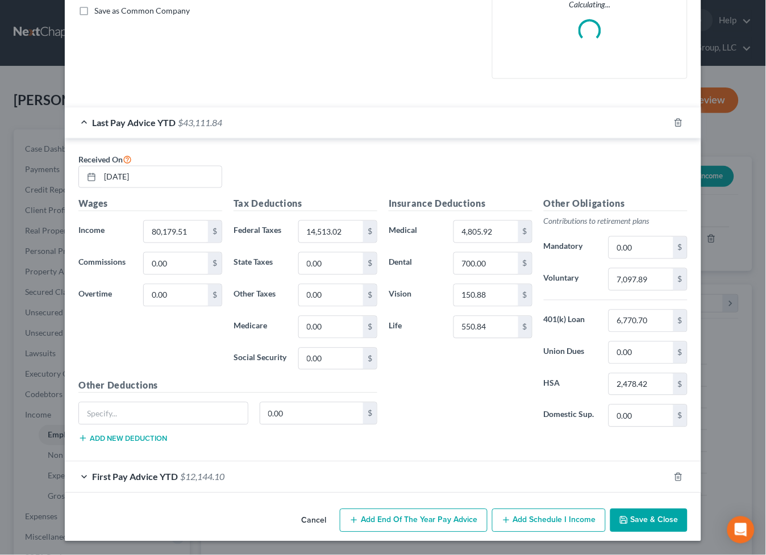
scroll to position [0, 0]
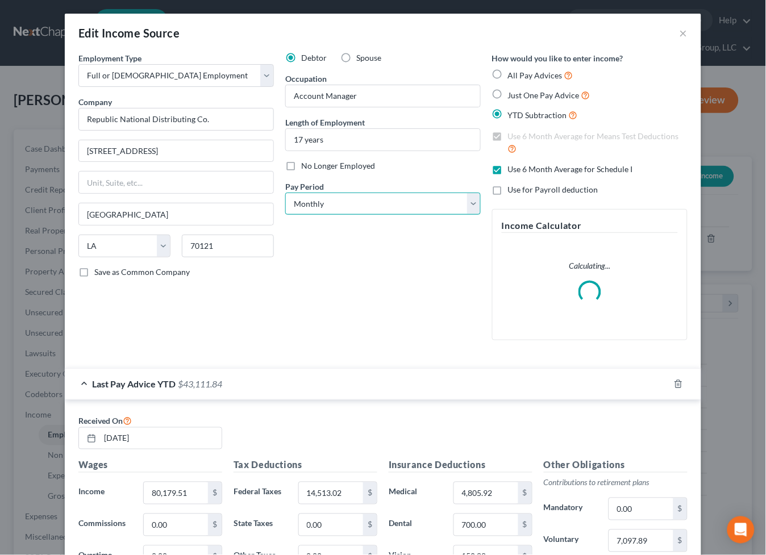
click at [412, 202] on select "Select Monthly Twice Monthly Every Other Week Weekly" at bounding box center [382, 204] width 195 height 23
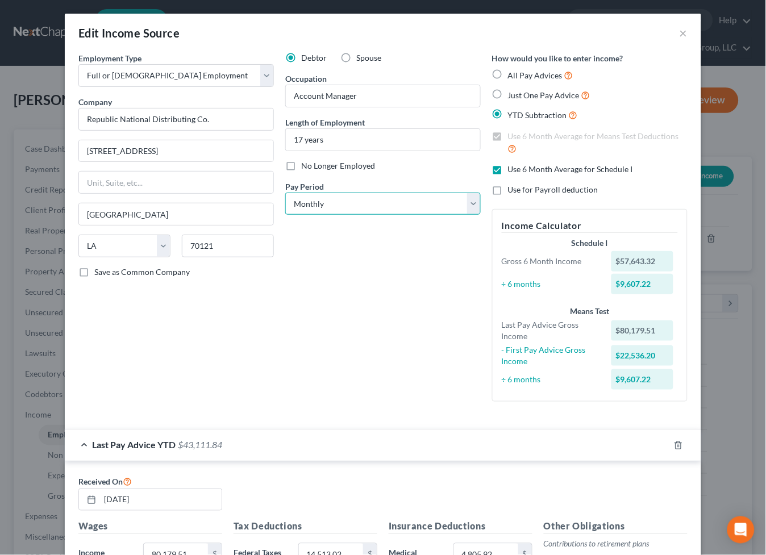
select select "2"
click at [285, 193] on select "Select Monthly Twice Monthly Every Other Week Weekly" at bounding box center [382, 204] width 195 height 23
click at [352, 280] on div "Debtor Spouse Occupation Account Manager Length of Employment 17 years No Longe…" at bounding box center [383, 231] width 207 height 358
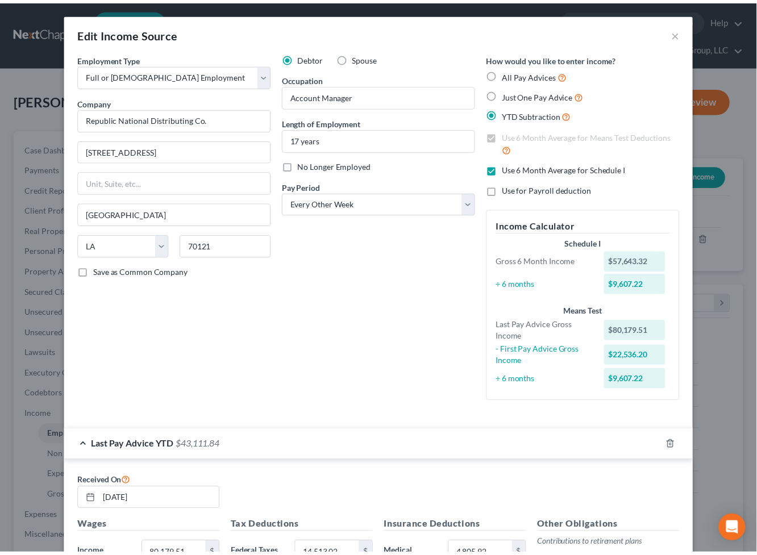
scroll to position [324, 0]
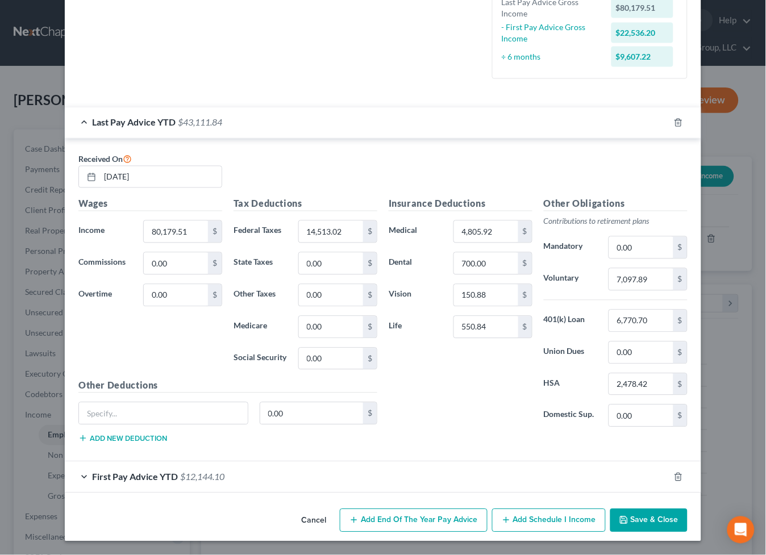
click at [634, 513] on button "Save & Close" at bounding box center [648, 521] width 77 height 24
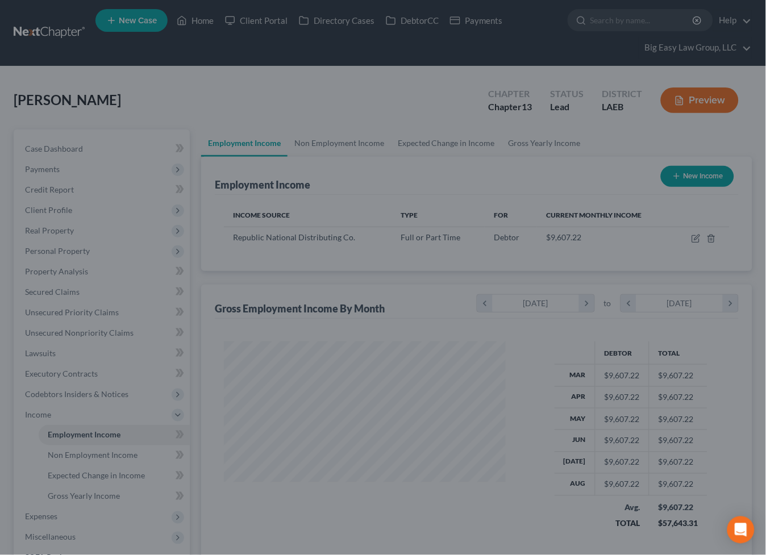
scroll to position [567889, 567788]
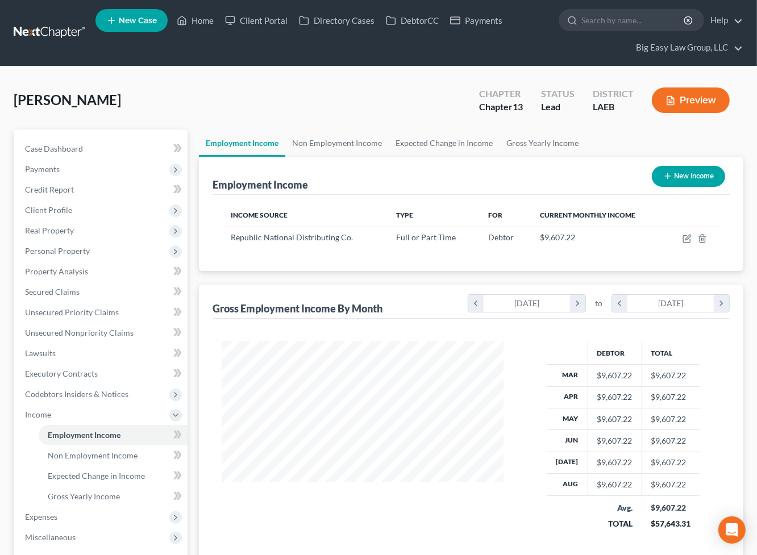
click at [687, 94] on button "Preview" at bounding box center [691, 100] width 78 height 26
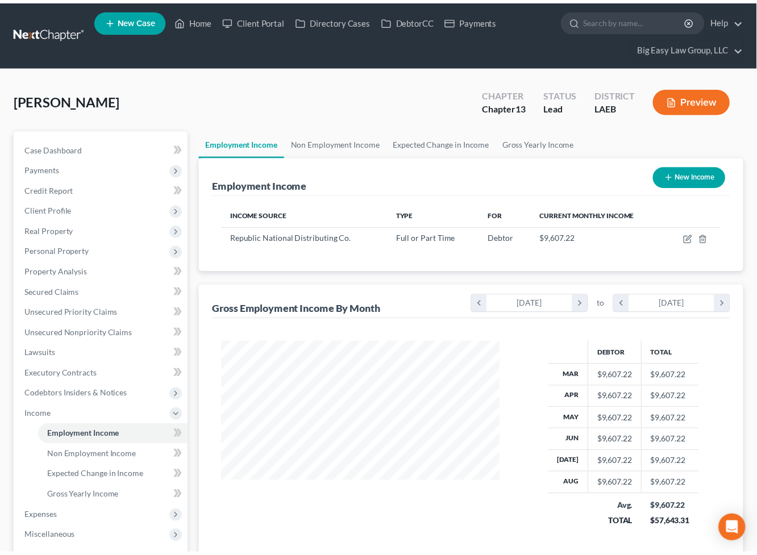
scroll to position [203, 308]
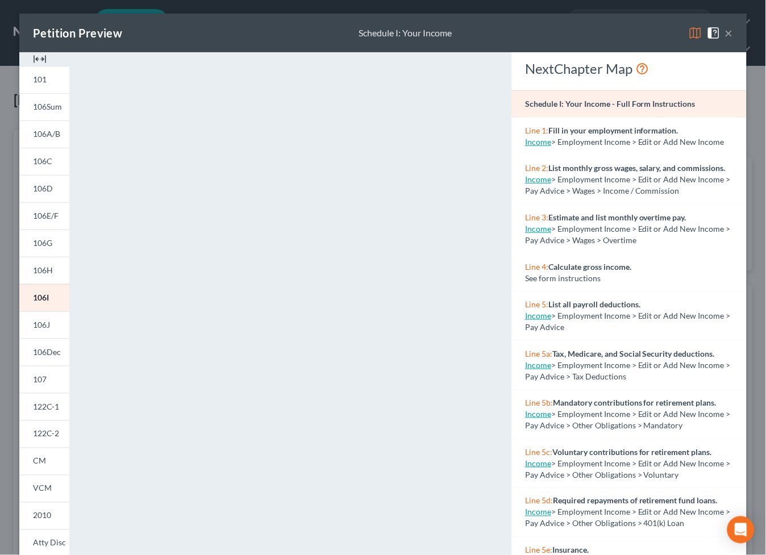
drag, startPoint x: 44, startPoint y: 331, endPoint x: 99, endPoint y: 306, distance: 60.5
click at [44, 331] on link "106J" at bounding box center [44, 324] width 50 height 27
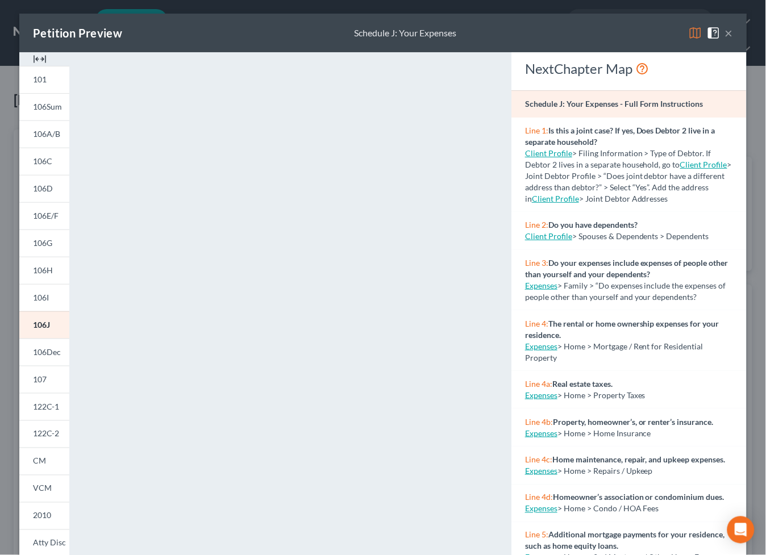
click at [725, 28] on button "×" at bounding box center [729, 33] width 8 height 14
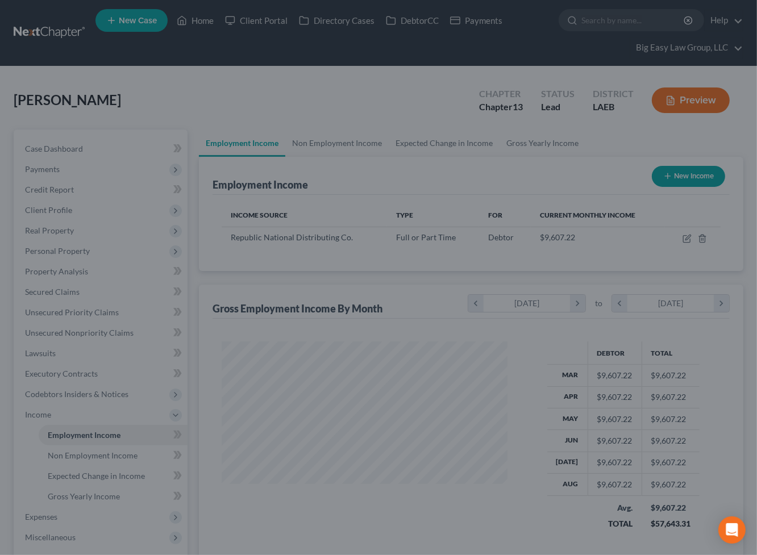
scroll to position [567889, 567788]
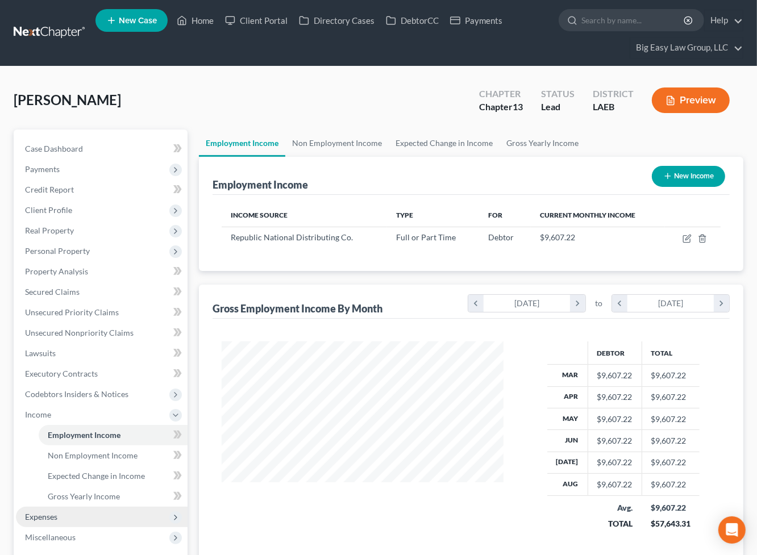
drag, startPoint x: 91, startPoint y: 506, endPoint x: 93, endPoint y: 512, distance: 6.5
click at [91, 507] on span "Expenses" at bounding box center [102, 517] width 172 height 20
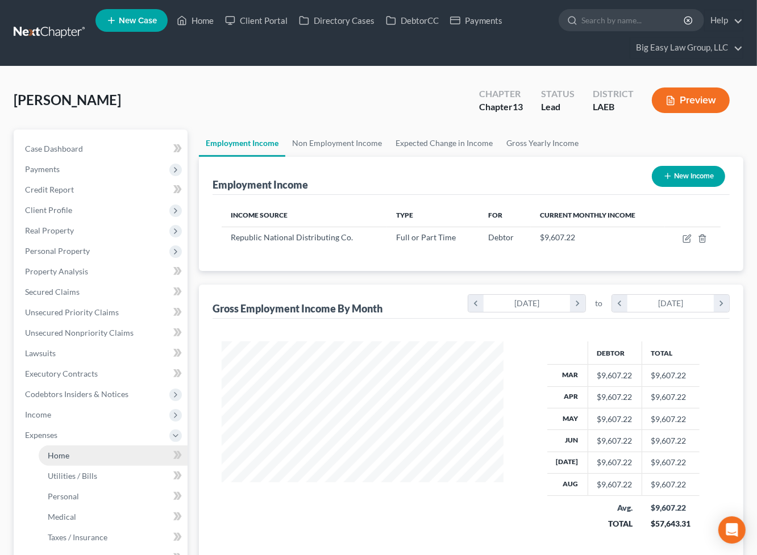
click at [107, 458] on link "Home" at bounding box center [113, 455] width 149 height 20
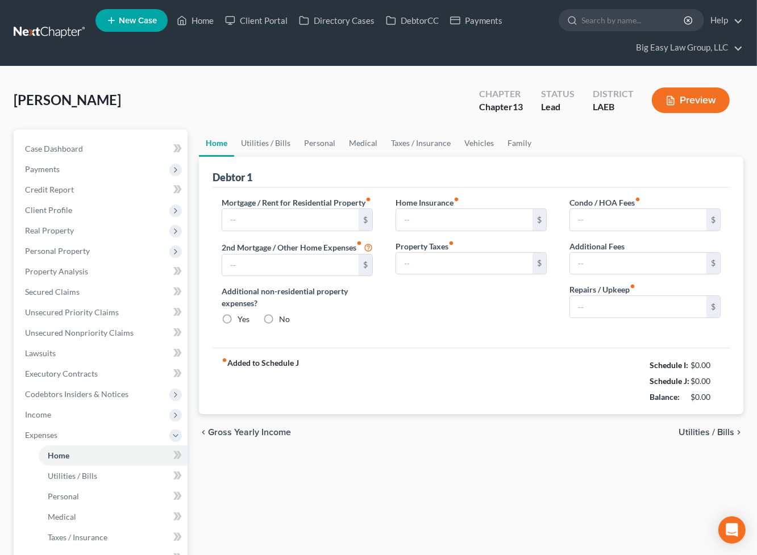
type input "1,622.00"
type input "0.00"
radio input "true"
type input "0.00"
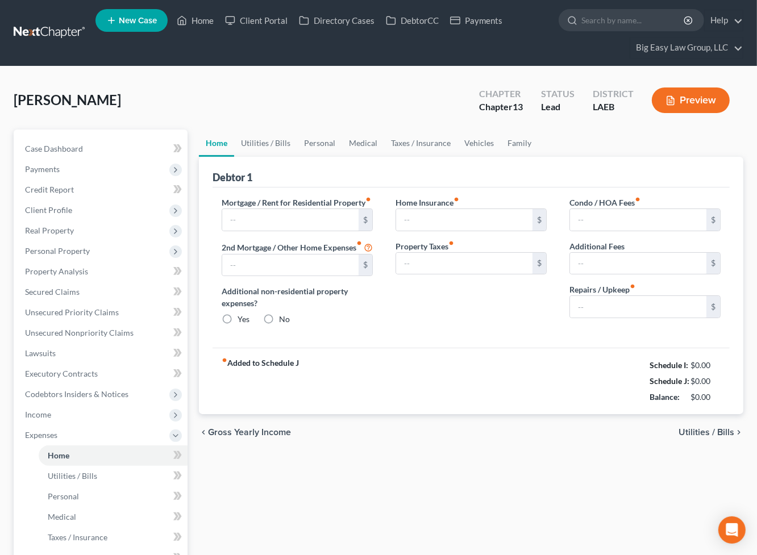
type input "0.00"
type input "250.00"
click at [298, 226] on input "1,622.00" at bounding box center [290, 220] width 136 height 22
click at [631, 308] on input "250.00" at bounding box center [638, 307] width 136 height 22
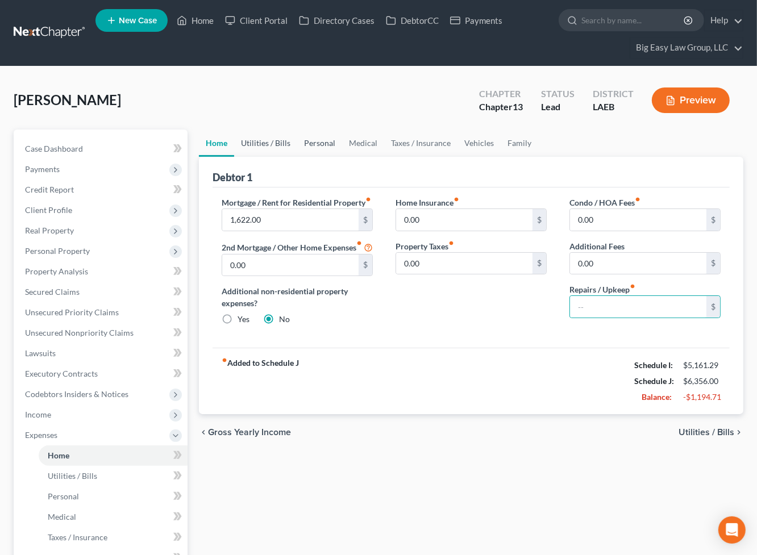
drag, startPoint x: 278, startPoint y: 140, endPoint x: 329, endPoint y: 145, distance: 51.9
click at [278, 140] on link "Utilities / Bills" at bounding box center [265, 143] width 63 height 27
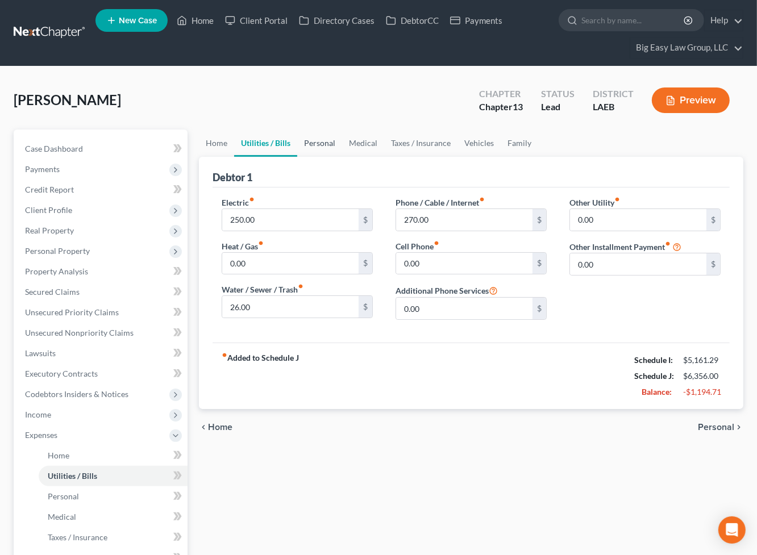
click at [325, 146] on link "Personal" at bounding box center [319, 143] width 45 height 27
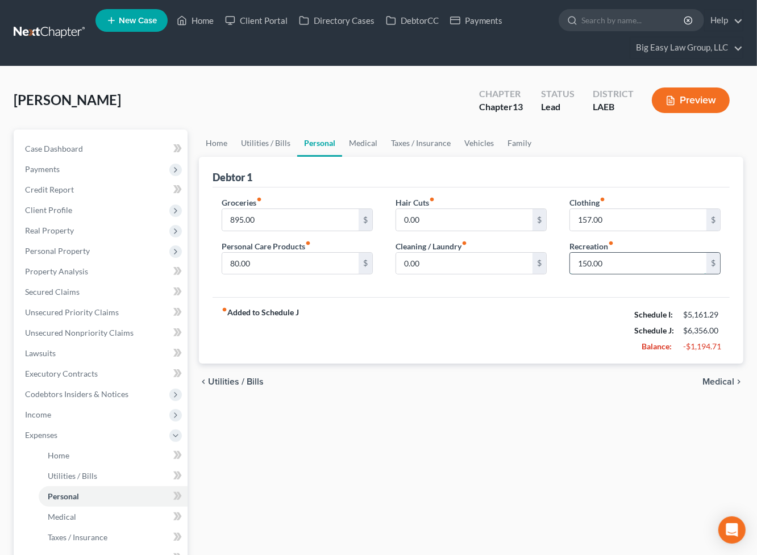
click at [625, 266] on input "150.00" at bounding box center [638, 264] width 136 height 22
drag, startPoint x: 271, startPoint y: 223, endPoint x: 272, endPoint y: 248, distance: 25.6
click at [271, 223] on input "895.00" at bounding box center [290, 220] width 136 height 22
drag, startPoint x: 270, startPoint y: 268, endPoint x: 678, endPoint y: 183, distance: 416.6
click at [270, 267] on input "80.00" at bounding box center [290, 264] width 136 height 22
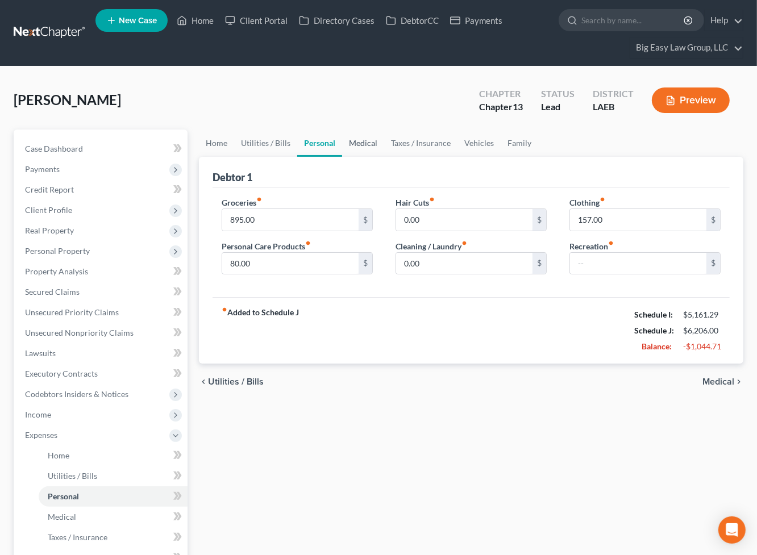
click at [369, 139] on link "Medical" at bounding box center [363, 143] width 42 height 27
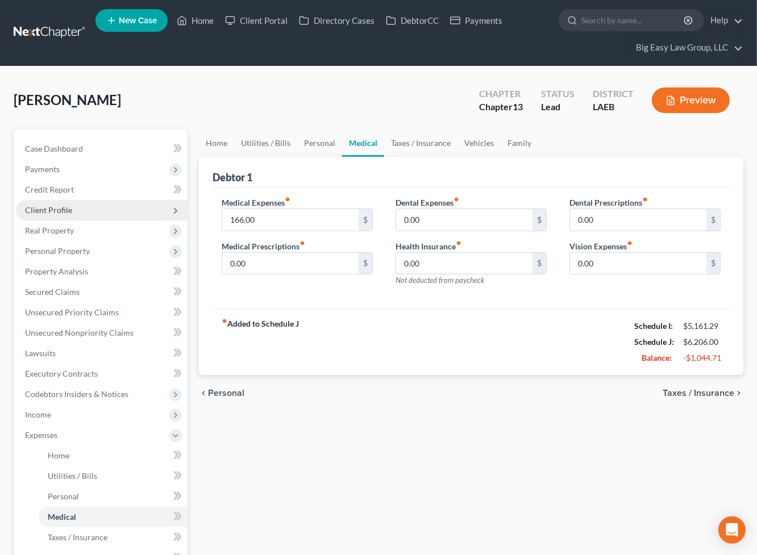
click at [83, 216] on span "Client Profile" at bounding box center [102, 210] width 172 height 20
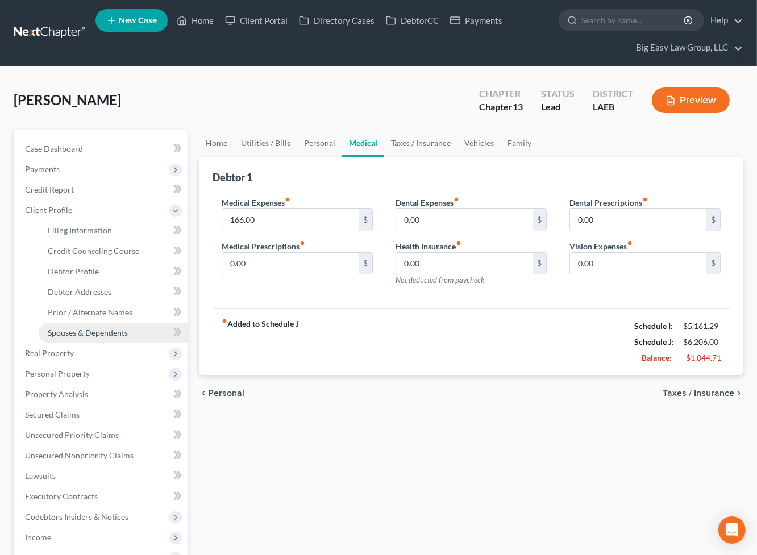
click at [134, 339] on link "Spouses & Dependents" at bounding box center [113, 333] width 149 height 20
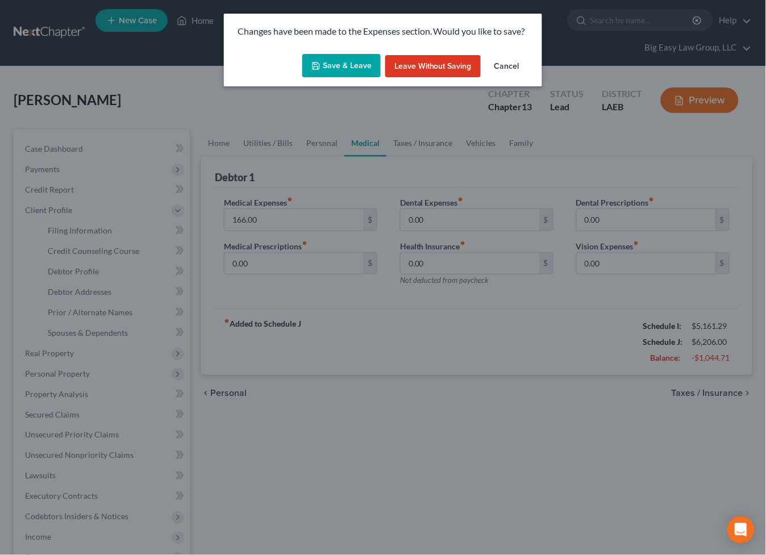
click at [326, 65] on button "Save & Leave" at bounding box center [341, 66] width 78 height 24
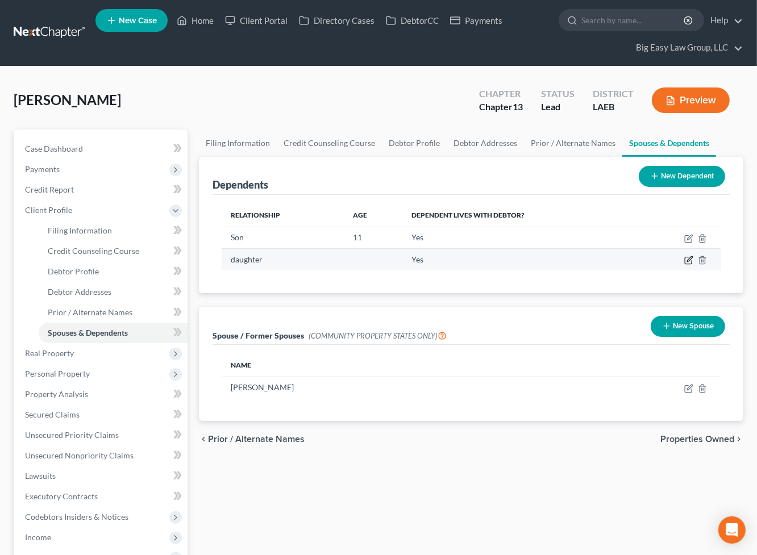
click at [691, 260] on icon "button" at bounding box center [688, 260] width 7 height 7
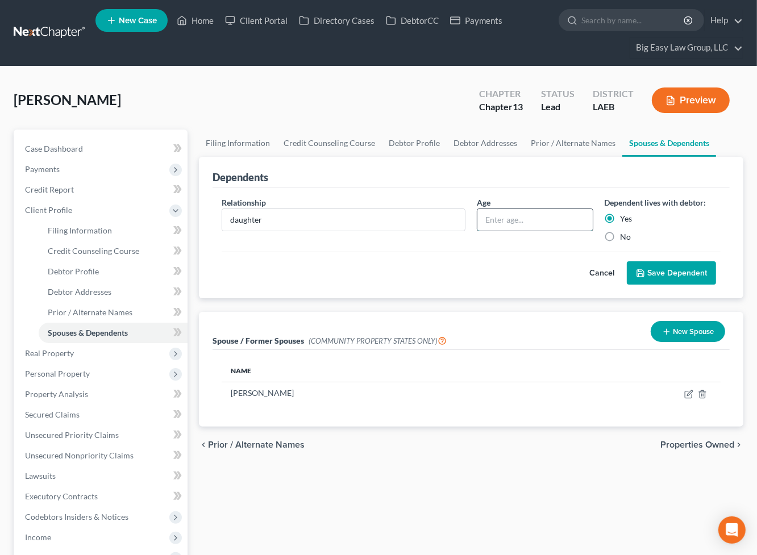
click at [522, 223] on input "text" at bounding box center [534, 220] width 115 height 22
type input "13"
click at [658, 275] on button "Save Dependent" at bounding box center [671, 273] width 89 height 24
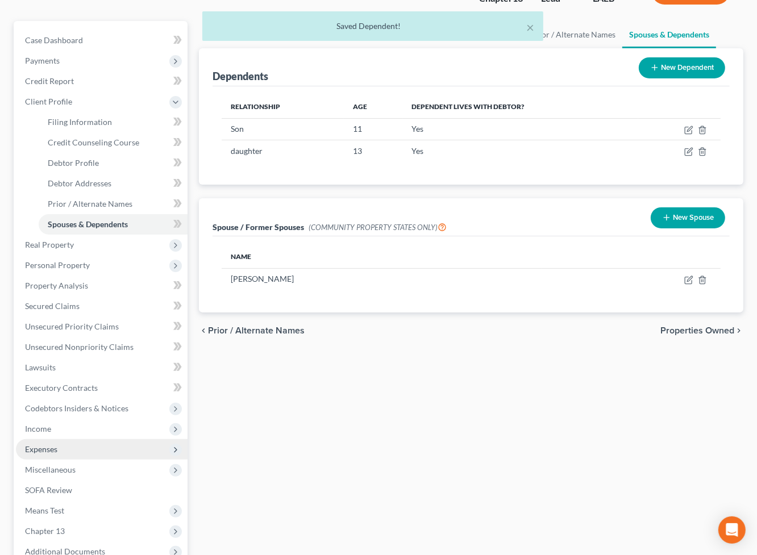
scroll to position [123, 0]
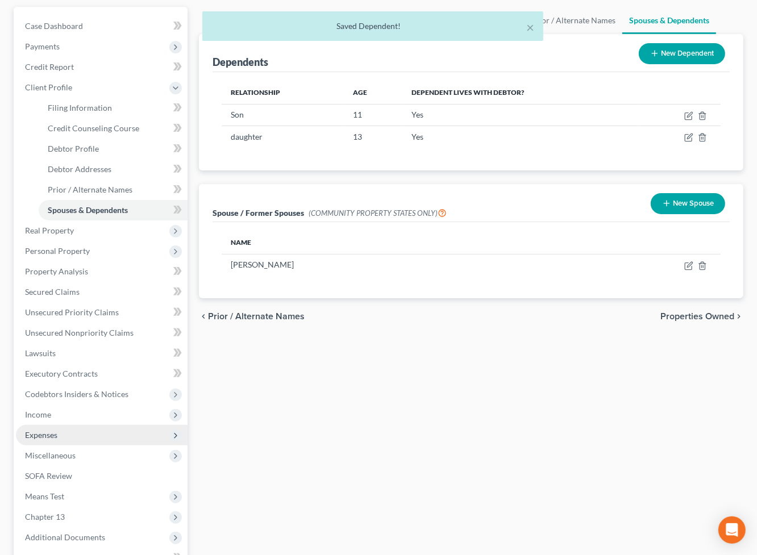
click at [76, 433] on span "Expenses" at bounding box center [102, 435] width 172 height 20
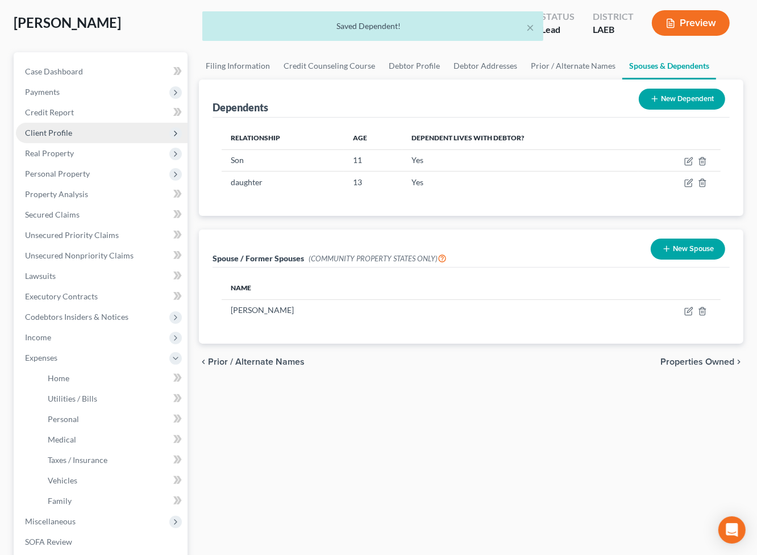
scroll to position [0, 0]
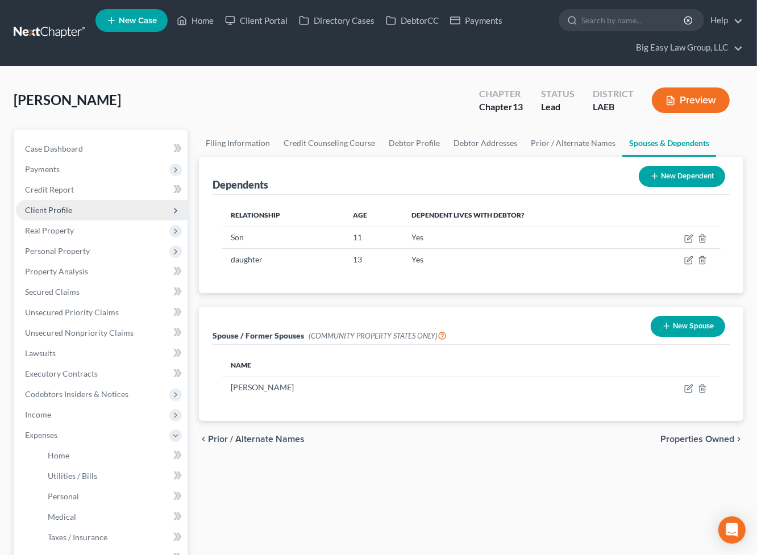
drag, startPoint x: 94, startPoint y: 212, endPoint x: 101, endPoint y: 215, distance: 6.9
click at [94, 212] on span "Client Profile" at bounding box center [102, 210] width 172 height 20
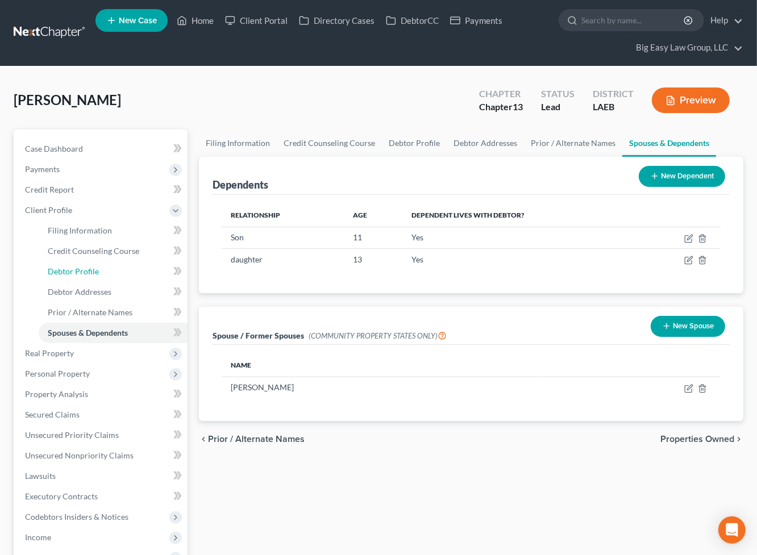
drag, startPoint x: 77, startPoint y: 266, endPoint x: 183, endPoint y: 273, distance: 106.4
click at [77, 266] on span "Debtor Profile" at bounding box center [73, 271] width 51 height 10
select select "3"
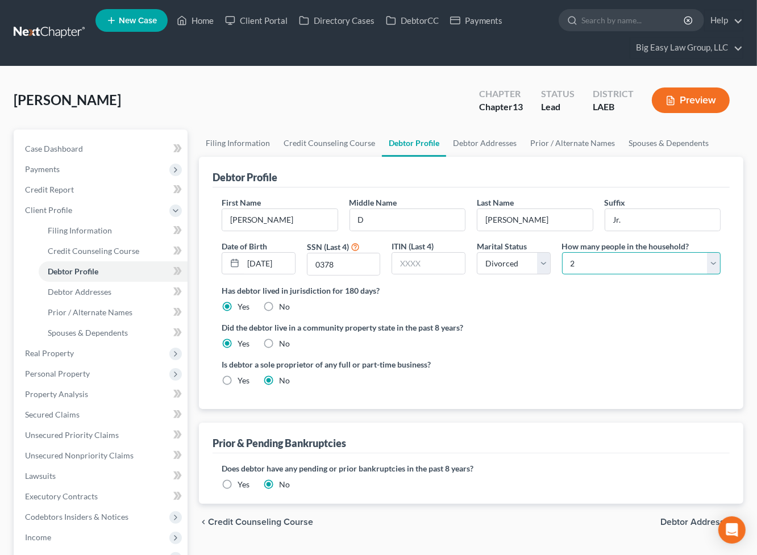
click at [629, 269] on select "Select 1 2 3 4 5 6 7 8 9 10 11 12 13 14 15 16 17 18 19 20" at bounding box center [641, 263] width 158 height 23
select select "2"
click at [562, 252] on select "Select 1 2 3 4 5 6 7 8 9 10 11 12 13 14 15 16 17 18 19 20" at bounding box center [641, 263] width 158 height 23
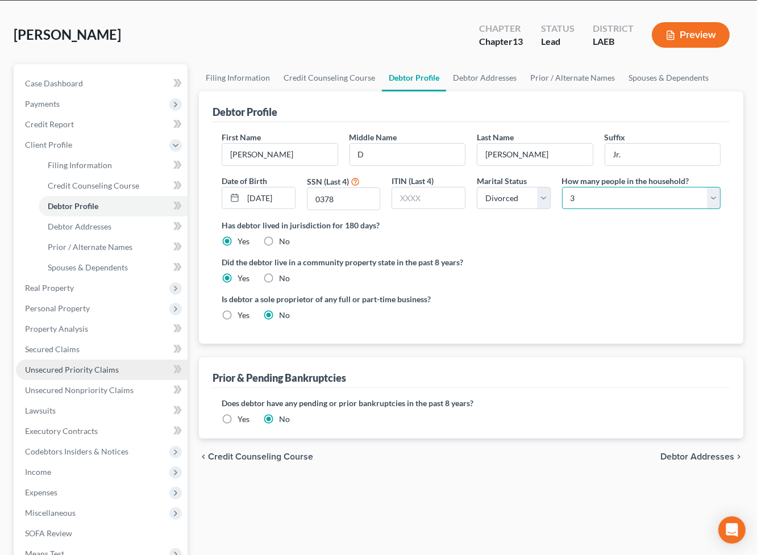
scroll to position [81, 0]
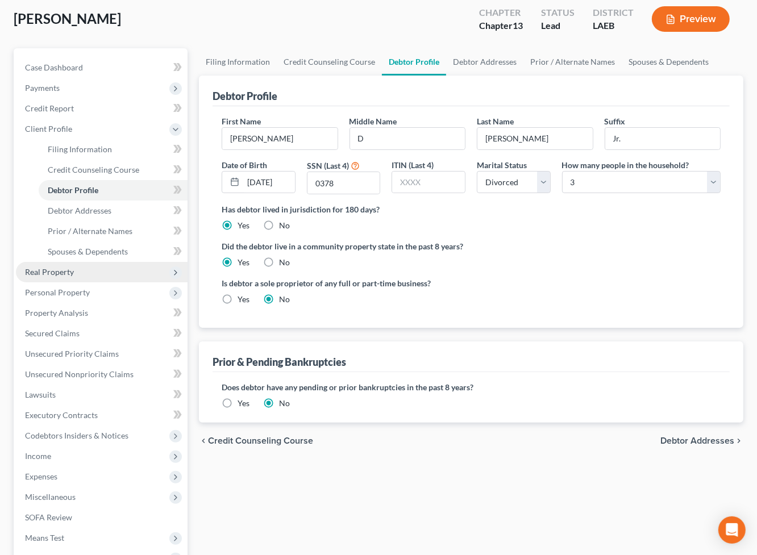
click at [100, 269] on span "Real Property" at bounding box center [102, 272] width 172 height 20
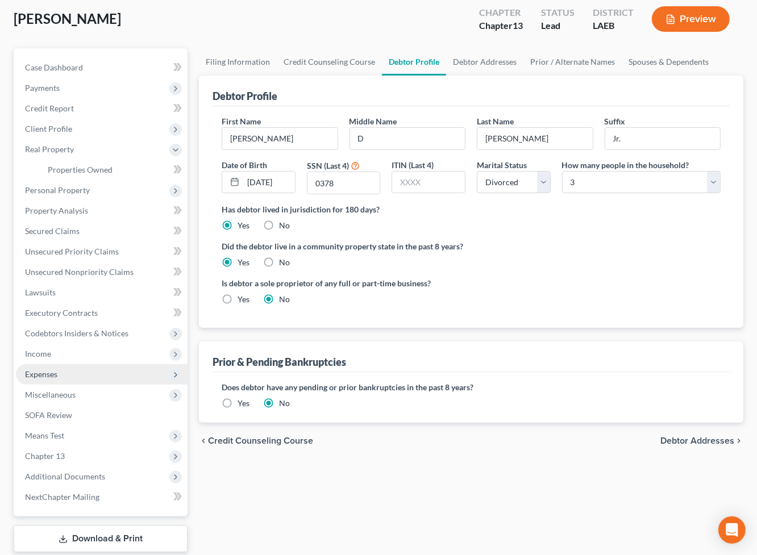
click at [79, 369] on span "Expenses" at bounding box center [102, 374] width 172 height 20
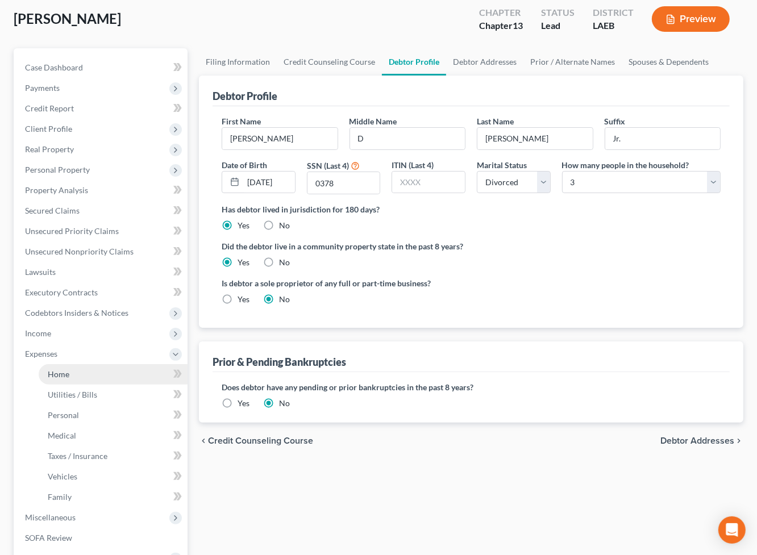
click at [76, 365] on link "Home" at bounding box center [113, 374] width 149 height 20
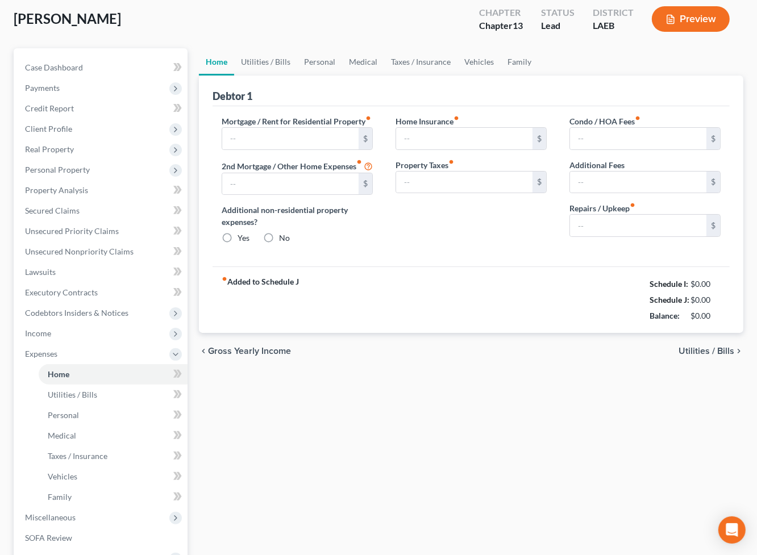
scroll to position [12, 0]
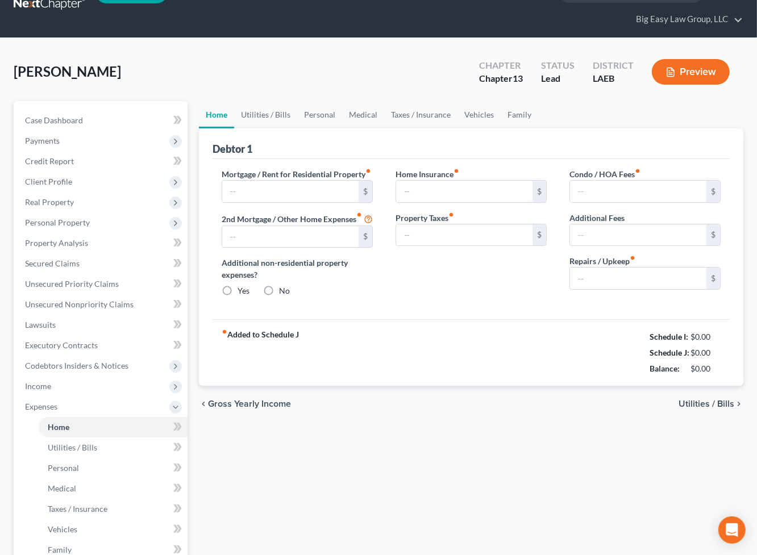
type input "1,622.00"
type input "0.00"
radio input "true"
type input "0.00"
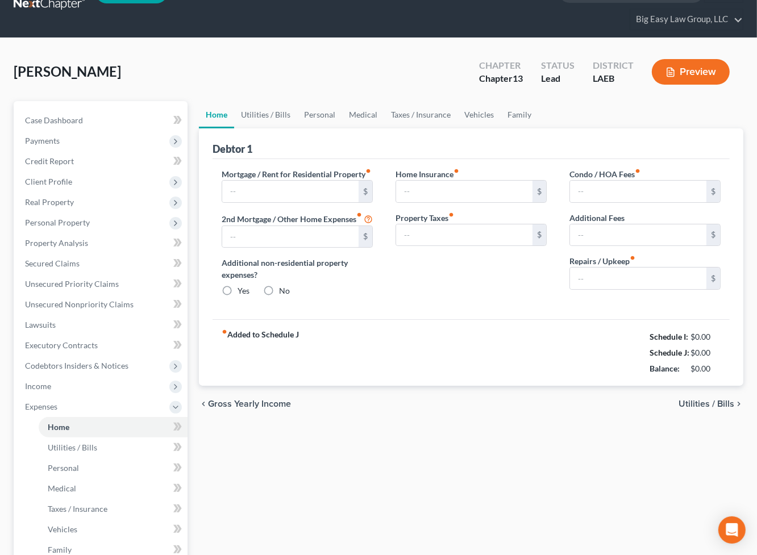
type input "0.00"
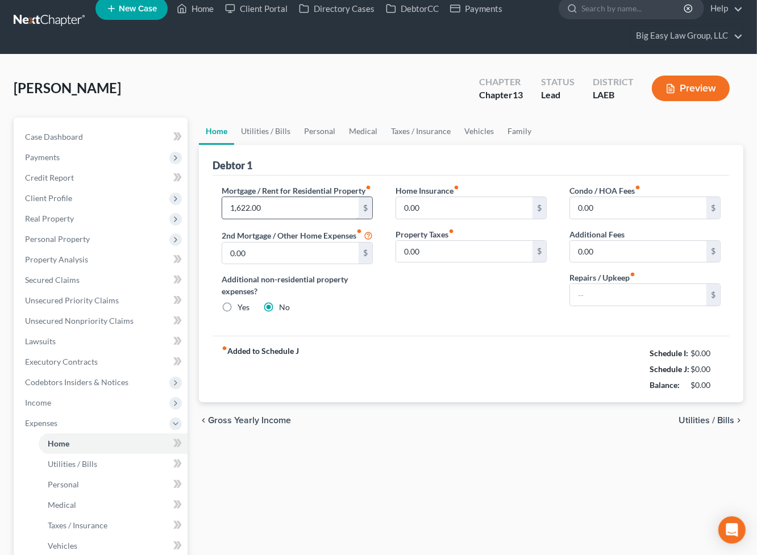
scroll to position [0, 0]
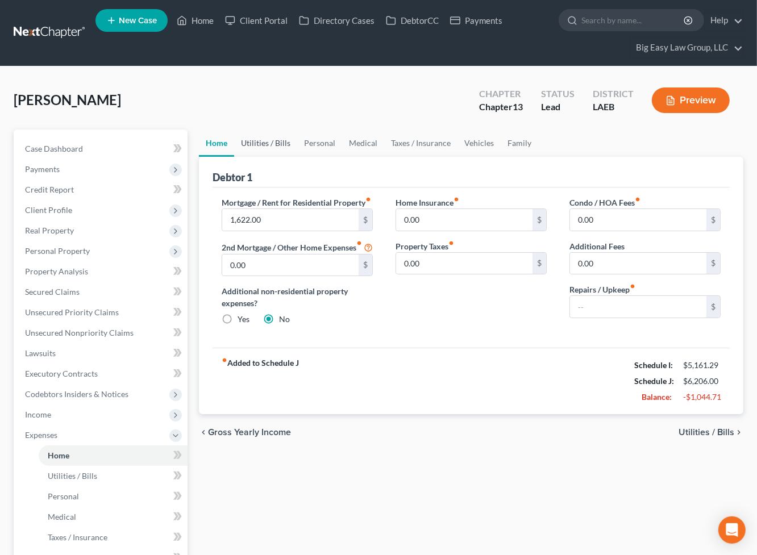
click at [264, 140] on link "Utilities / Bills" at bounding box center [265, 143] width 63 height 27
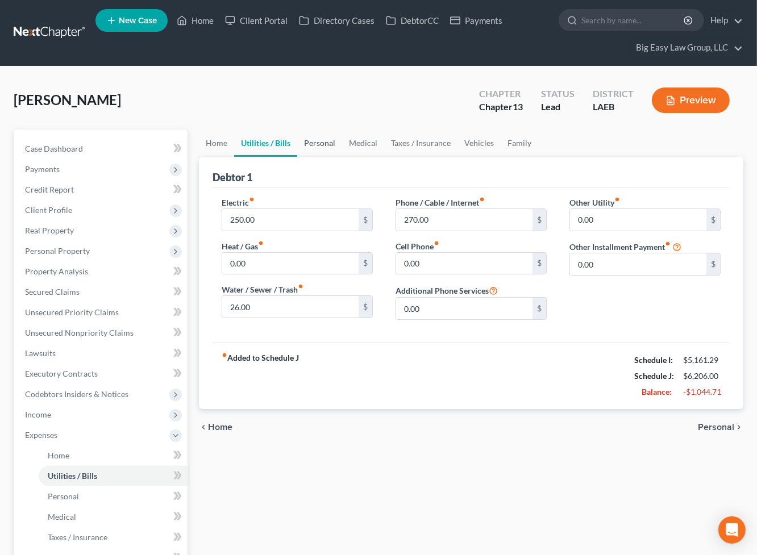
click at [315, 139] on link "Personal" at bounding box center [319, 143] width 45 height 27
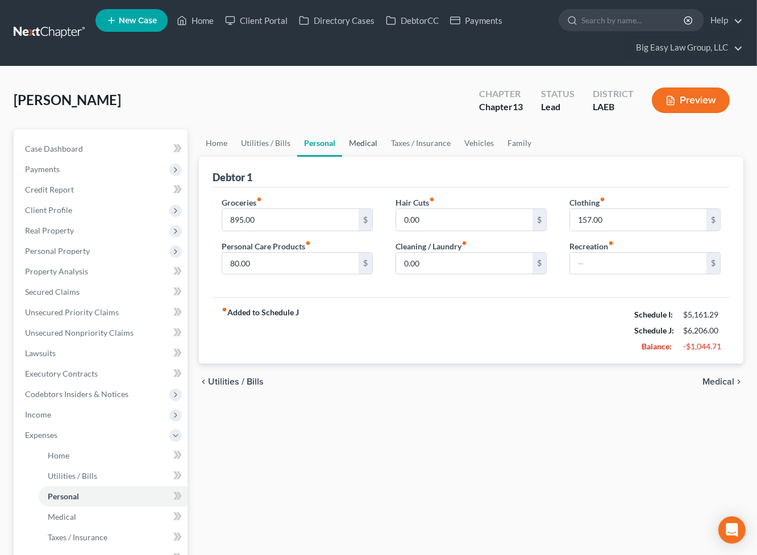
click at [361, 136] on link "Medical" at bounding box center [363, 143] width 42 height 27
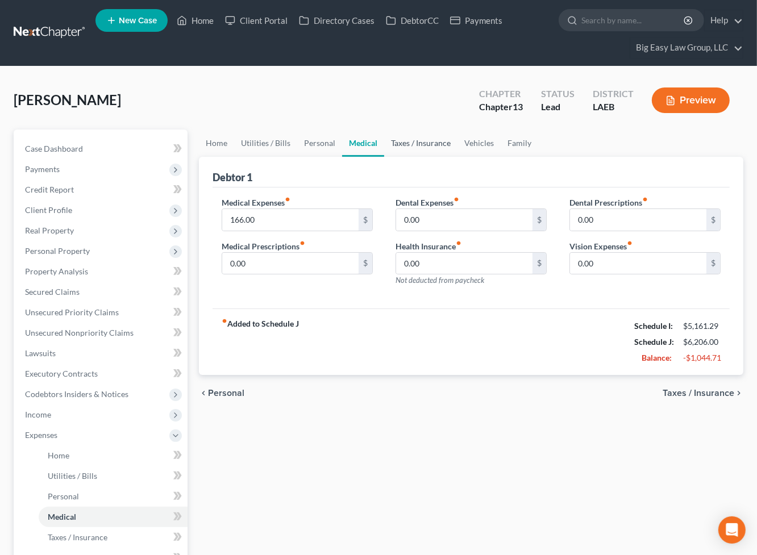
click at [398, 143] on link "Taxes / Insurance" at bounding box center [420, 143] width 73 height 27
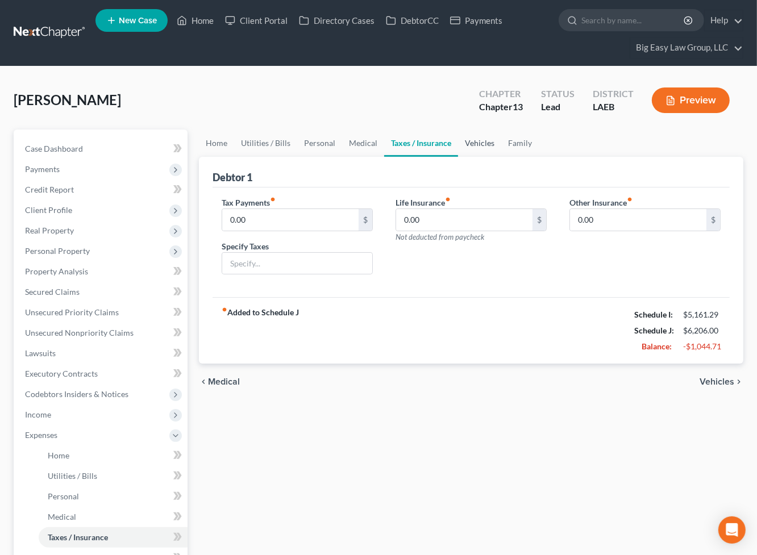
click at [476, 147] on link "Vehicles" at bounding box center [479, 143] width 43 height 27
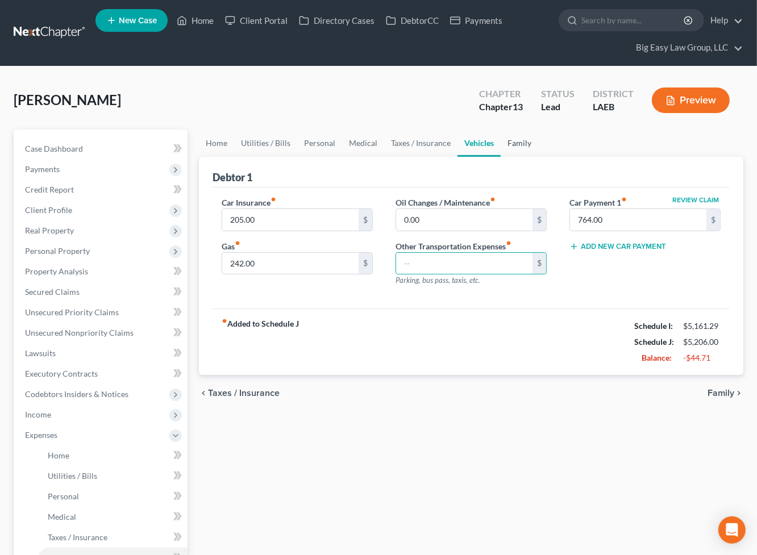
click at [509, 139] on link "Family" at bounding box center [518, 143] width 37 height 27
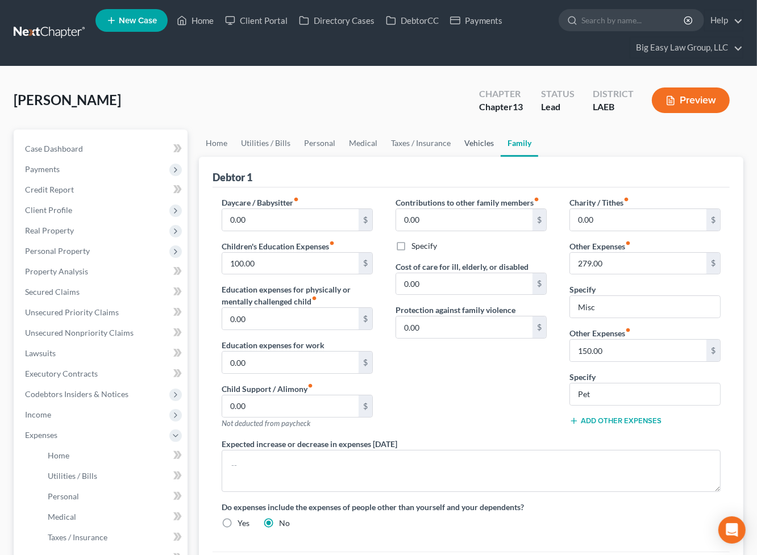
click at [474, 141] on link "Vehicles" at bounding box center [478, 143] width 43 height 27
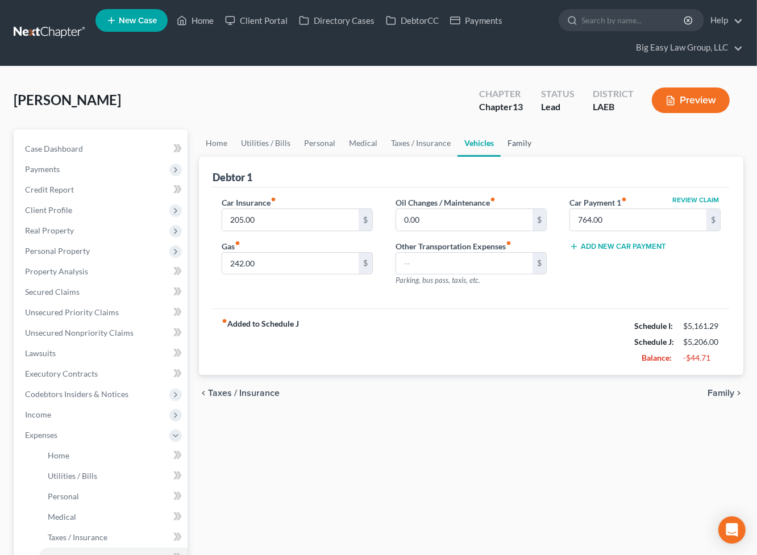
click at [517, 143] on link "Family" at bounding box center [518, 143] width 37 height 27
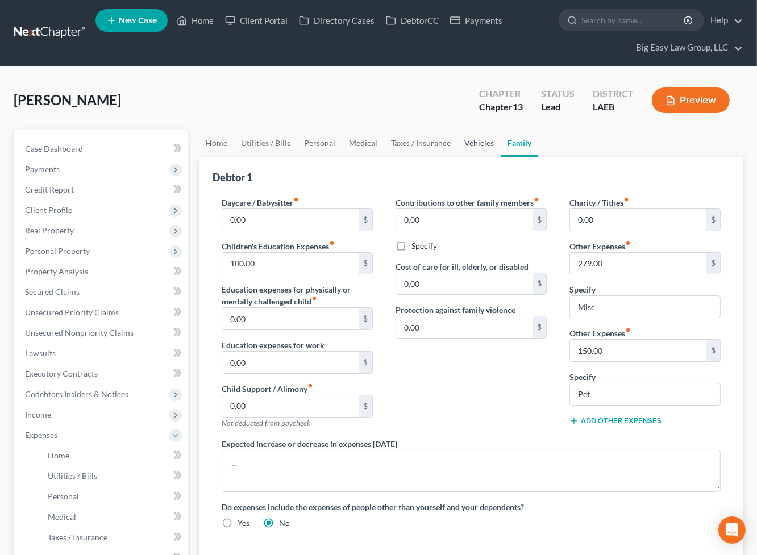
click at [466, 140] on link "Vehicles" at bounding box center [478, 143] width 43 height 27
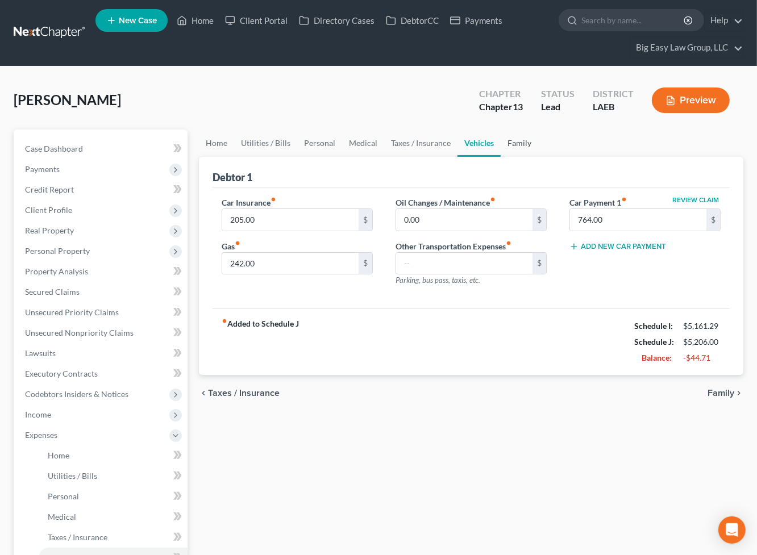
click at [512, 141] on link "Family" at bounding box center [518, 143] width 37 height 27
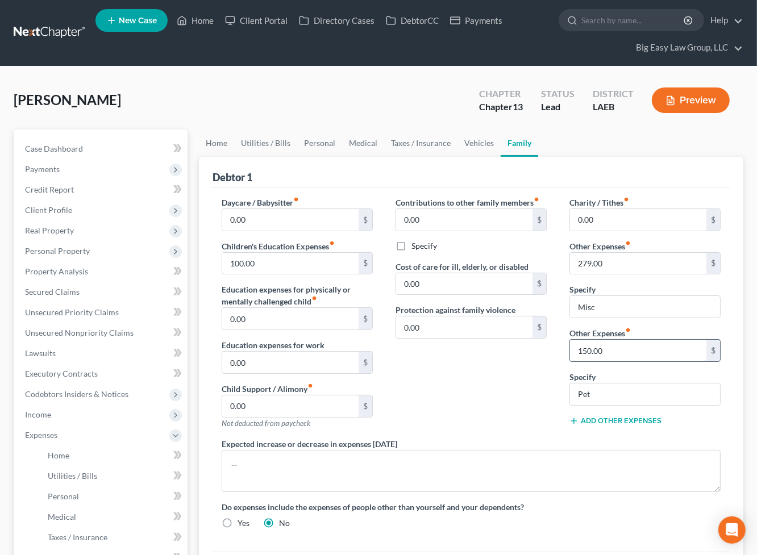
click at [640, 342] on input "150.00" at bounding box center [638, 351] width 136 height 22
type input "50.00"
drag, startPoint x: 632, startPoint y: 352, endPoint x: 514, endPoint y: 336, distance: 119.2
click at [514, 336] on div "Daycare / Babysitter fiber_manual_record 0.00 $ Children's Education Expenses f…" at bounding box center [471, 367] width 522 height 341
drag, startPoint x: 639, startPoint y: 401, endPoint x: 522, endPoint y: 394, distance: 117.2
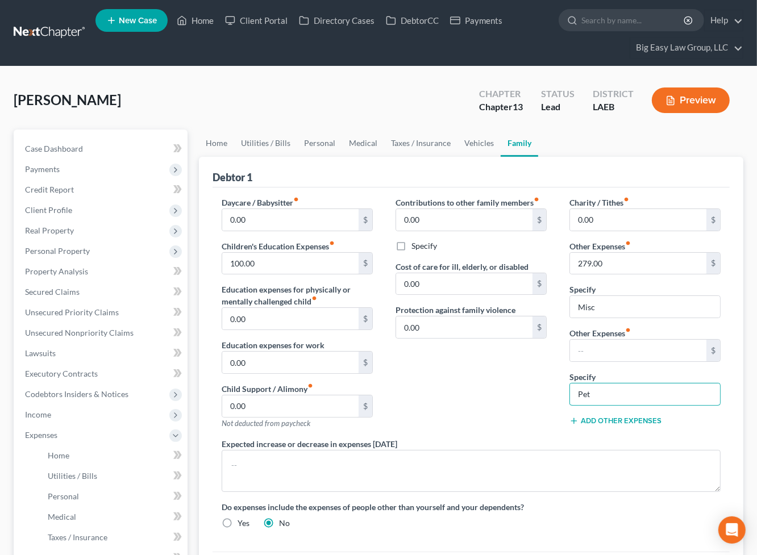
click at [522, 394] on div "Daycare / Babysitter fiber_manual_record 0.00 $ Children's Education Expenses f…" at bounding box center [471, 367] width 522 height 341
drag, startPoint x: 295, startPoint y: 264, endPoint x: 226, endPoint y: 256, distance: 69.1
click at [227, 257] on input "100.00" at bounding box center [290, 264] width 136 height 22
type input "200.00"
click at [543, 369] on div "Contributions to other family members fiber_manual_record 0.00 $ Specify Cost o…" at bounding box center [471, 317] width 174 height 241
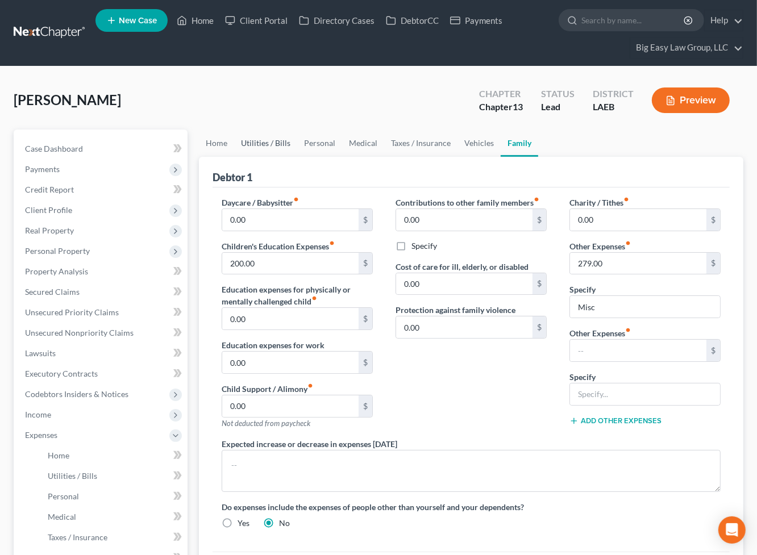
click at [282, 137] on link "Utilities / Bills" at bounding box center [265, 143] width 63 height 27
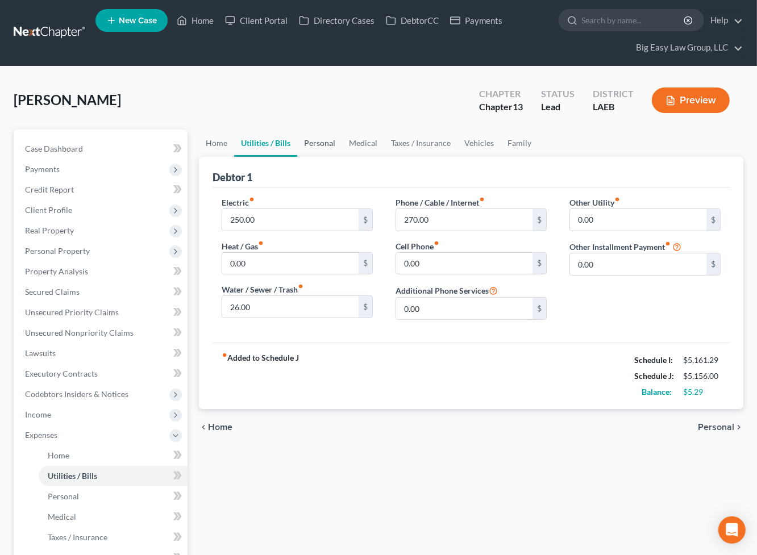
click at [319, 143] on link "Personal" at bounding box center [319, 143] width 45 height 27
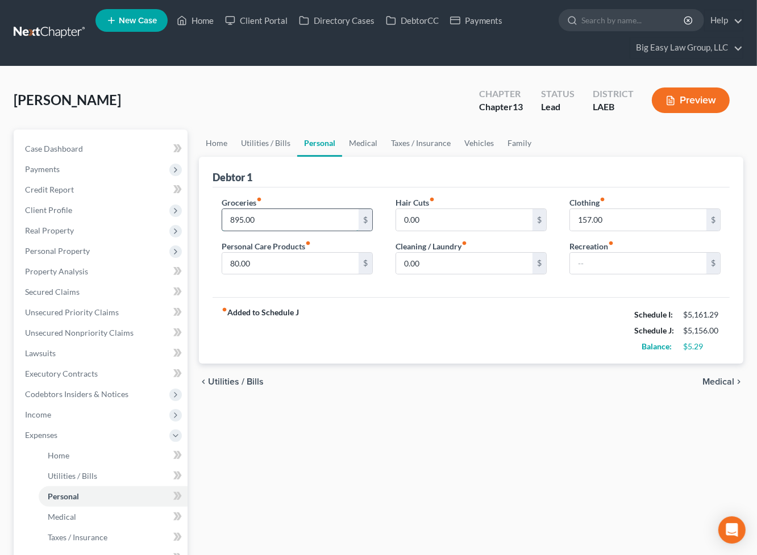
click at [316, 219] on input "895.00" at bounding box center [290, 220] width 136 height 22
type input "1,060"
click at [616, 224] on input "157.00" at bounding box center [638, 220] width 136 height 22
click at [306, 265] on input "80.00" at bounding box center [290, 264] width 136 height 22
click at [352, 139] on link "Medical" at bounding box center [363, 143] width 42 height 27
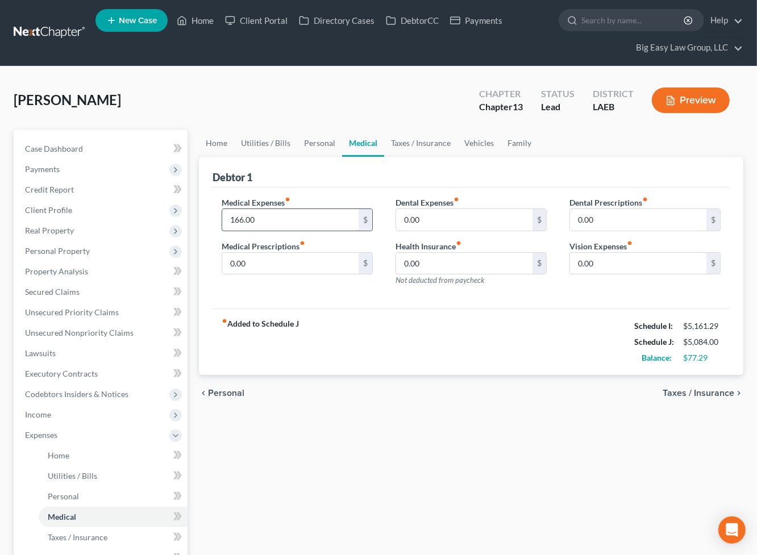
click at [295, 218] on input "166.00" at bounding box center [290, 220] width 136 height 22
click at [437, 137] on link "Taxes / Insurance" at bounding box center [420, 143] width 73 height 27
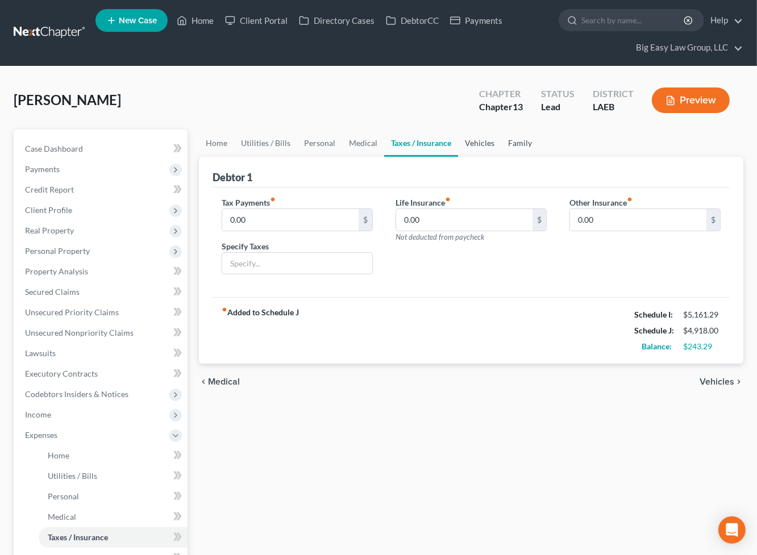
drag, startPoint x: 472, startPoint y: 140, endPoint x: 516, endPoint y: 146, distance: 44.7
click at [473, 140] on link "Vehicles" at bounding box center [479, 143] width 43 height 27
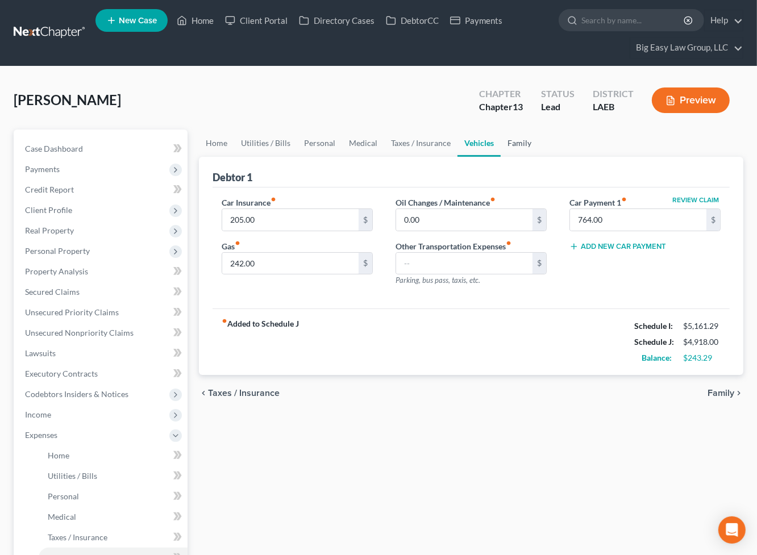
click at [510, 148] on link "Family" at bounding box center [518, 143] width 37 height 27
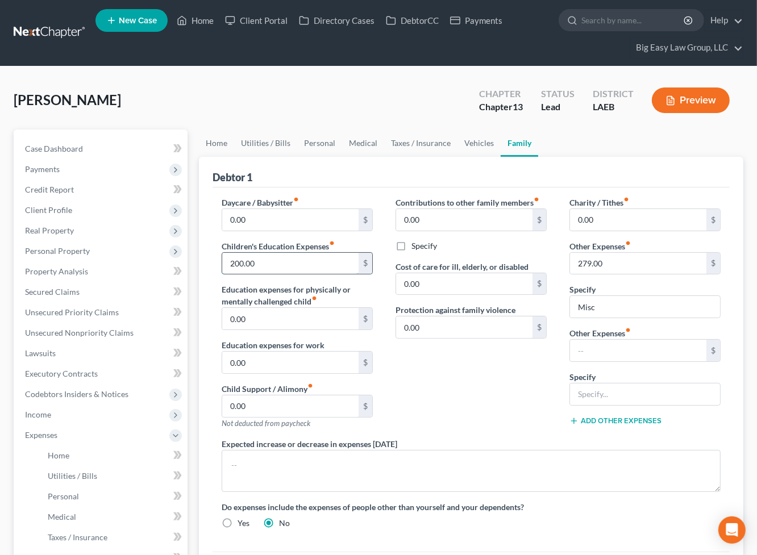
click at [283, 256] on input "200.00" at bounding box center [290, 264] width 136 height 22
drag, startPoint x: 600, startPoint y: 296, endPoint x: 595, endPoint y: 302, distance: 8.4
click at [602, 295] on div "Misc" at bounding box center [644, 306] width 151 height 23
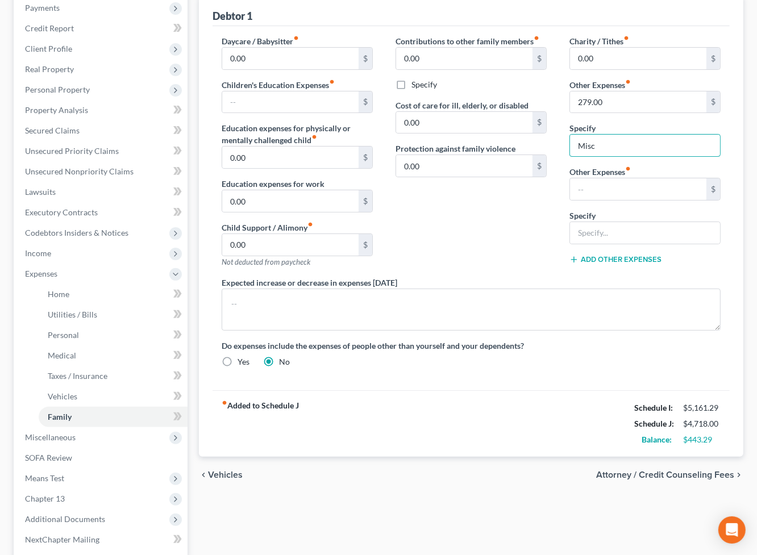
scroll to position [140, 0]
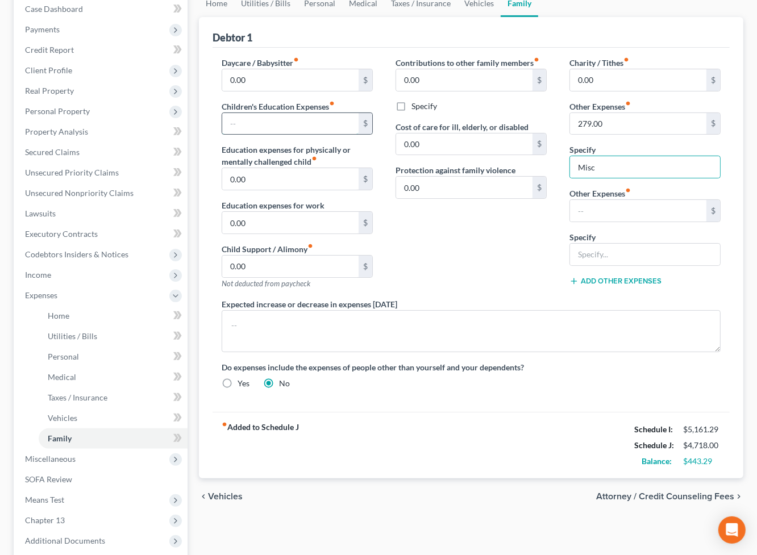
click at [305, 113] on input "text" at bounding box center [290, 124] width 136 height 22
click at [646, 124] on input "279.00" at bounding box center [638, 124] width 136 height 22
type input "343"
drag, startPoint x: 615, startPoint y: 303, endPoint x: 599, endPoint y: 233, distance: 71.7
click at [615, 303] on div "Expected increase or decrease in expenses [DATE]" at bounding box center [471, 325] width 522 height 54
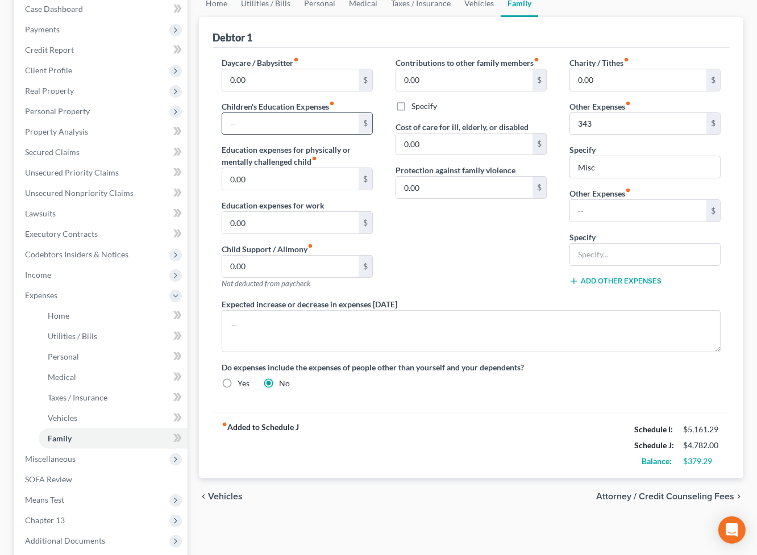
click at [306, 128] on input "text" at bounding box center [290, 124] width 136 height 22
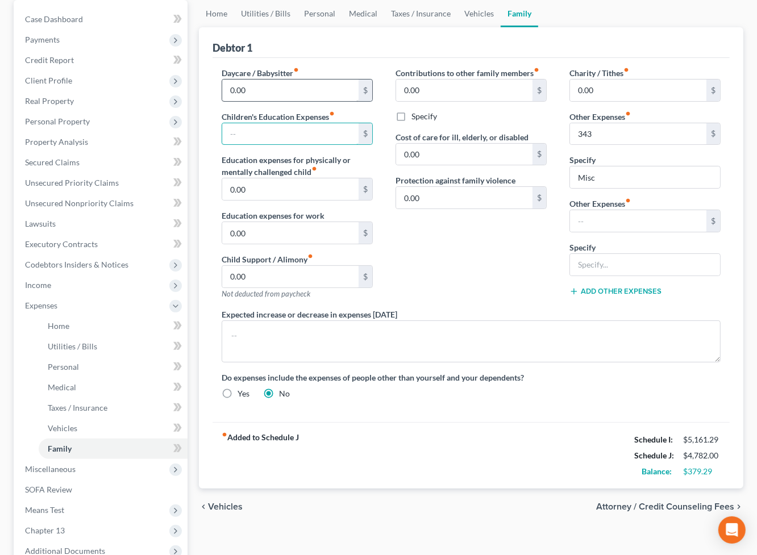
scroll to position [118, 0]
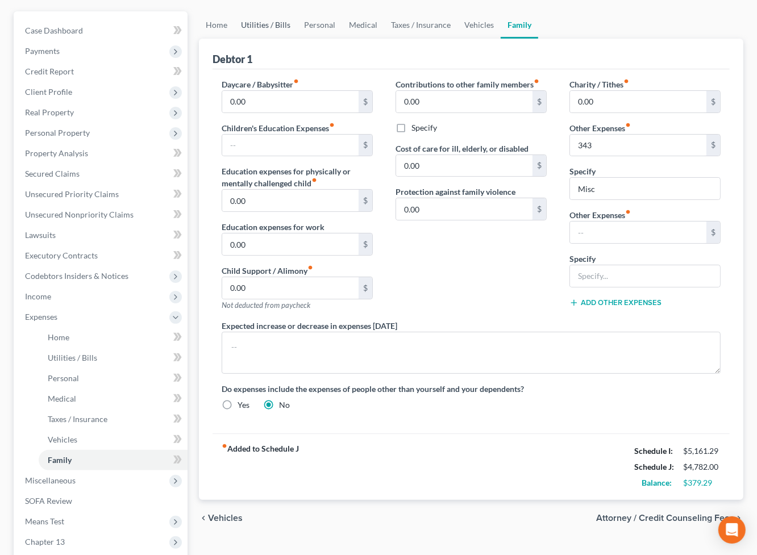
click at [289, 18] on link "Utilities / Bills" at bounding box center [265, 24] width 63 height 27
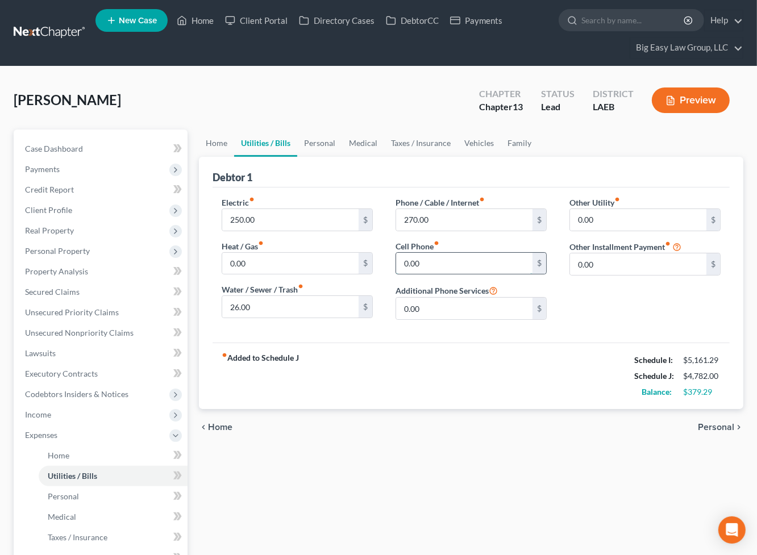
click at [434, 258] on input "0.00" at bounding box center [464, 264] width 136 height 22
click at [440, 257] on input "29" at bounding box center [464, 264] width 136 height 22
type input "2"
drag, startPoint x: 438, startPoint y: 257, endPoint x: 402, endPoint y: 255, distance: 36.5
click at [402, 255] on input "9" at bounding box center [464, 264] width 136 height 22
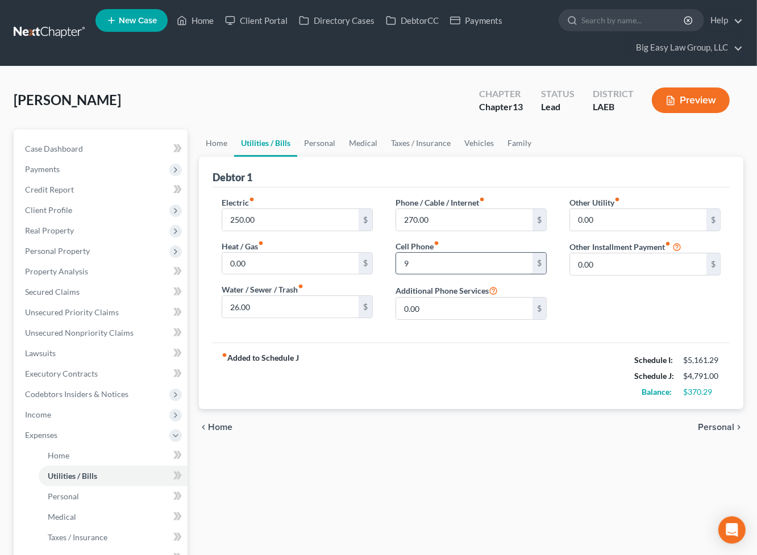
type input "4"
click at [487, 343] on div "fiber_manual_record Added to Schedule J Schedule I: $5,161.29 Schedule J: $4,79…" at bounding box center [470, 376] width 517 height 66
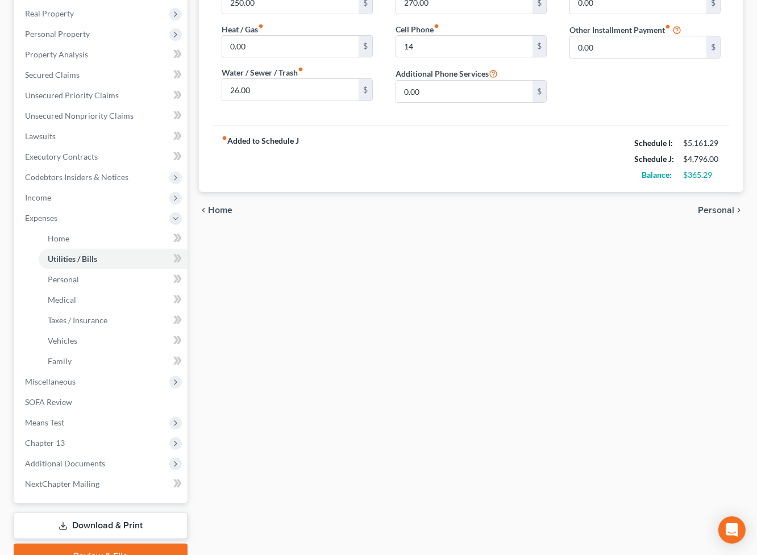
scroll to position [272, 0]
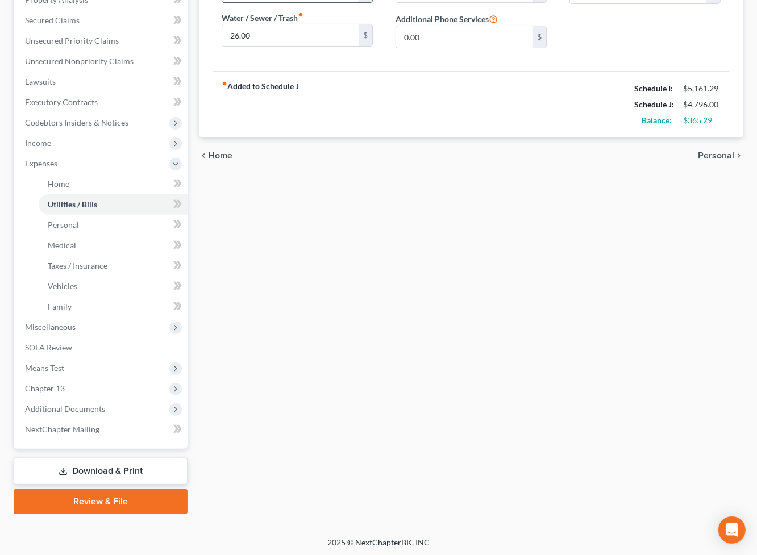
drag, startPoint x: 153, startPoint y: 461, endPoint x: 268, endPoint y: 1, distance: 474.4
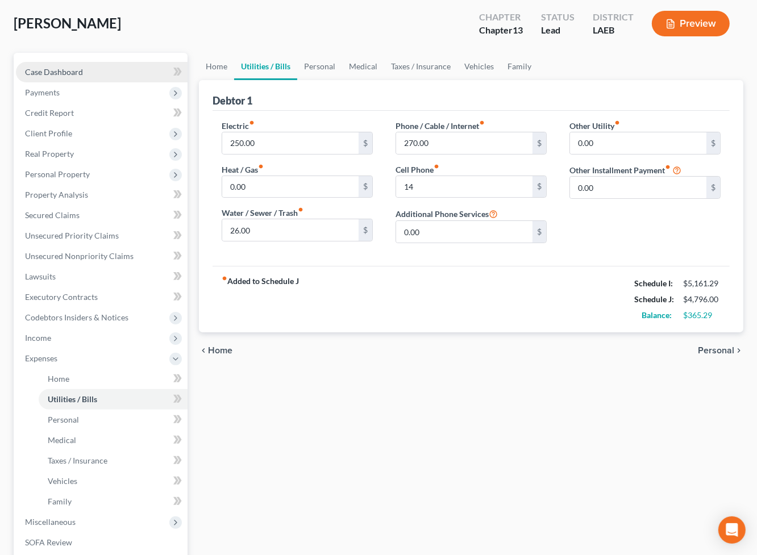
scroll to position [0, 0]
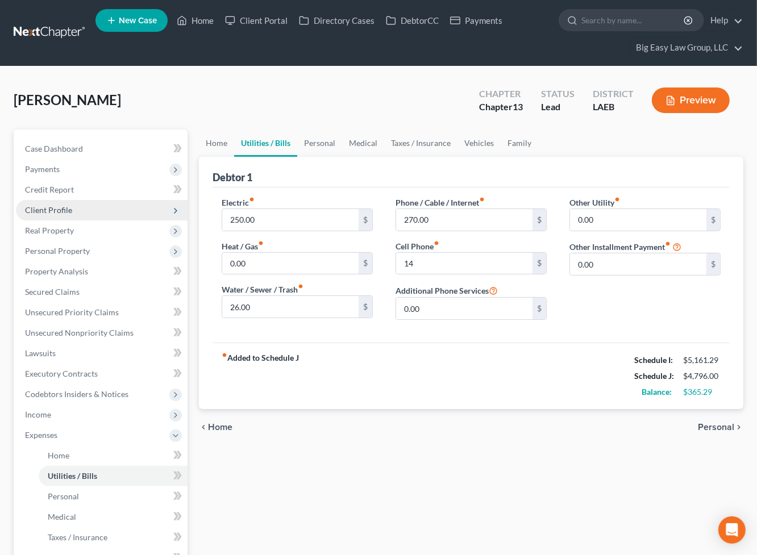
click at [121, 218] on span "Client Profile" at bounding box center [102, 210] width 172 height 20
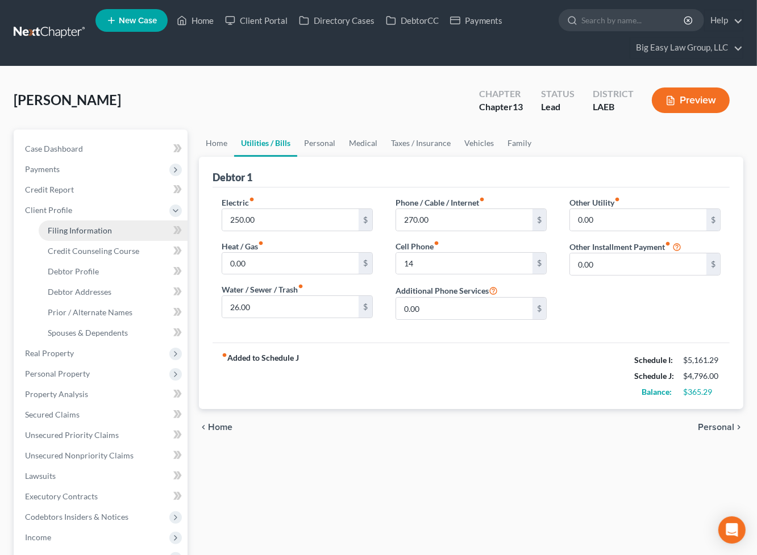
click at [119, 239] on link "Filing Information" at bounding box center [113, 230] width 149 height 20
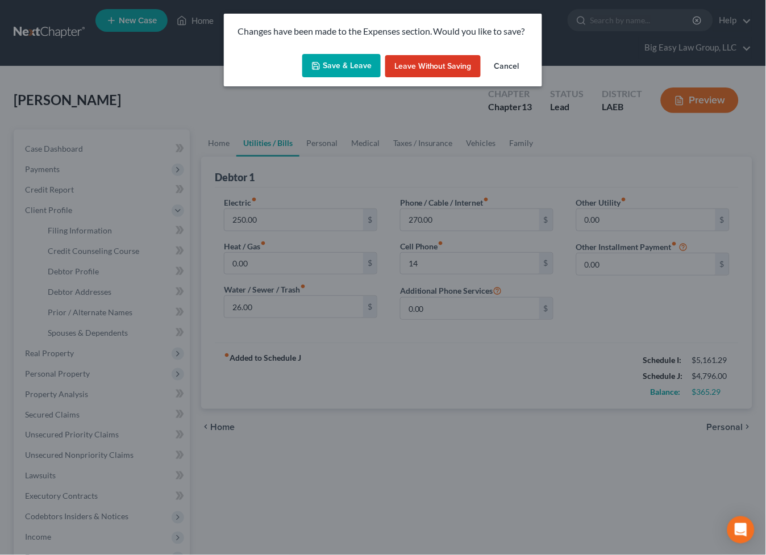
drag, startPoint x: 340, startPoint y: 72, endPoint x: 276, endPoint y: 149, distance: 100.9
click at [339, 73] on button "Save & Leave" at bounding box center [341, 66] width 78 height 24
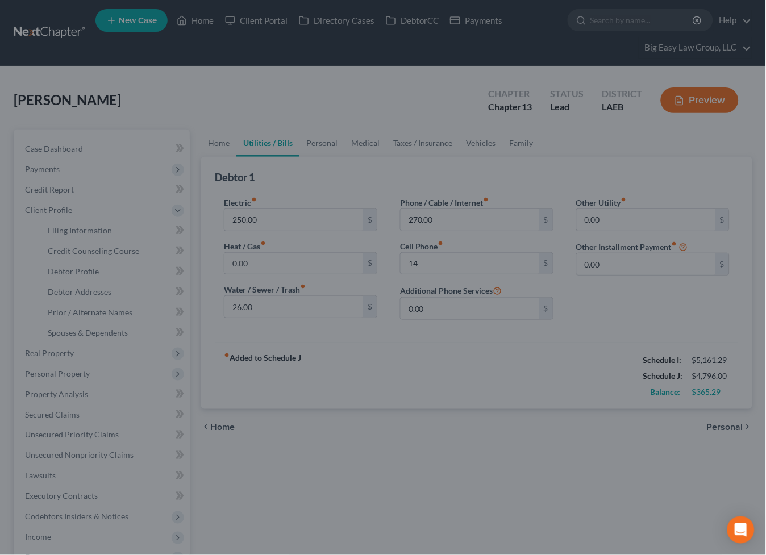
type input "14.00"
select select "1"
select select "0"
select select "3"
select select "34"
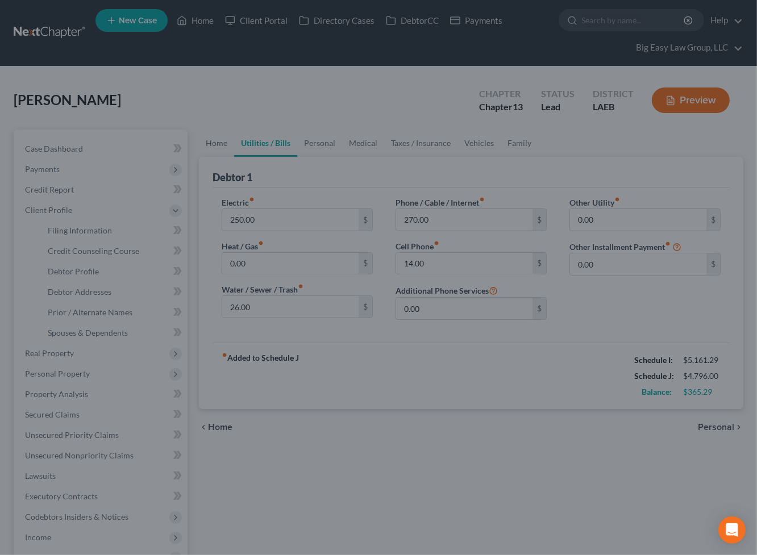
select select "0"
select select "19"
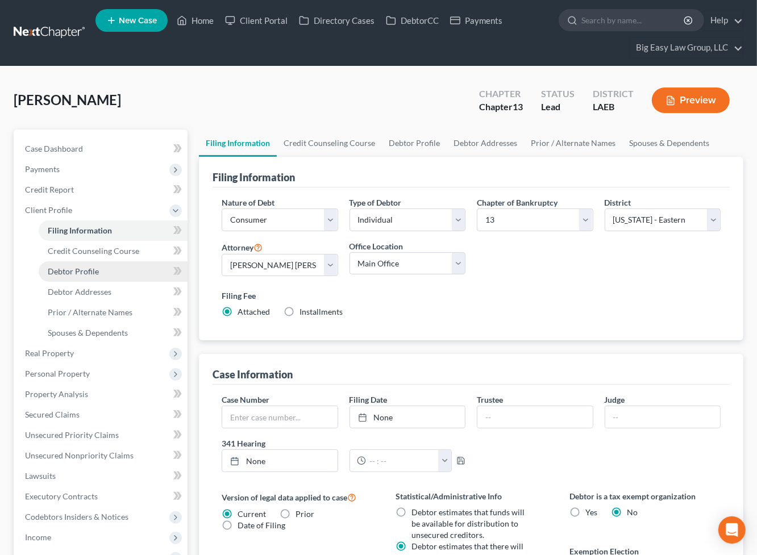
drag, startPoint x: 123, startPoint y: 262, endPoint x: 140, endPoint y: 264, distance: 17.6
click at [123, 262] on link "Debtor Profile" at bounding box center [113, 271] width 149 height 20
select select "3"
select select "2"
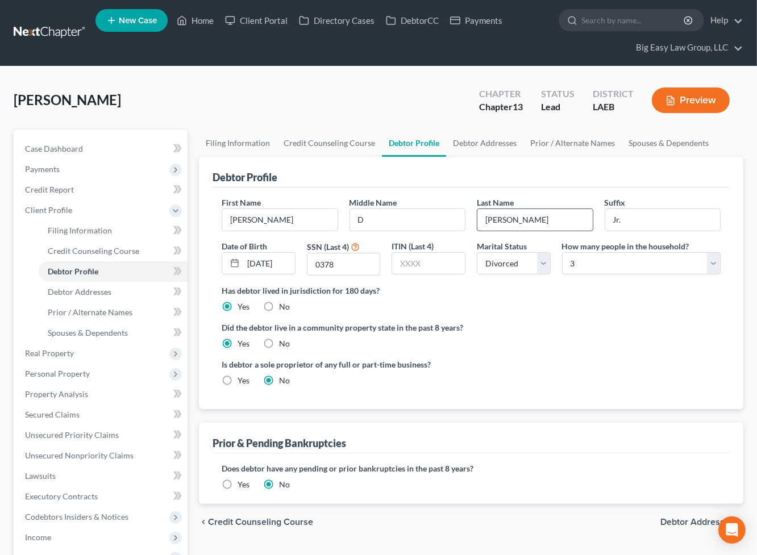
click at [578, 222] on input "[PERSON_NAME]" at bounding box center [534, 220] width 115 height 22
type input "[PERSON_NAME]"
click at [657, 215] on input "Jr." at bounding box center [662, 220] width 115 height 22
type input "J"
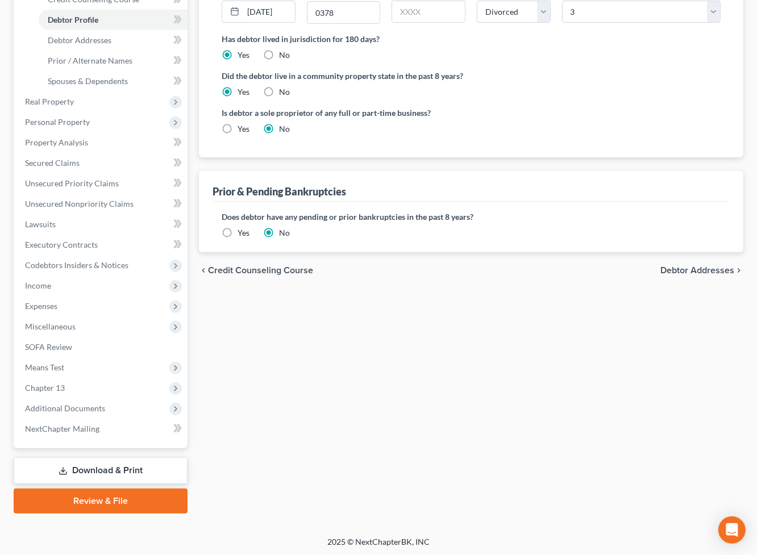
drag, startPoint x: 100, startPoint y: 468, endPoint x: 237, endPoint y: 437, distance: 140.2
click at [100, 468] on link "Download & Print" at bounding box center [101, 470] width 174 height 27
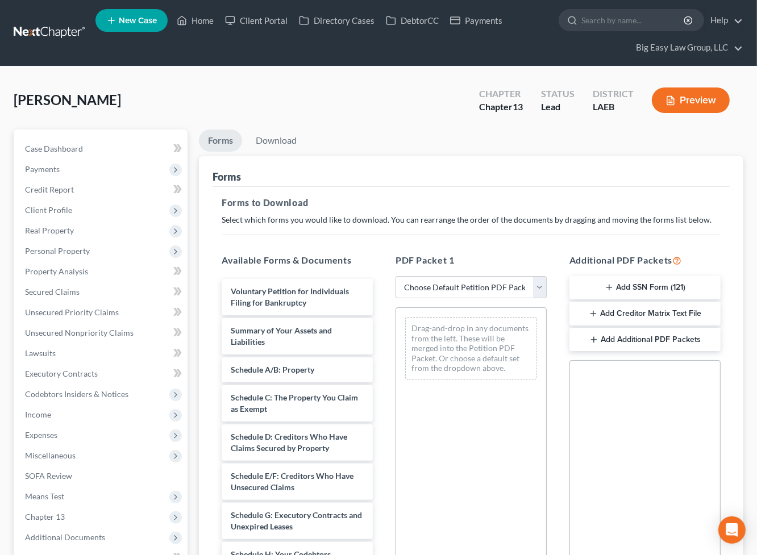
drag, startPoint x: 606, startPoint y: 291, endPoint x: 599, endPoint y: 286, distance: 8.9
click at [606, 291] on icon "button" at bounding box center [608, 287] width 9 height 9
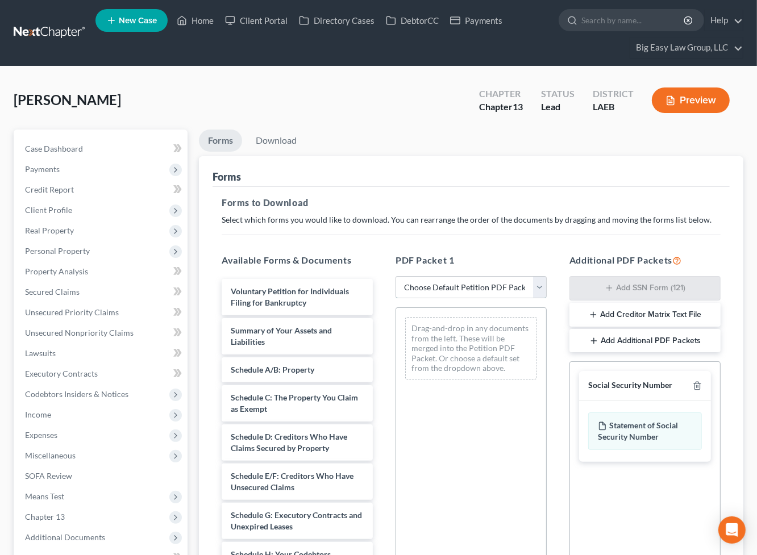
click at [423, 295] on select "Choose Default Petition PDF Packet Complete Bankruptcy Petition (all forms and …" at bounding box center [470, 287] width 151 height 23
select select "0"
click at [395, 276] on select "Choose Default Petition PDF Packet Complete Bankruptcy Petition (all forms and …" at bounding box center [470, 287] width 151 height 23
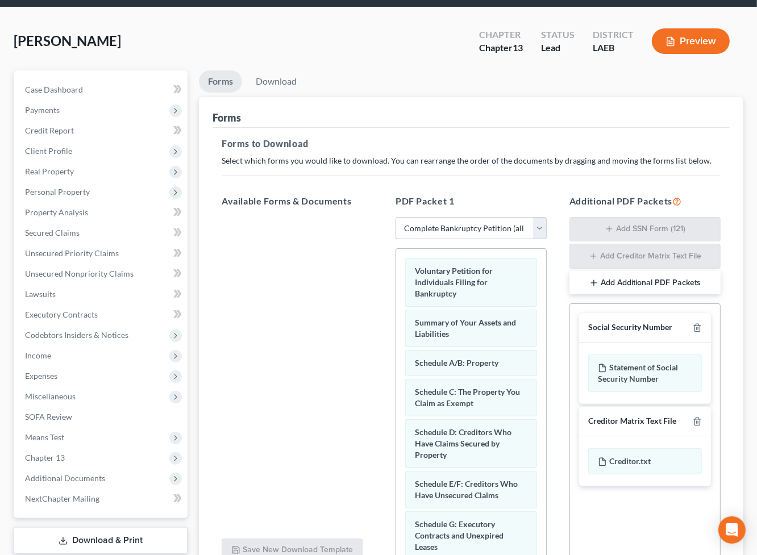
scroll to position [168, 0]
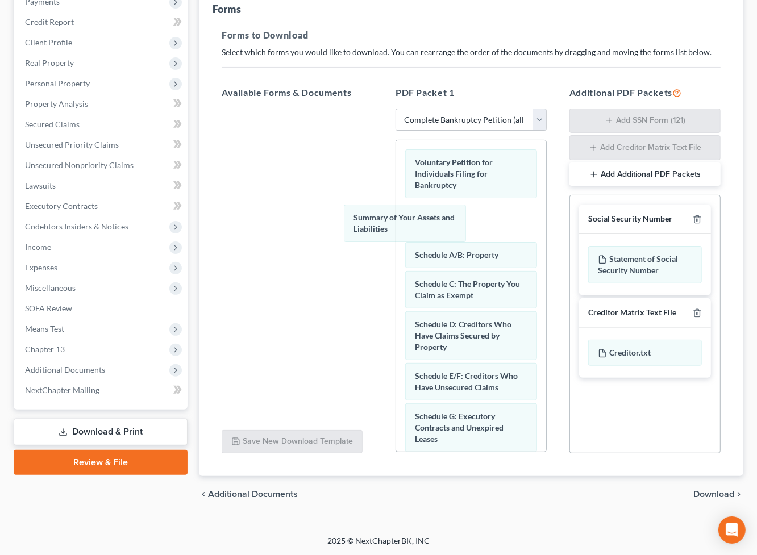
drag, startPoint x: 499, startPoint y: 220, endPoint x: 313, endPoint y: 175, distance: 191.1
click at [396, 203] on div "Summary of Your Assets and Liabilities Voluntary Petition for Individuals Filin…" at bounding box center [471, 537] width 150 height 795
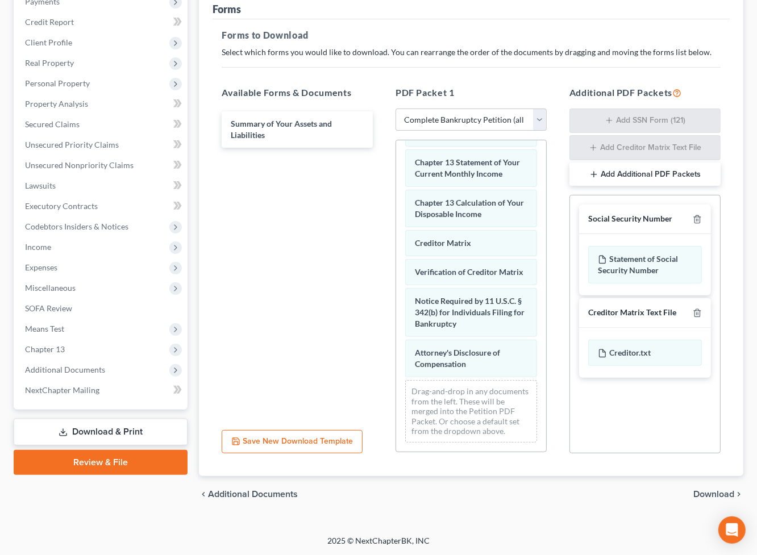
scroll to position [473, 0]
click at [696, 312] on icon "button" at bounding box center [697, 312] width 9 height 9
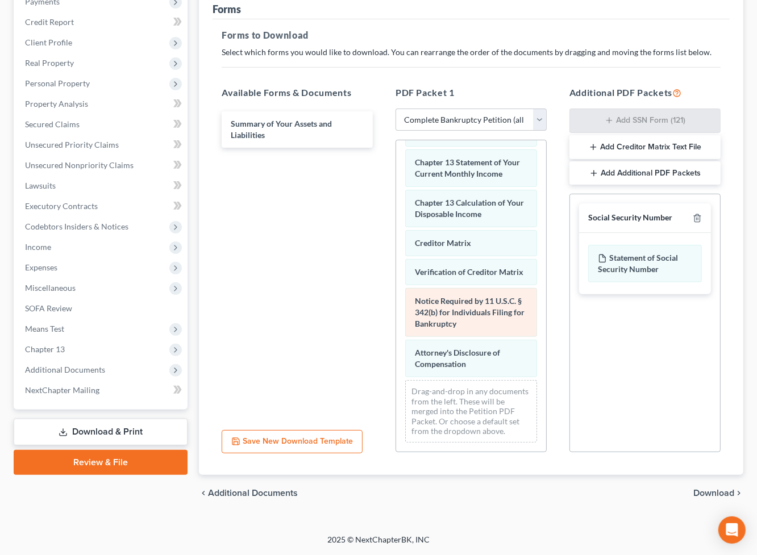
scroll to position [166, 0]
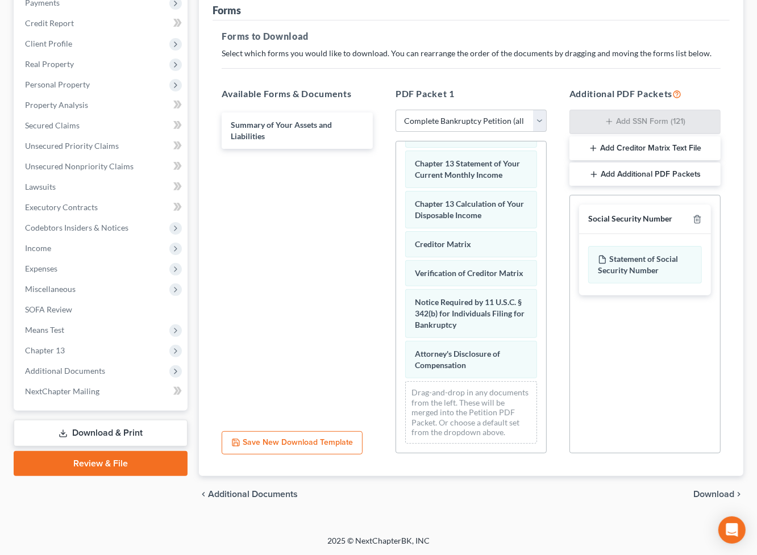
click at [715, 492] on span "Download" at bounding box center [713, 494] width 41 height 9
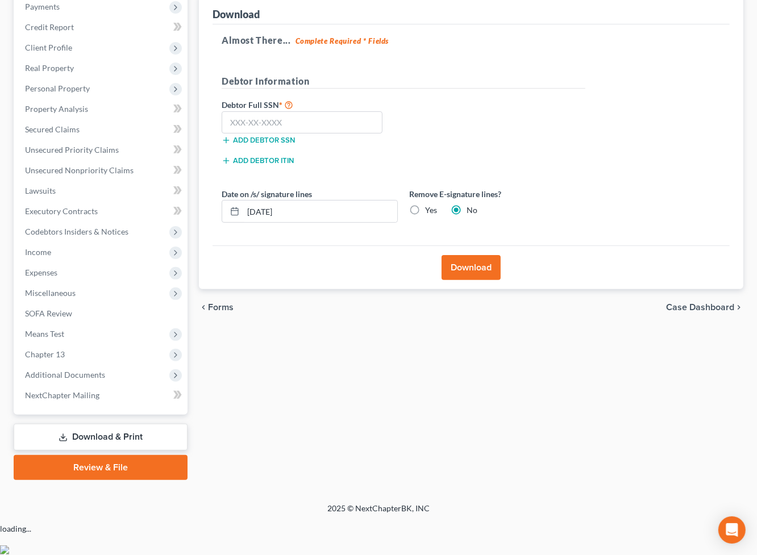
scroll to position [129, 0]
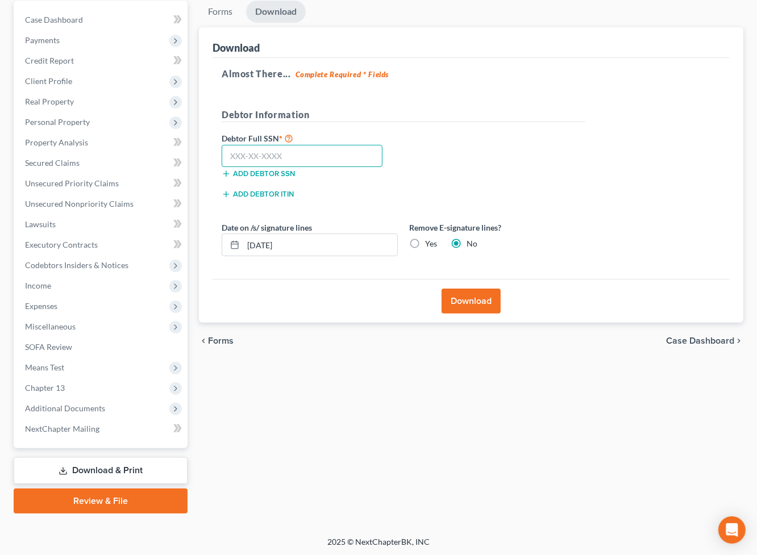
drag, startPoint x: 324, startPoint y: 153, endPoint x: 329, endPoint y: 160, distance: 8.2
click at [325, 154] on input "text" at bounding box center [302, 156] width 161 height 23
type input "439-65-0378"
click at [468, 290] on button "Download" at bounding box center [470, 301] width 59 height 25
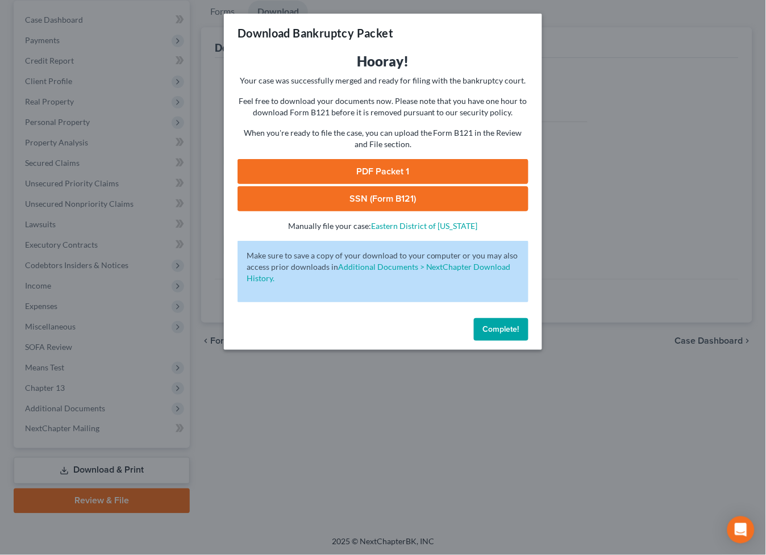
click at [440, 193] on link "SSN (Form B121)" at bounding box center [382, 198] width 291 height 25
click at [0, 0] on div "Download Bankruptcy Packet Hooray! Your case was successfully merged and ready …" at bounding box center [383, 277] width 766 height 555
click at [415, 161] on link "PDF Packet 1" at bounding box center [382, 171] width 291 height 25
click at [499, 340] on div "Complete!" at bounding box center [383, 332] width 318 height 36
drag, startPoint x: 500, startPoint y: 336, endPoint x: 478, endPoint y: 329, distance: 23.0
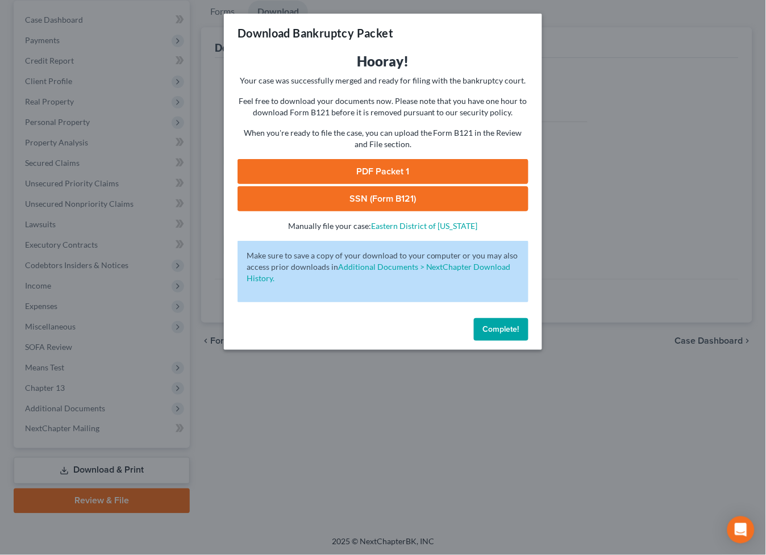
click at [501, 336] on button "Complete!" at bounding box center [501, 329] width 55 height 23
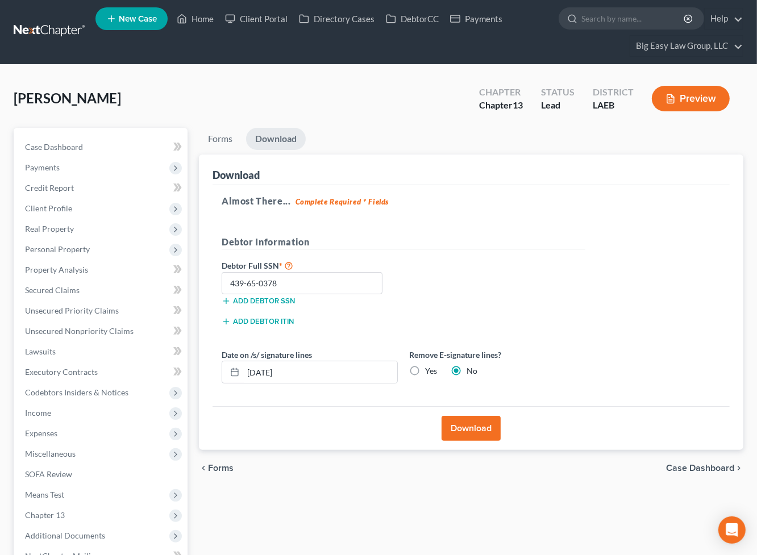
scroll to position [0, 0]
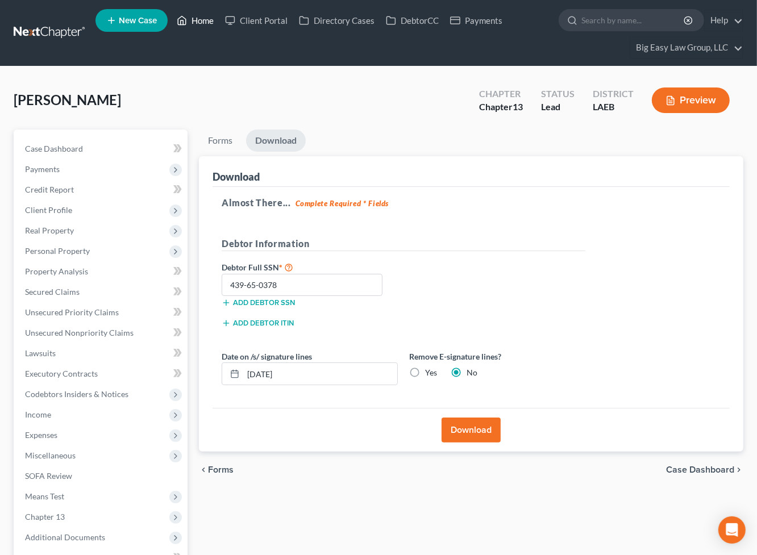
click at [191, 18] on link "Home" at bounding box center [195, 20] width 48 height 20
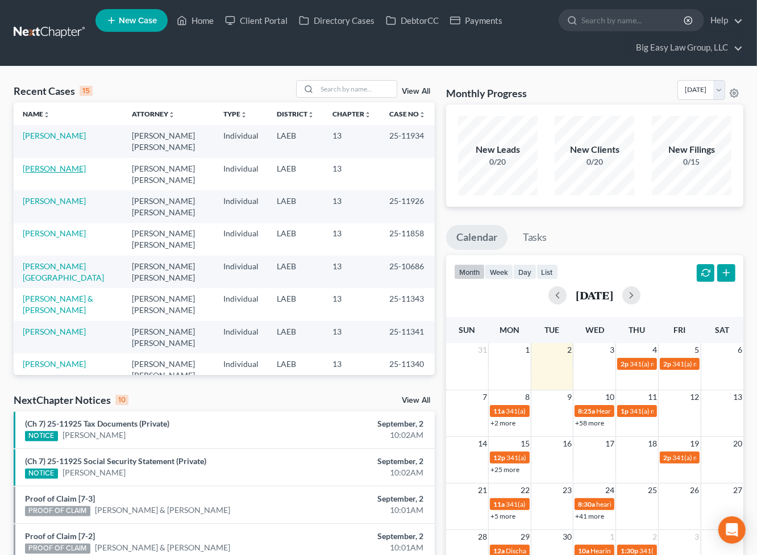
click at [38, 170] on link "[PERSON_NAME]" at bounding box center [54, 169] width 63 height 10
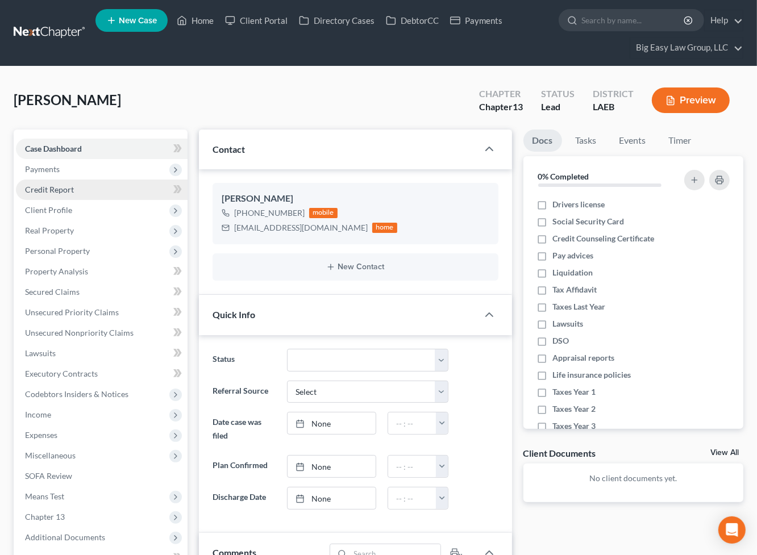
scroll to position [621, 0]
drag, startPoint x: 90, startPoint y: 186, endPoint x: 81, endPoint y: 186, distance: 9.1
click at [90, 185] on link "Credit Report" at bounding box center [102, 190] width 172 height 20
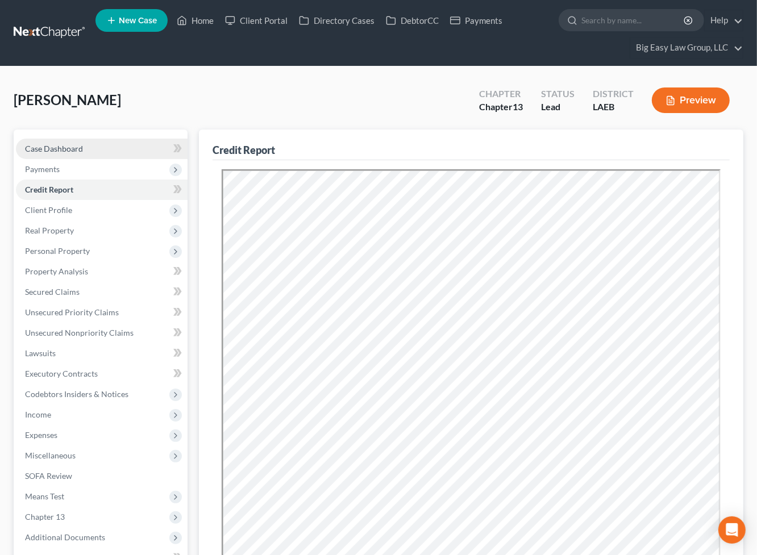
drag, startPoint x: 68, startPoint y: 144, endPoint x: 76, endPoint y: 152, distance: 11.2
click at [69, 144] on span "Case Dashboard" at bounding box center [54, 149] width 58 height 10
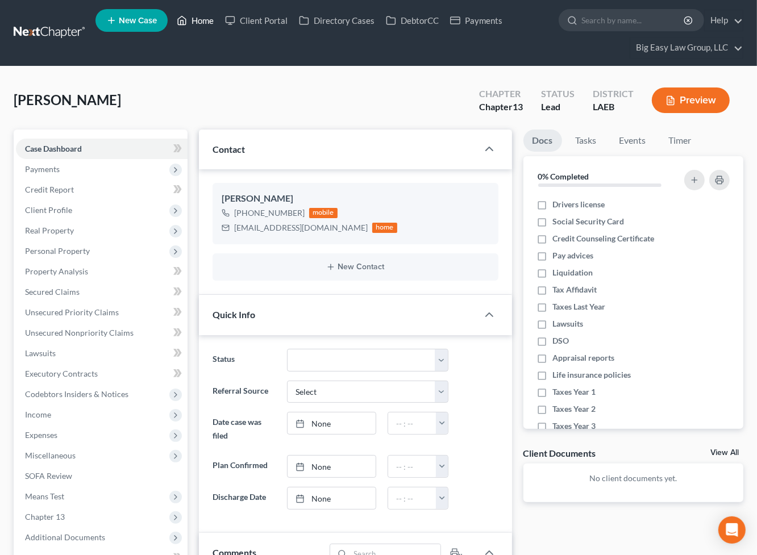
click at [202, 18] on link "Home" at bounding box center [195, 20] width 48 height 20
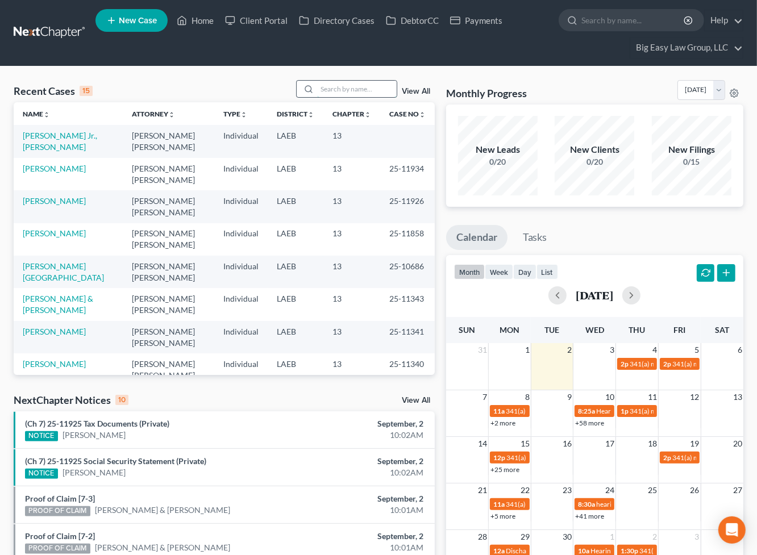
click at [331, 94] on input "search" at bounding box center [357, 89] width 80 height 16
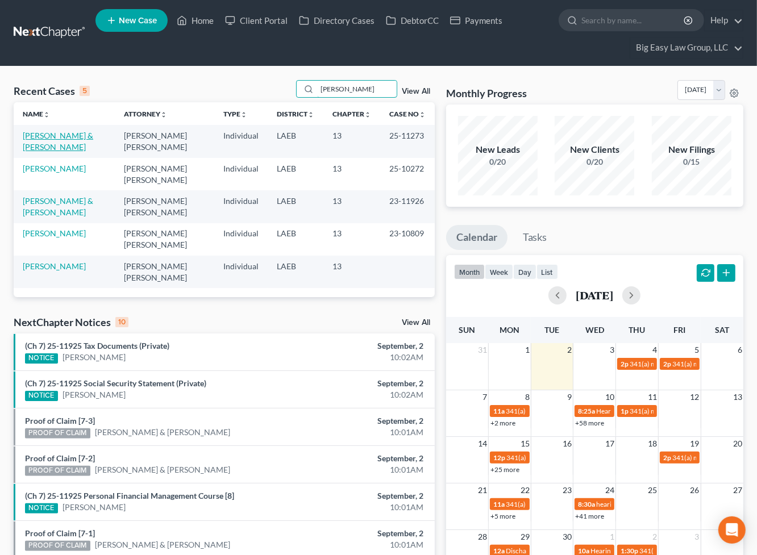
type input "allen"
click at [40, 136] on link "Smith, Allen & Kathy" at bounding box center [58, 141] width 70 height 21
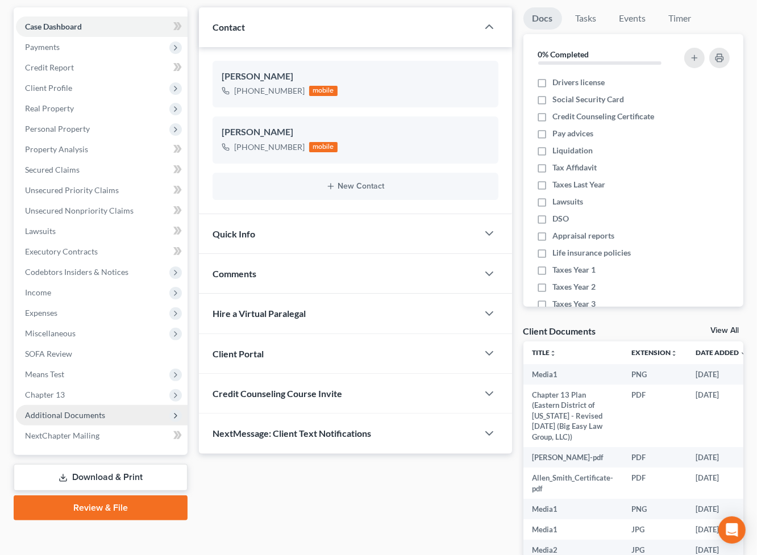
scroll to position [196, 0]
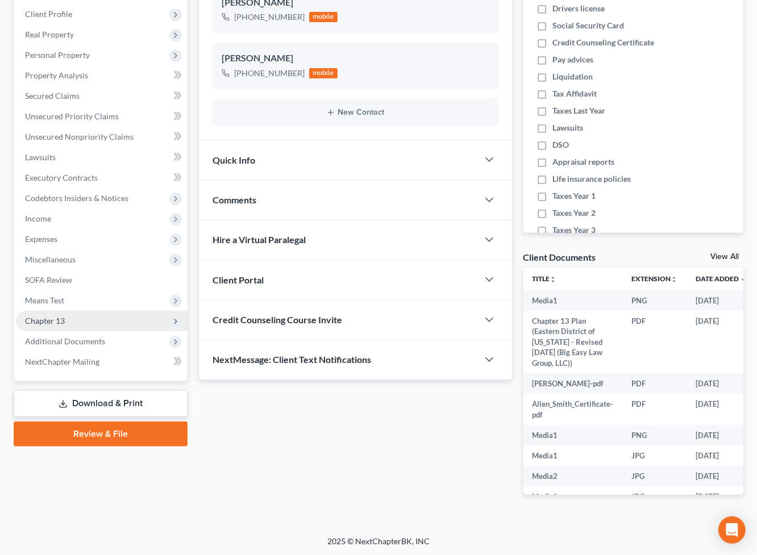
drag, startPoint x: 97, startPoint y: 335, endPoint x: 129, endPoint y: 324, distance: 34.1
click at [97, 336] on span "Additional Documents" at bounding box center [65, 341] width 80 height 10
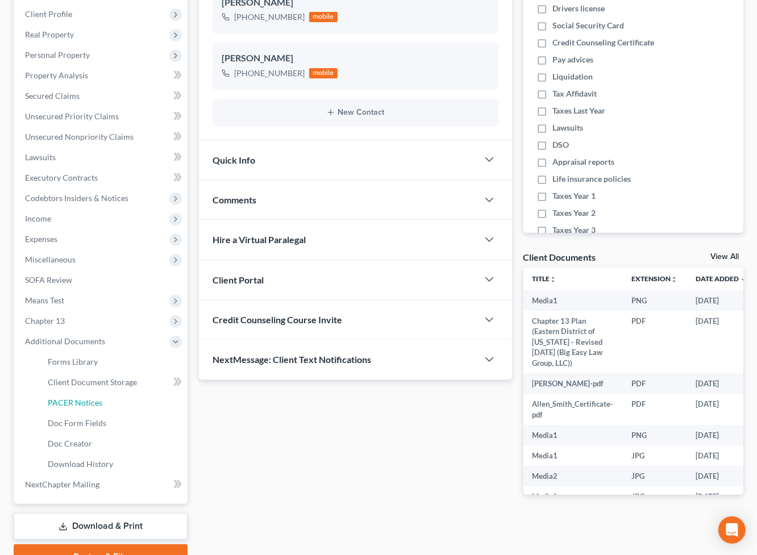
drag, startPoint x: 107, startPoint y: 402, endPoint x: 328, endPoint y: 301, distance: 243.3
click at [107, 402] on link "PACER Notices" at bounding box center [113, 403] width 149 height 20
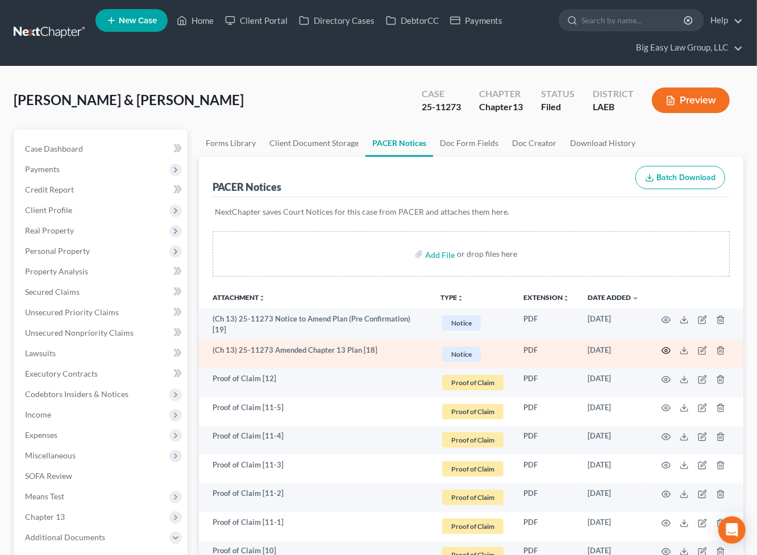
click at [668, 348] on icon "button" at bounding box center [666, 351] width 9 height 6
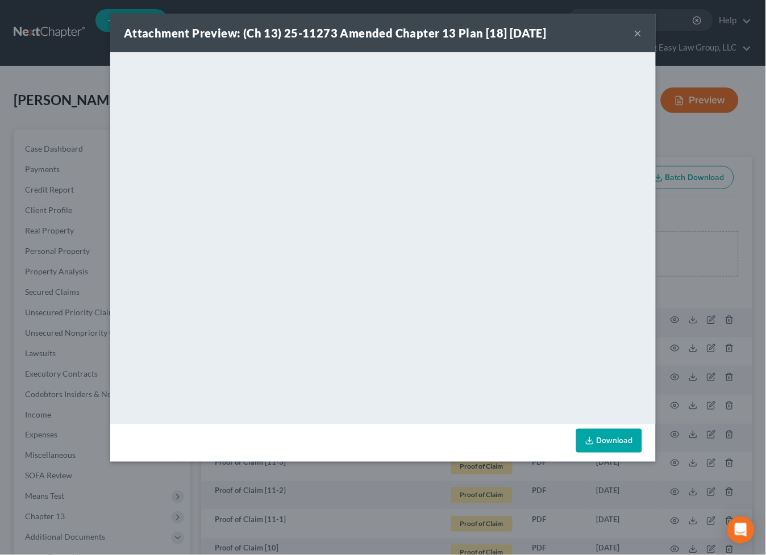
drag, startPoint x: 645, startPoint y: 20, endPoint x: 641, endPoint y: 30, distance: 9.9
click at [643, 24] on div "Attachment Preview: (Ch 13) 25-11273 Amended Chapter 13 Plan [18] 09/01/2025 ×" at bounding box center [382, 33] width 545 height 39
click at [641, 30] on button "×" at bounding box center [638, 33] width 8 height 14
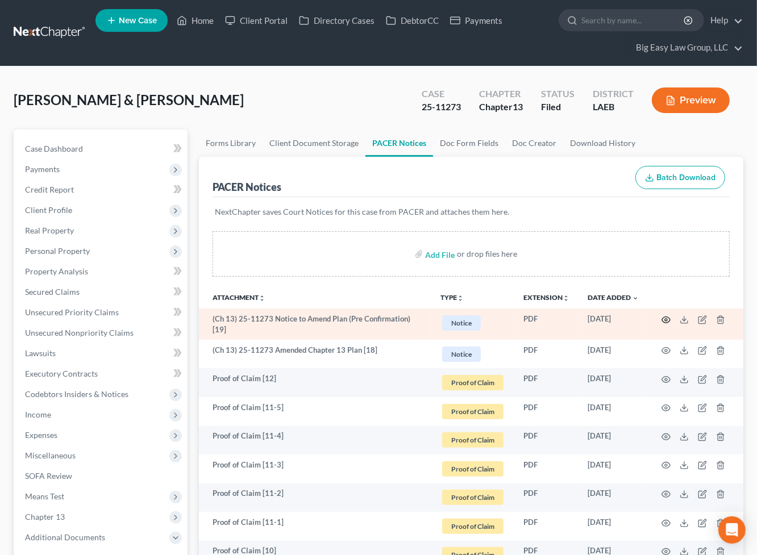
click at [669, 318] on icon "button" at bounding box center [665, 319] width 9 height 9
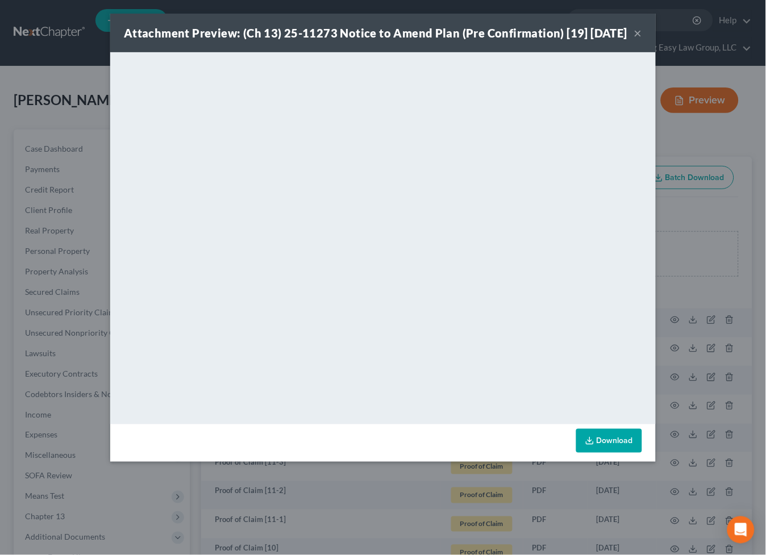
click at [639, 34] on button "×" at bounding box center [638, 33] width 8 height 14
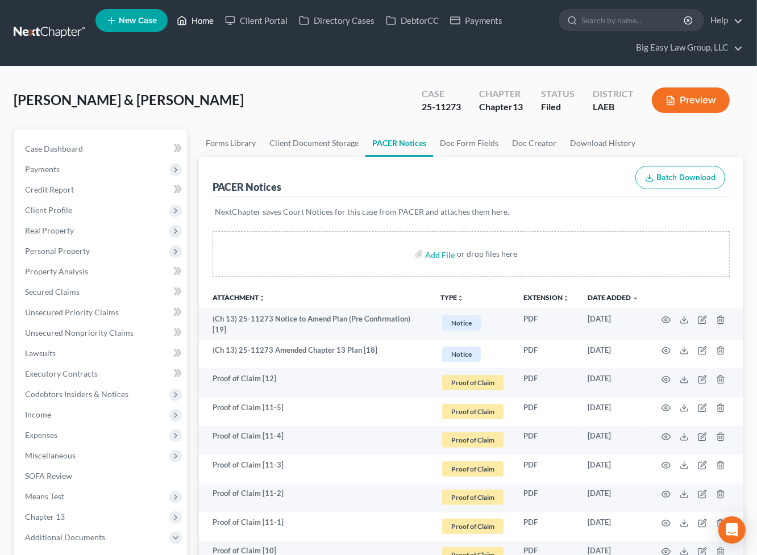
click at [209, 19] on link "Home" at bounding box center [195, 20] width 48 height 20
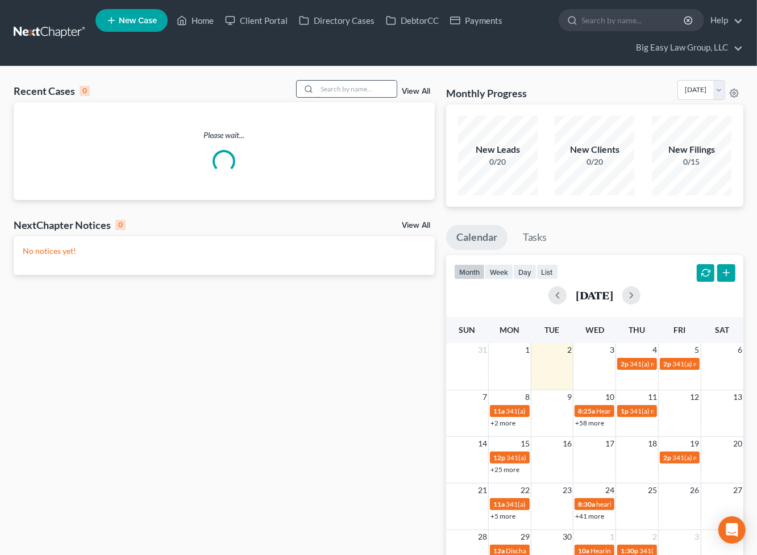
click at [365, 84] on input "search" at bounding box center [357, 89] width 80 height 16
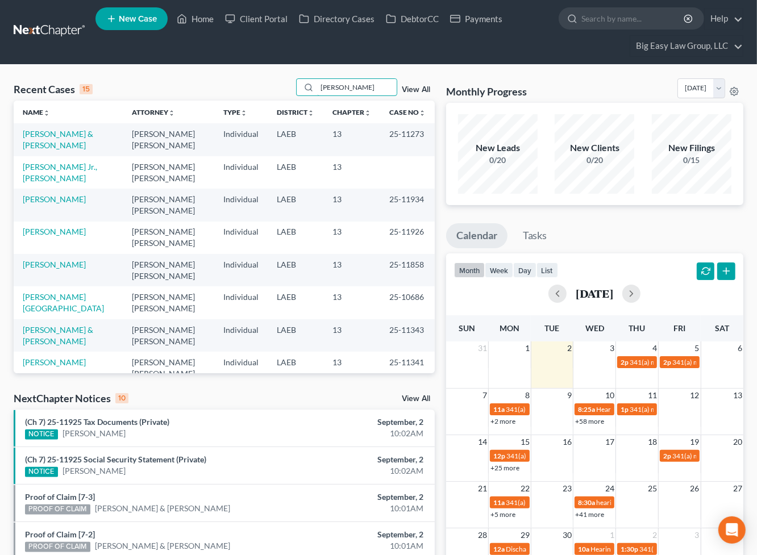
scroll to position [2, 0]
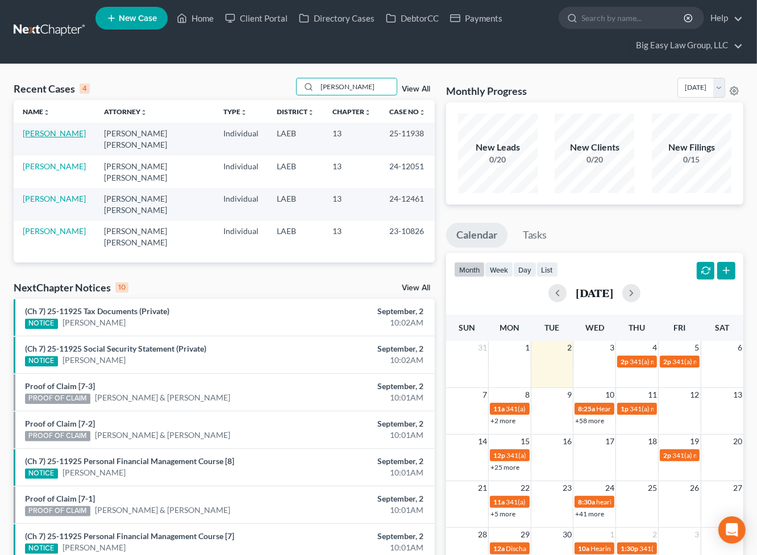
type input "morga"
click at [48, 134] on link "[PERSON_NAME]" at bounding box center [54, 133] width 63 height 10
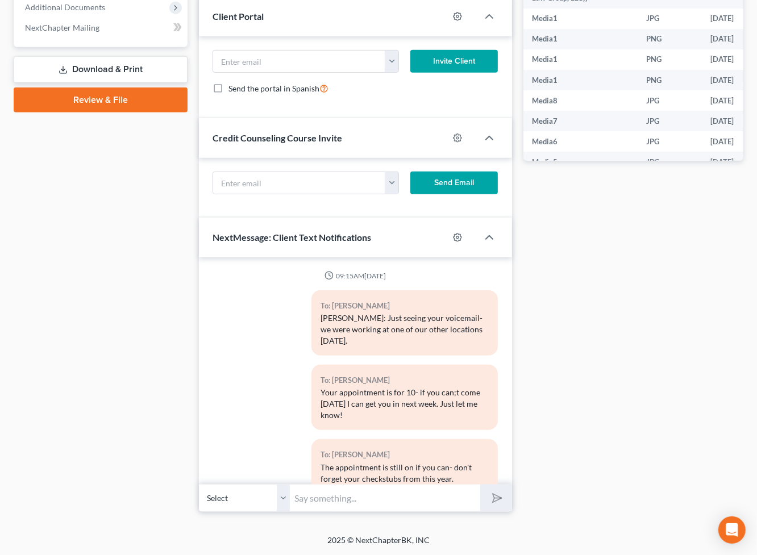
scroll to position [4583, 0]
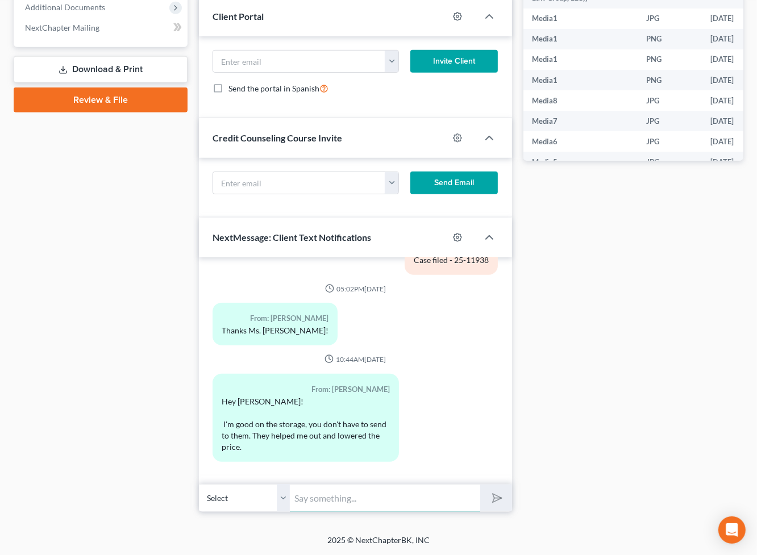
click at [386, 497] on input "text" at bounding box center [385, 498] width 190 height 28
type input "It's already been filed - they were listed"
click at [480, 485] on button "submit" at bounding box center [495, 498] width 31 height 27
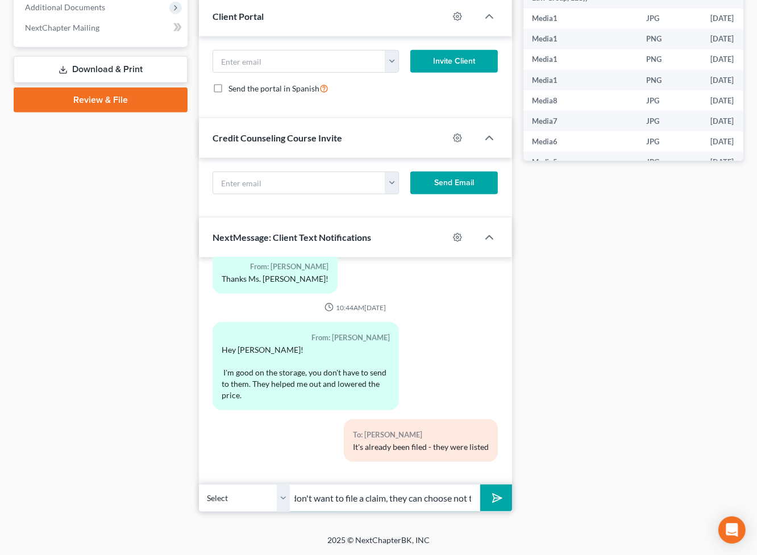
scroll to position [0, 37]
type input "if they don't want to file a claim, they can choose not to"
click at [480, 485] on button "submit" at bounding box center [495, 498] width 31 height 27
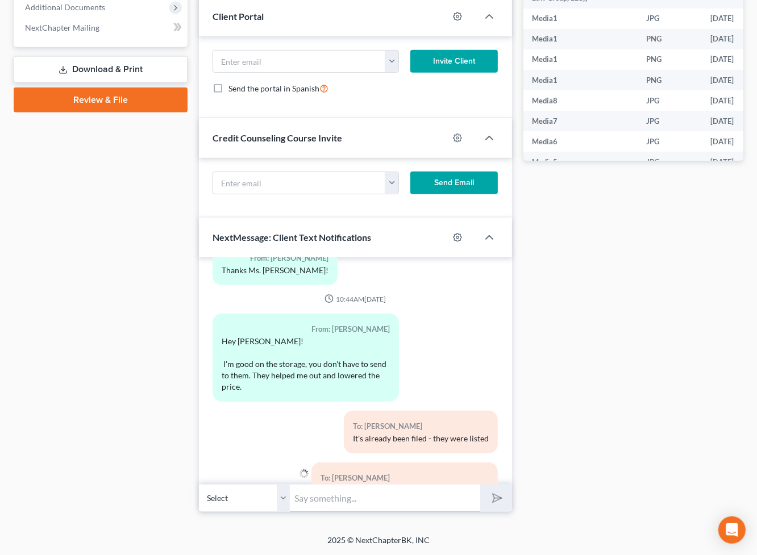
scroll to position [4698, 0]
